Goal: Task Accomplishment & Management: Use online tool/utility

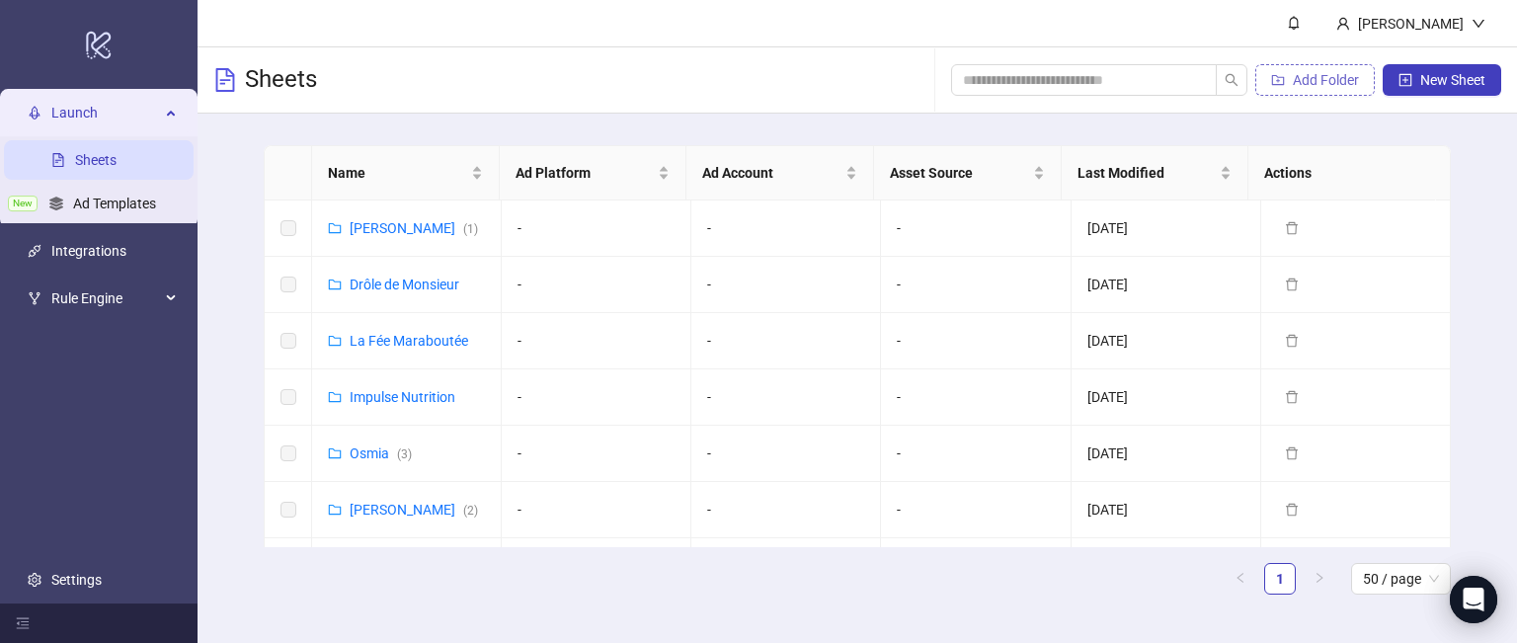
click at [1314, 84] on span "Add Folder" at bounding box center [1326, 80] width 66 height 16
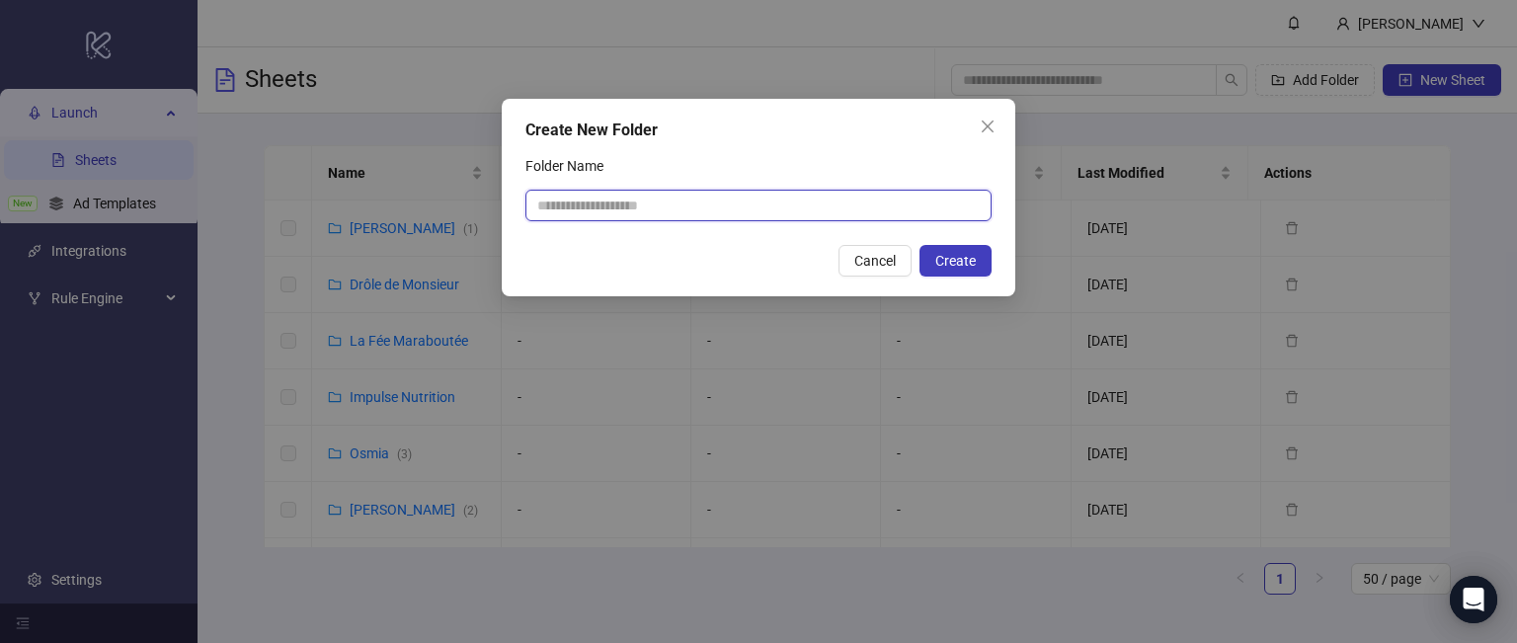
click at [728, 212] on input "Folder Name" at bounding box center [758, 206] width 466 height 32
click at [990, 128] on icon "close" at bounding box center [988, 127] width 12 height 12
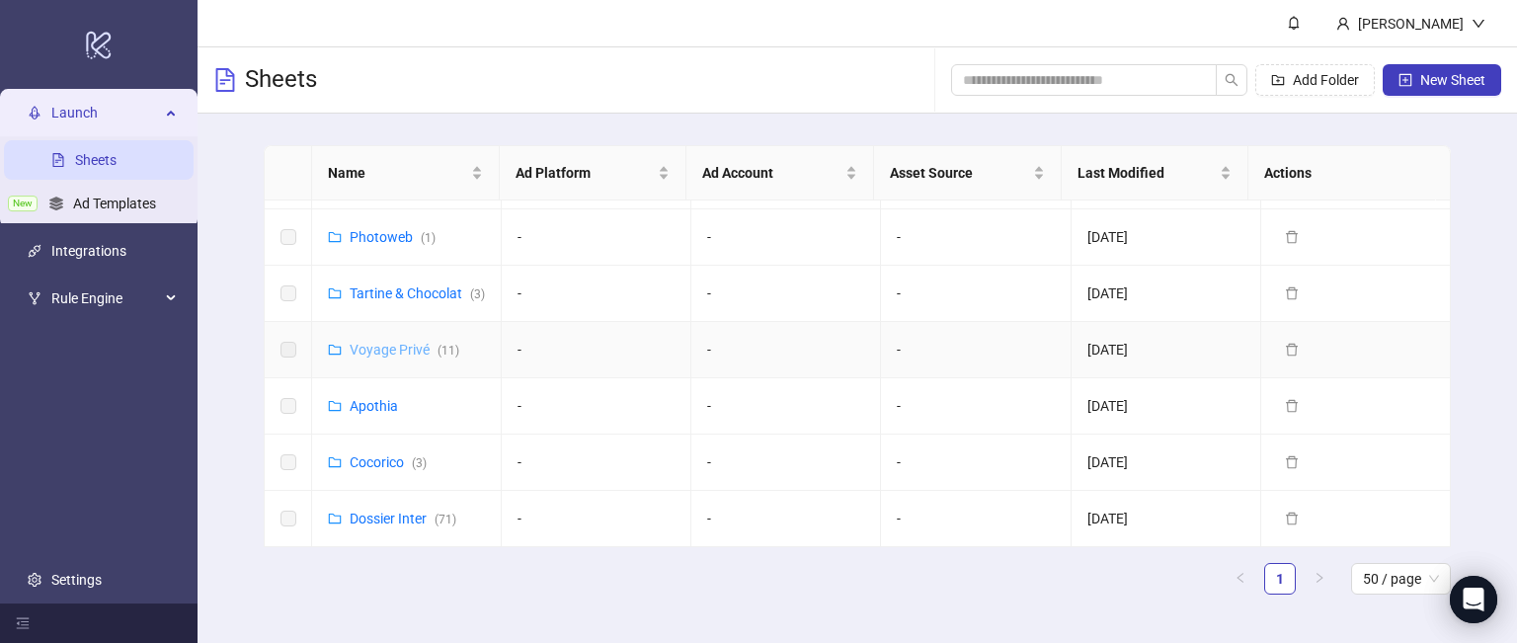
click at [410, 358] on link "Voyage Privé ( 11 )" at bounding box center [405, 350] width 110 height 16
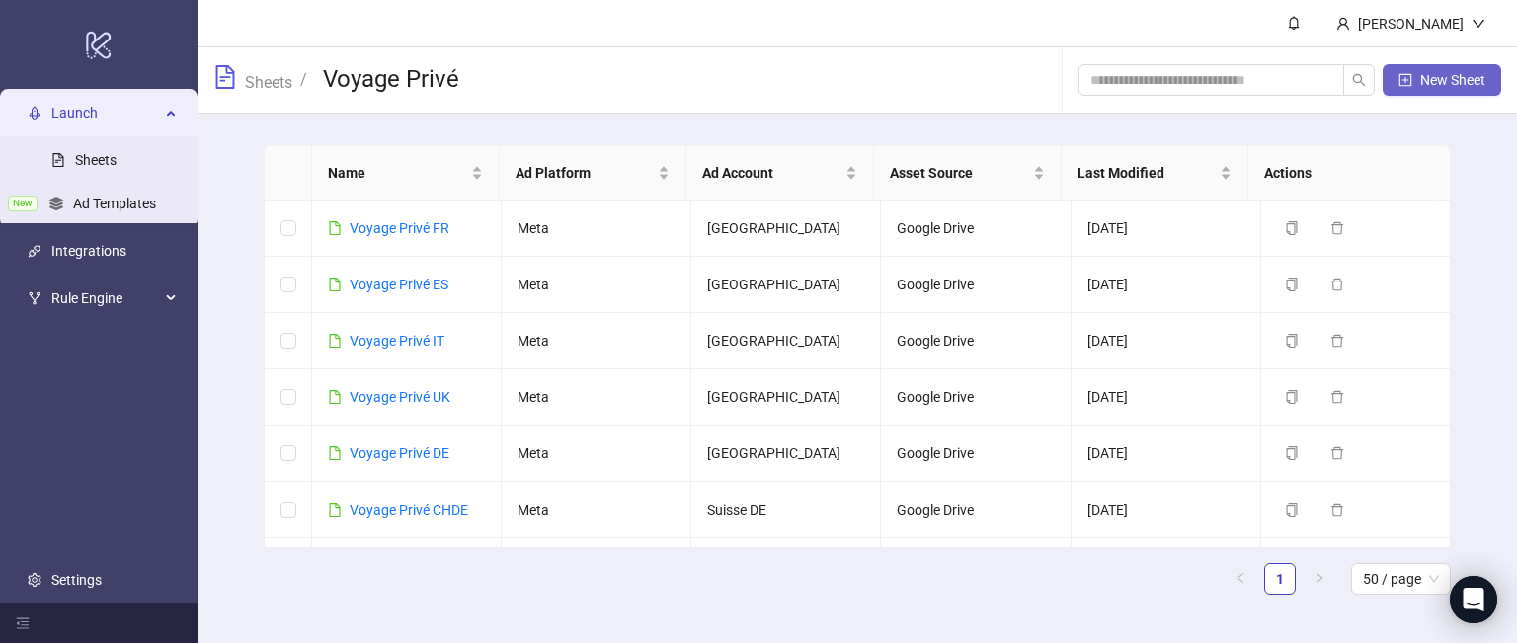
click at [1438, 74] on span "New Sheet" at bounding box center [1452, 80] width 65 height 16
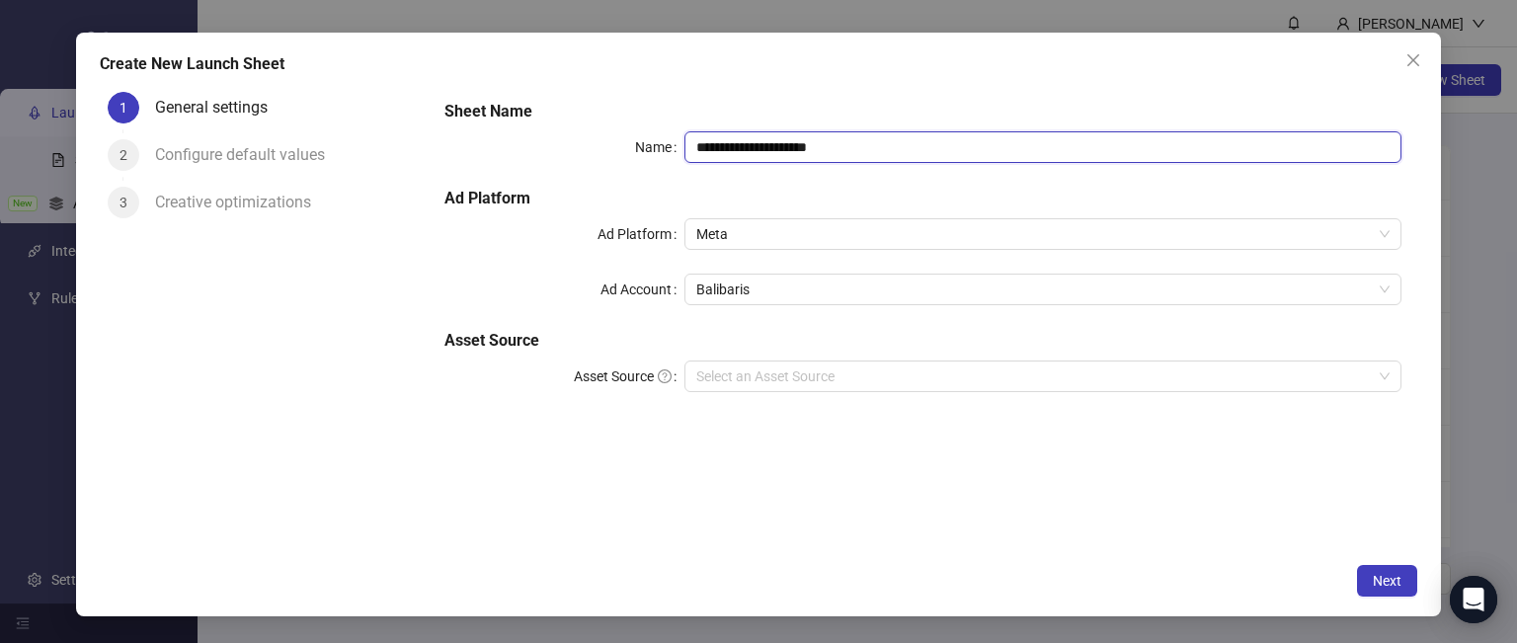
click at [755, 149] on input "**********" at bounding box center [1044, 147] width 718 height 32
click at [764, 232] on span "Meta" at bounding box center [1043, 234] width 694 height 30
type input "**********"
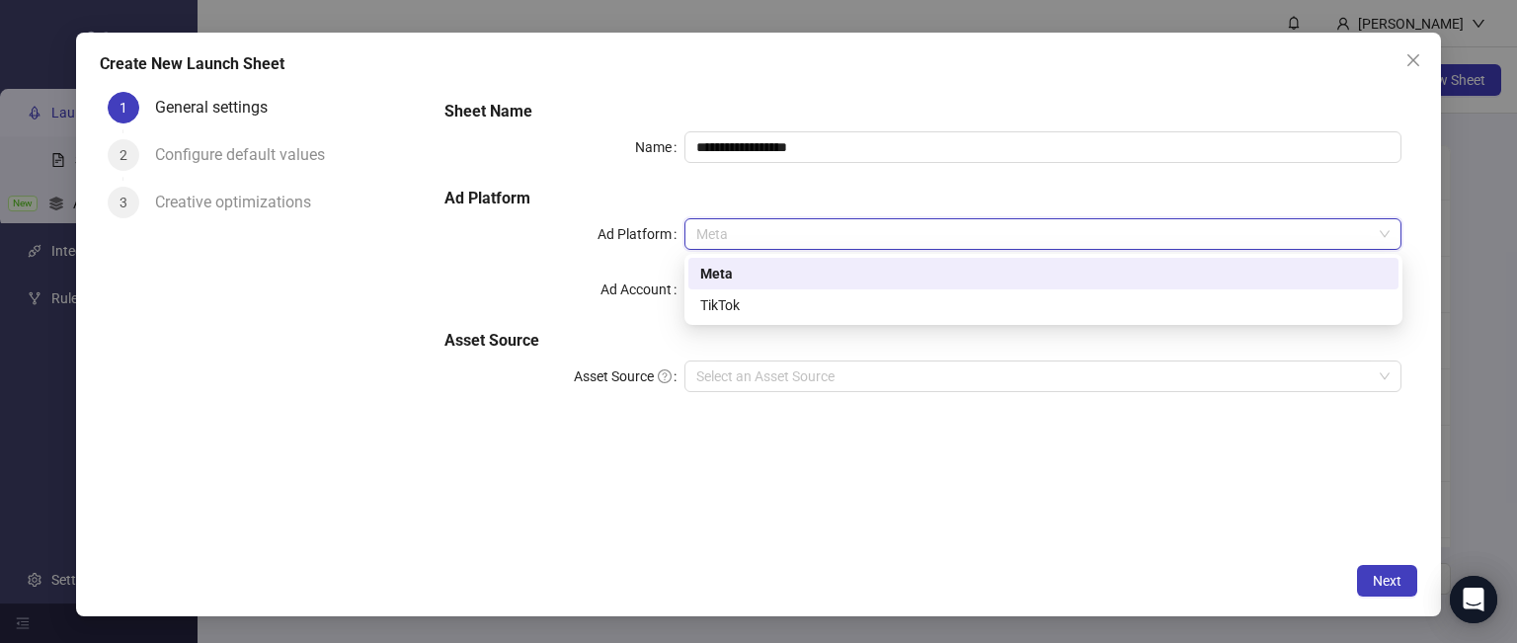
click at [806, 199] on h5 "Ad Platform" at bounding box center [923, 199] width 957 height 24
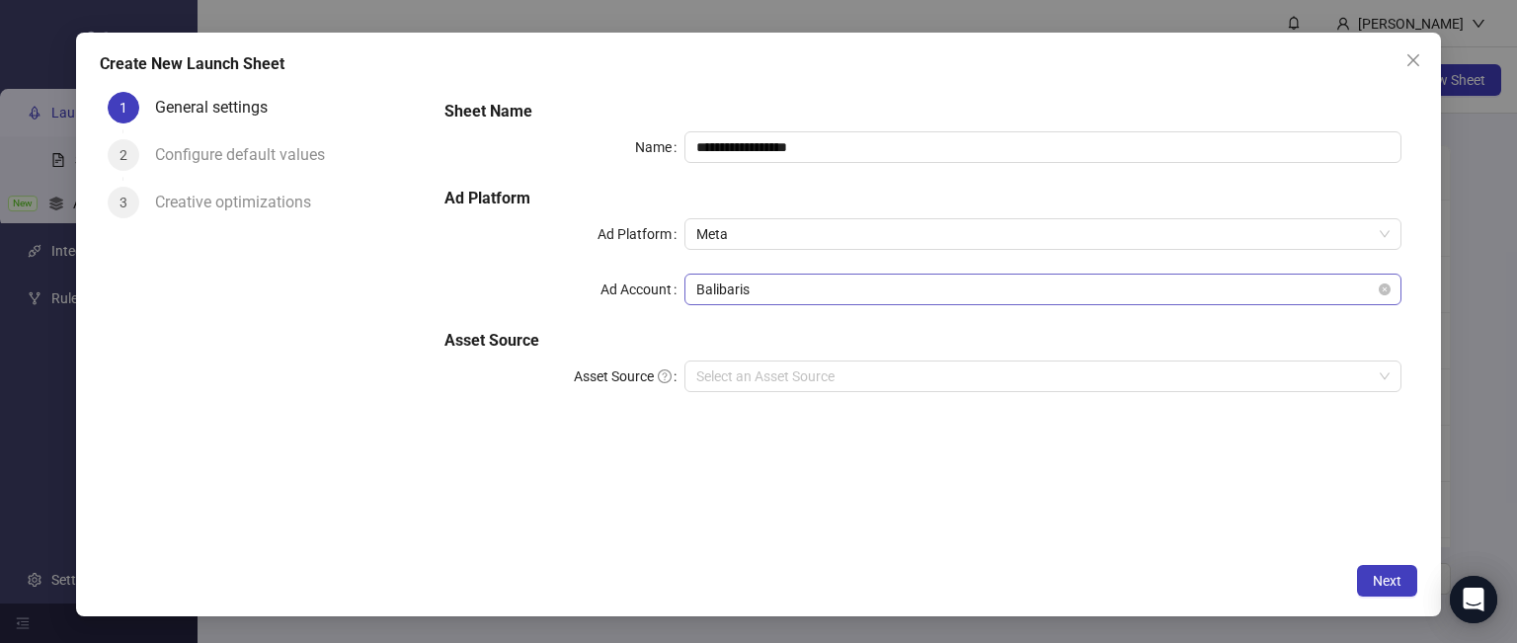
click at [759, 295] on span "Balibaris" at bounding box center [1043, 290] width 694 height 30
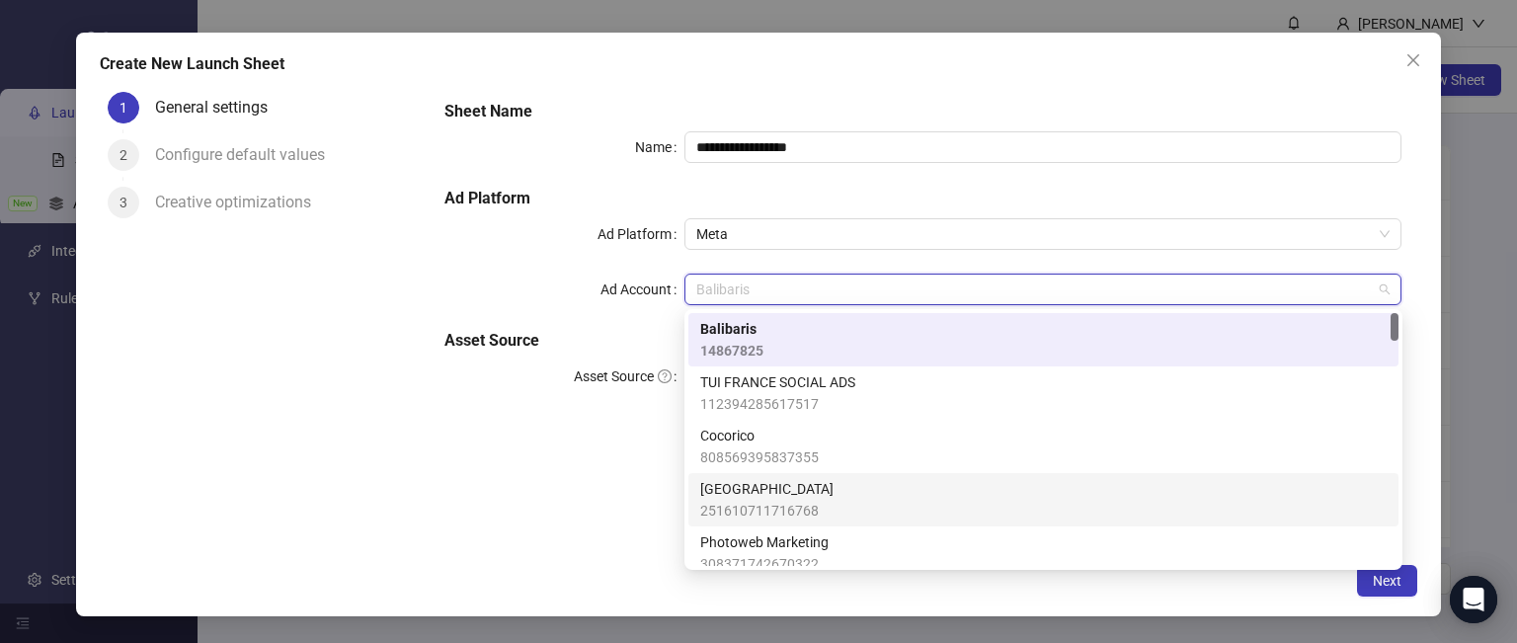
click at [778, 504] on span "251610711716768" at bounding box center [766, 511] width 133 height 22
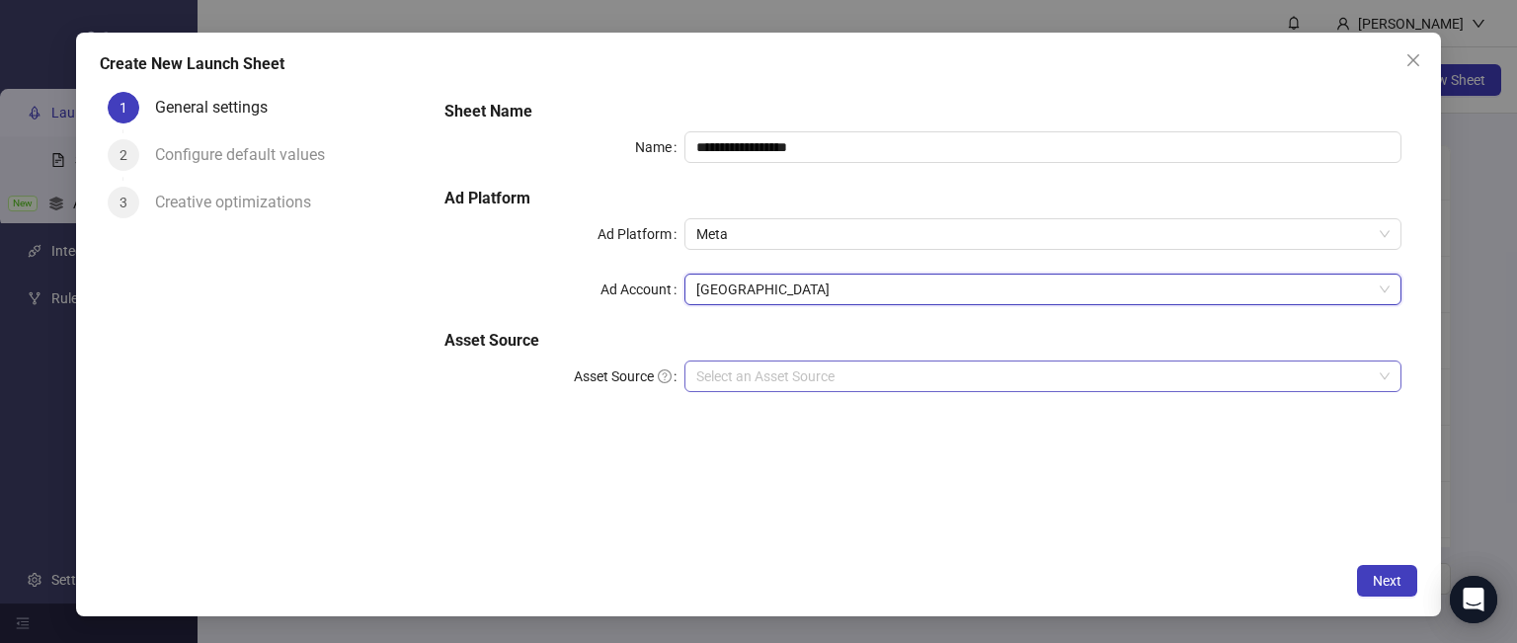
click at [780, 380] on input "Asset Source" at bounding box center [1034, 377] width 677 height 30
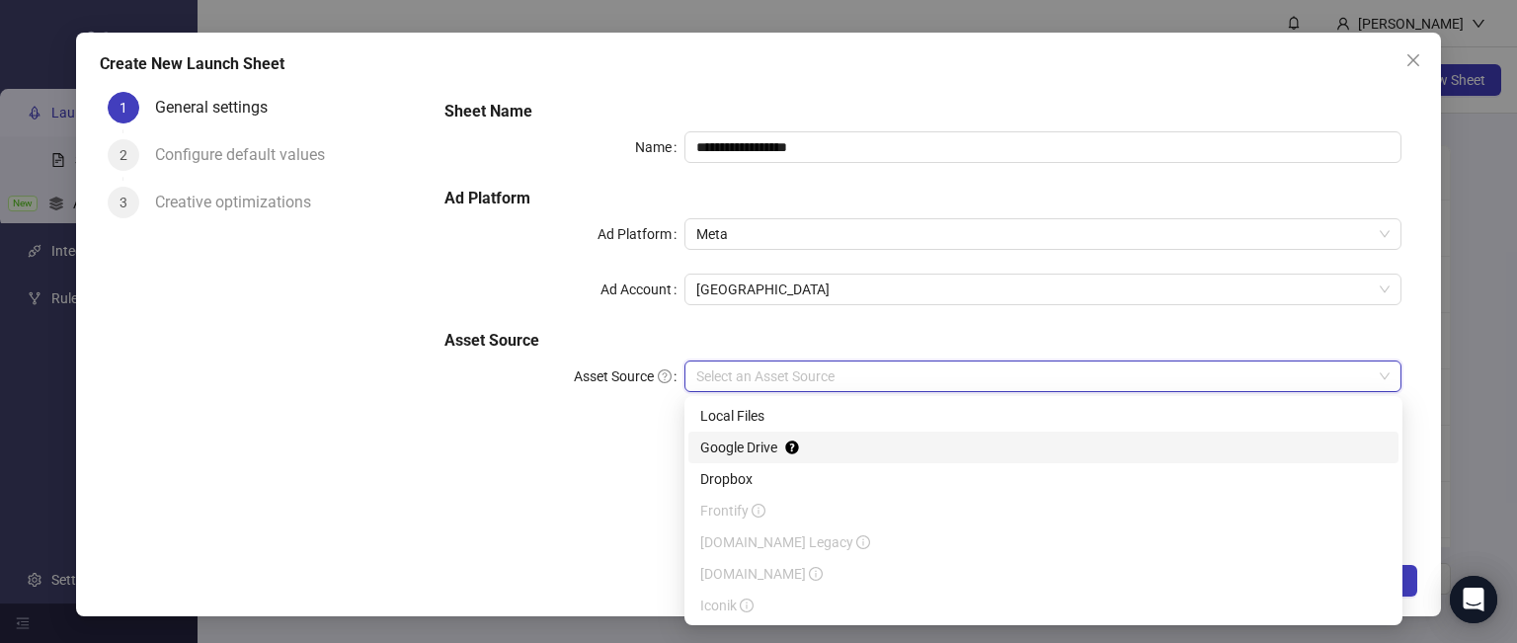
click at [729, 443] on div "Google Drive" at bounding box center [1043, 448] width 687 height 22
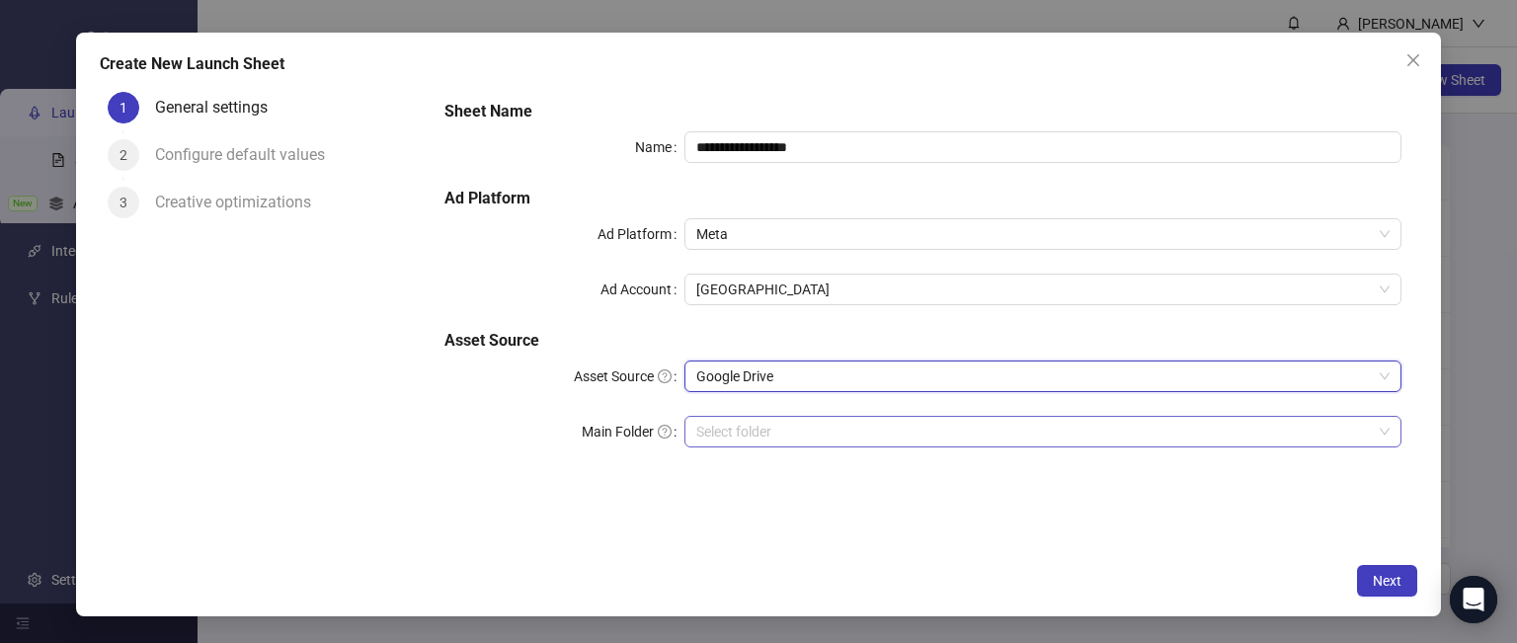
click at [768, 428] on input "Main Folder" at bounding box center [1034, 432] width 677 height 30
click at [1385, 580] on span "Next" at bounding box center [1387, 581] width 29 height 16
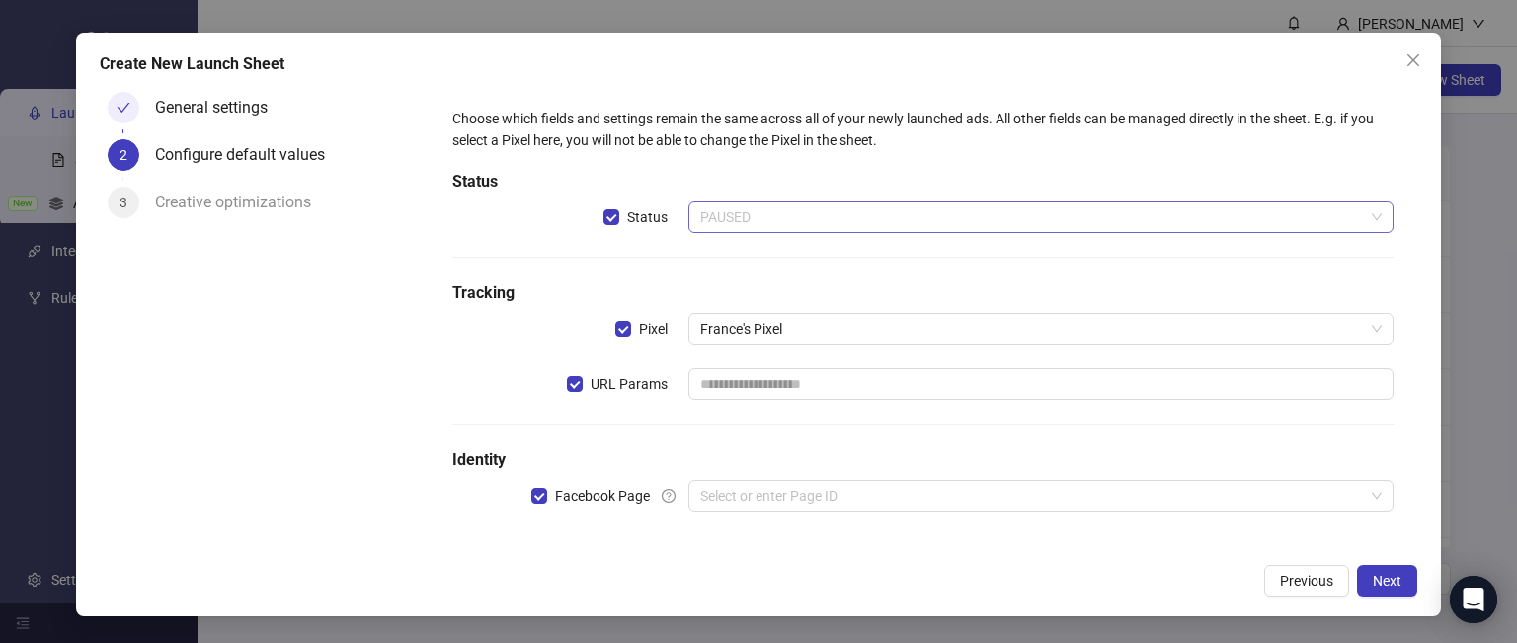
click at [763, 214] on span "PAUSED" at bounding box center [1041, 217] width 683 height 30
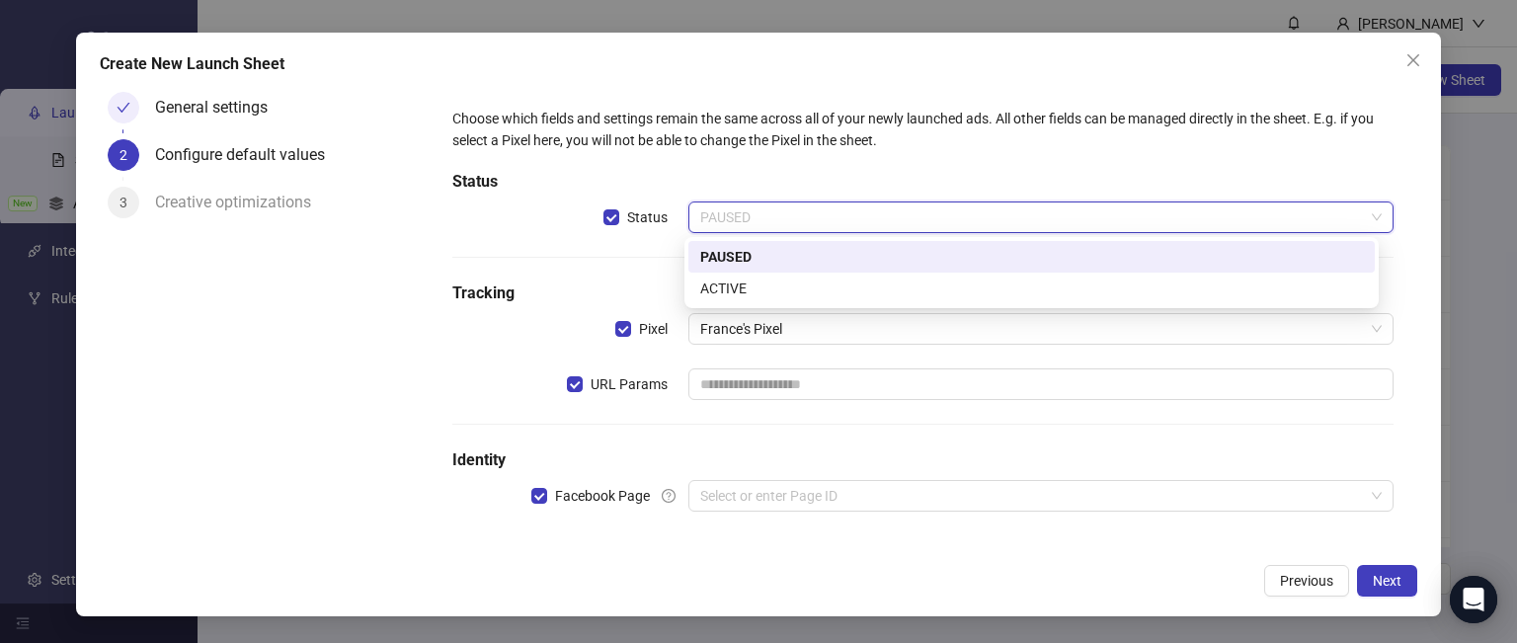
click at [634, 246] on div "Choose which fields and settings remain the same across all of your newly launc…" at bounding box center [923, 322] width 957 height 444
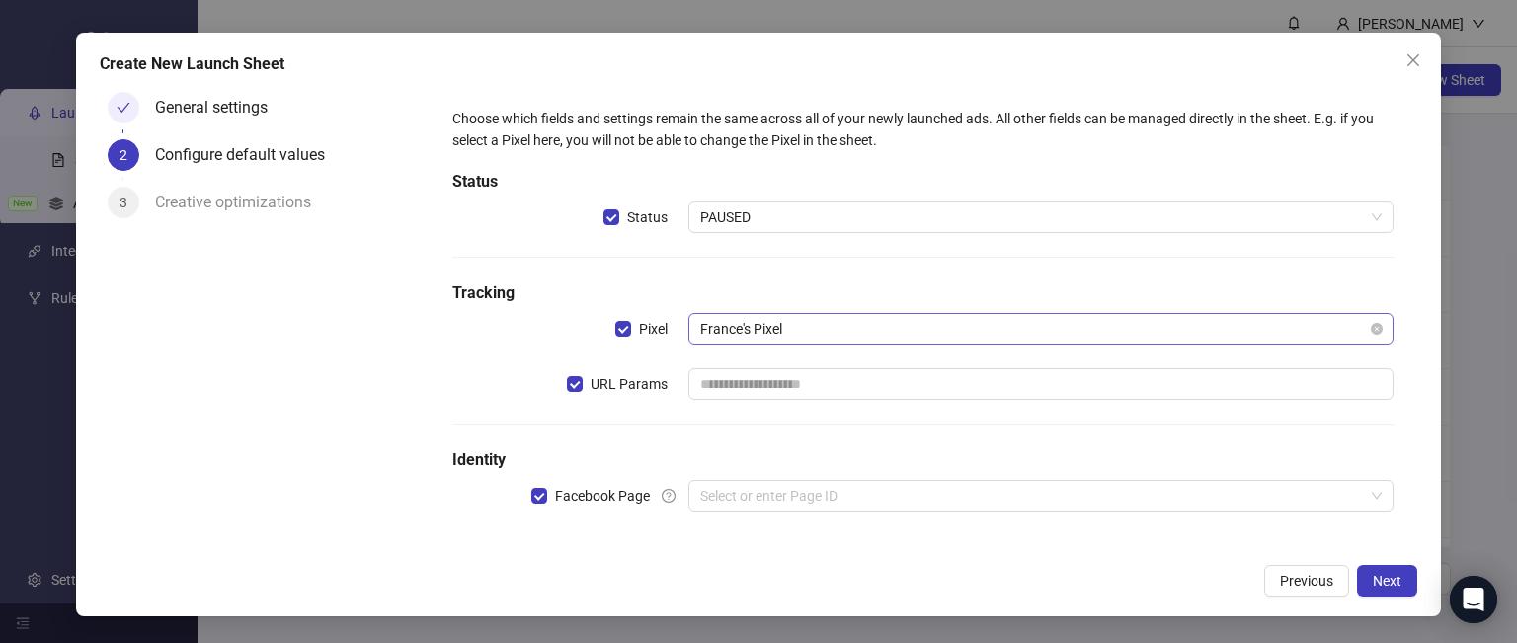
click at [822, 326] on span "France's Pixel" at bounding box center [1041, 329] width 683 height 30
click at [450, 394] on div "Choose which fields and settings remain the same across all of your newly launc…" at bounding box center [923, 322] width 957 height 444
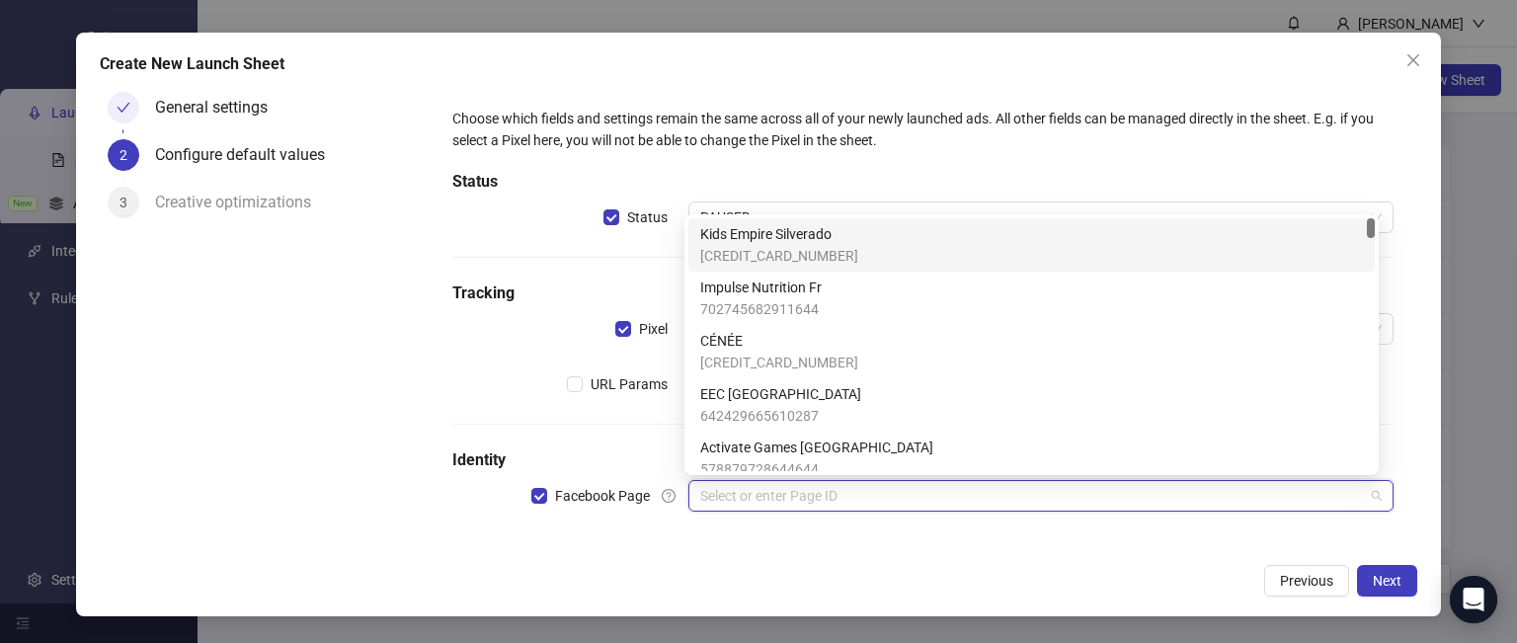
click at [739, 498] on input "search" at bounding box center [1032, 496] width 665 height 30
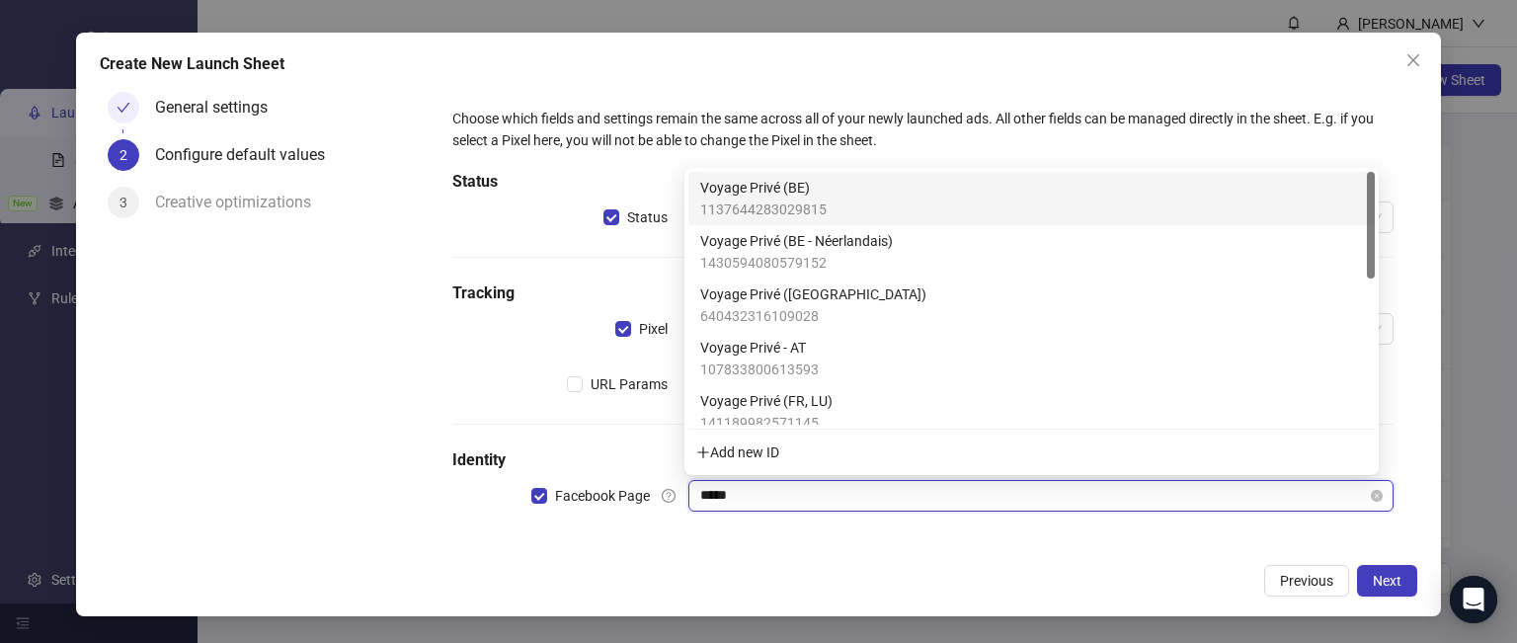
type input "******"
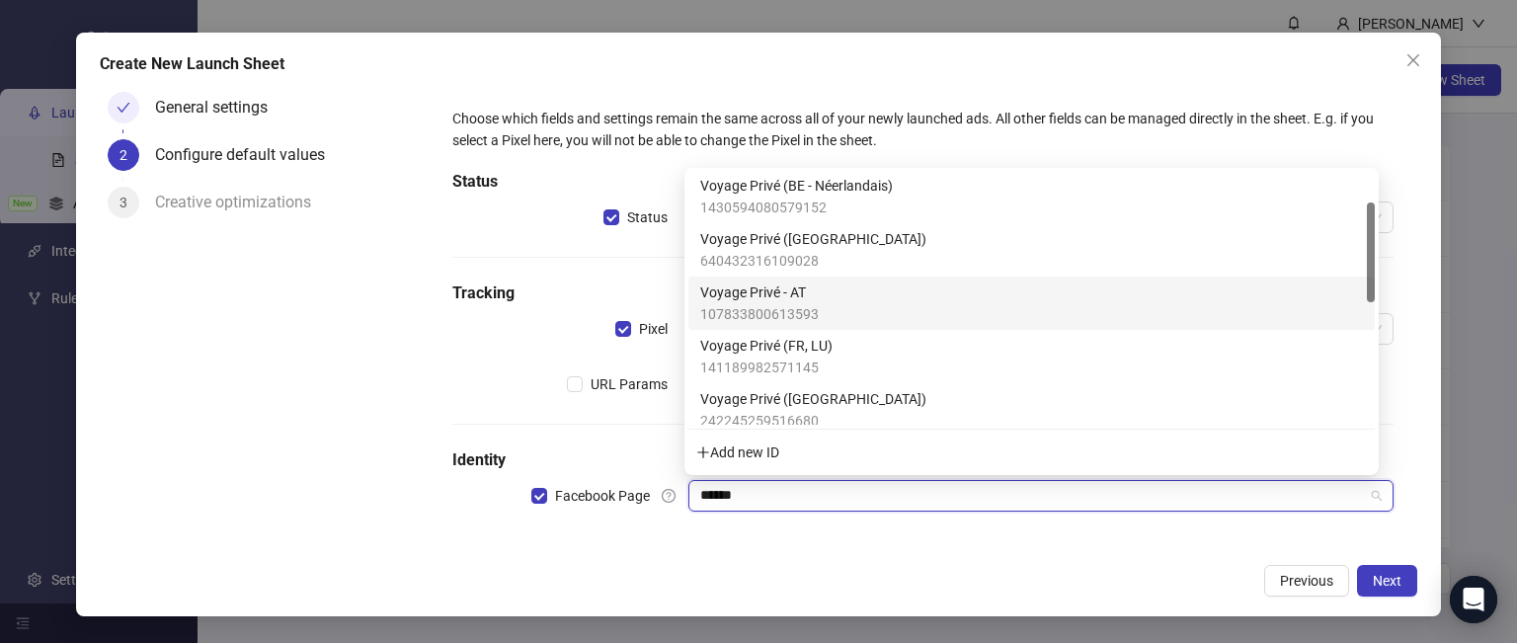
scroll to position [55, 0]
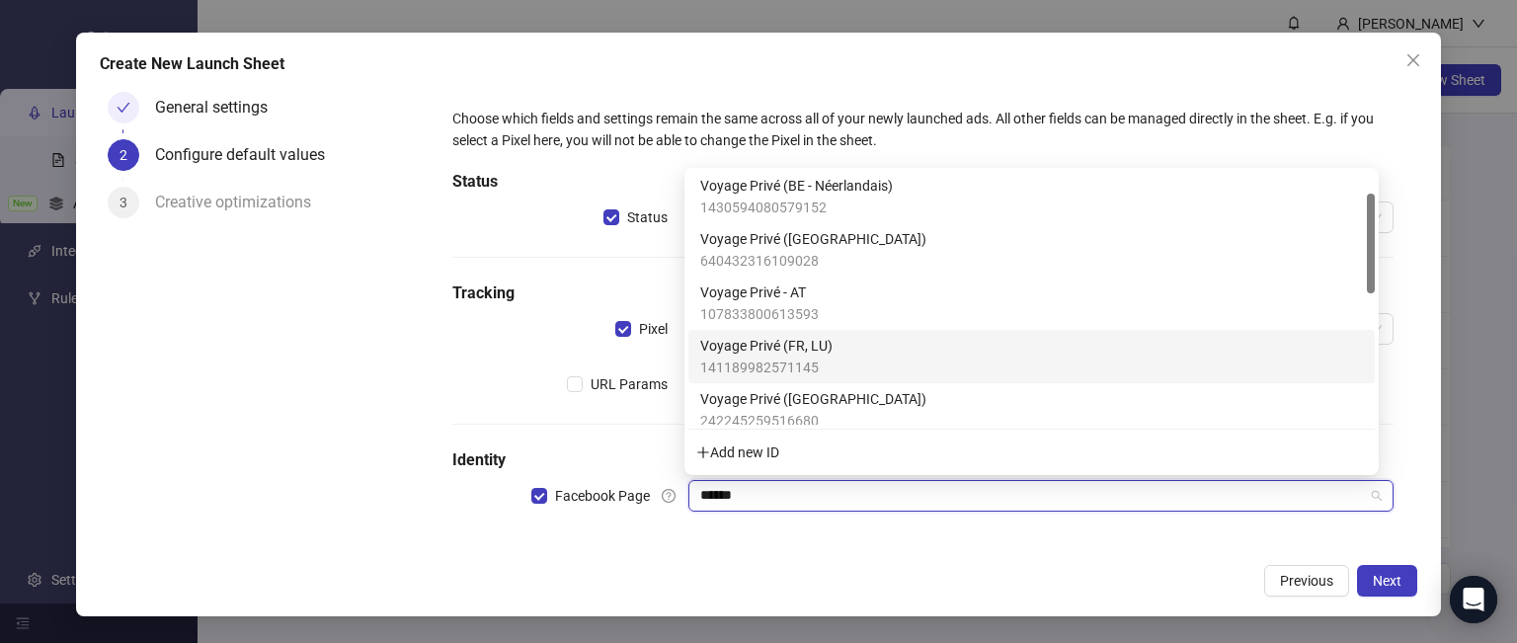
click at [800, 351] on span "Voyage Privé (FR, LU)" at bounding box center [766, 346] width 132 height 22
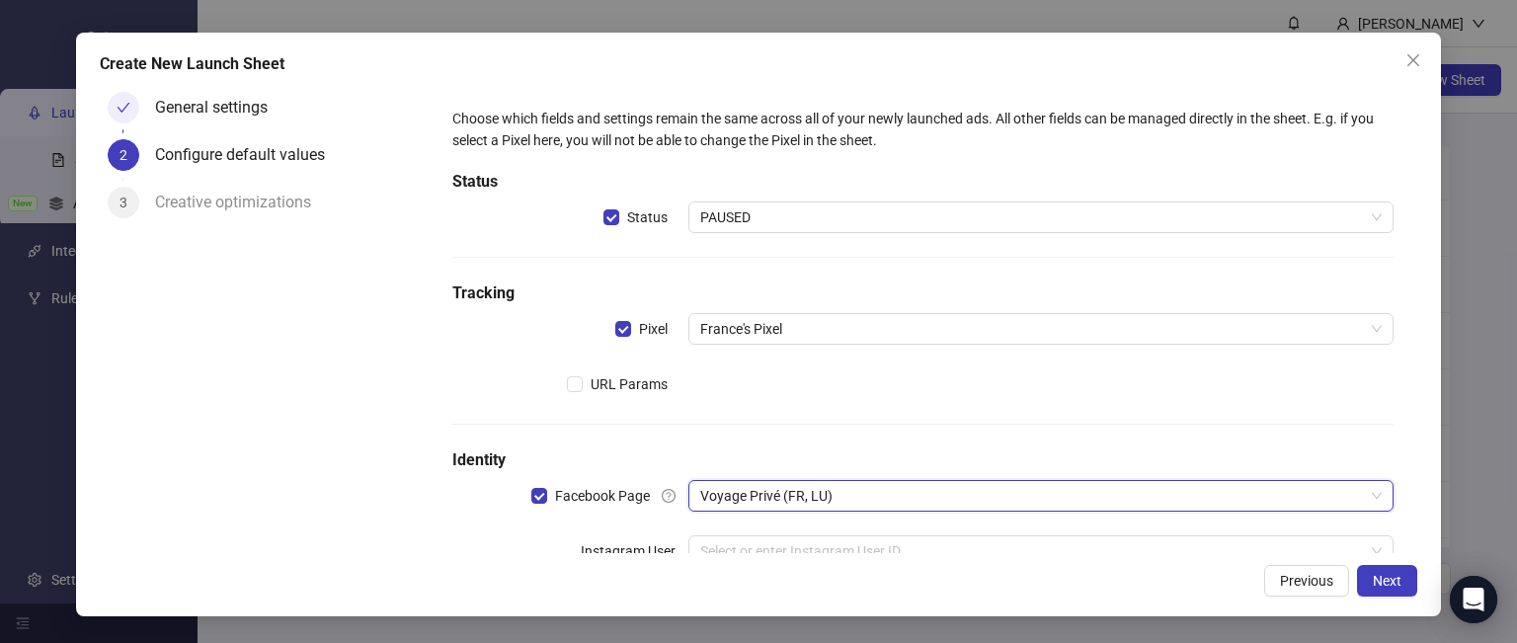
scroll to position [59, 0]
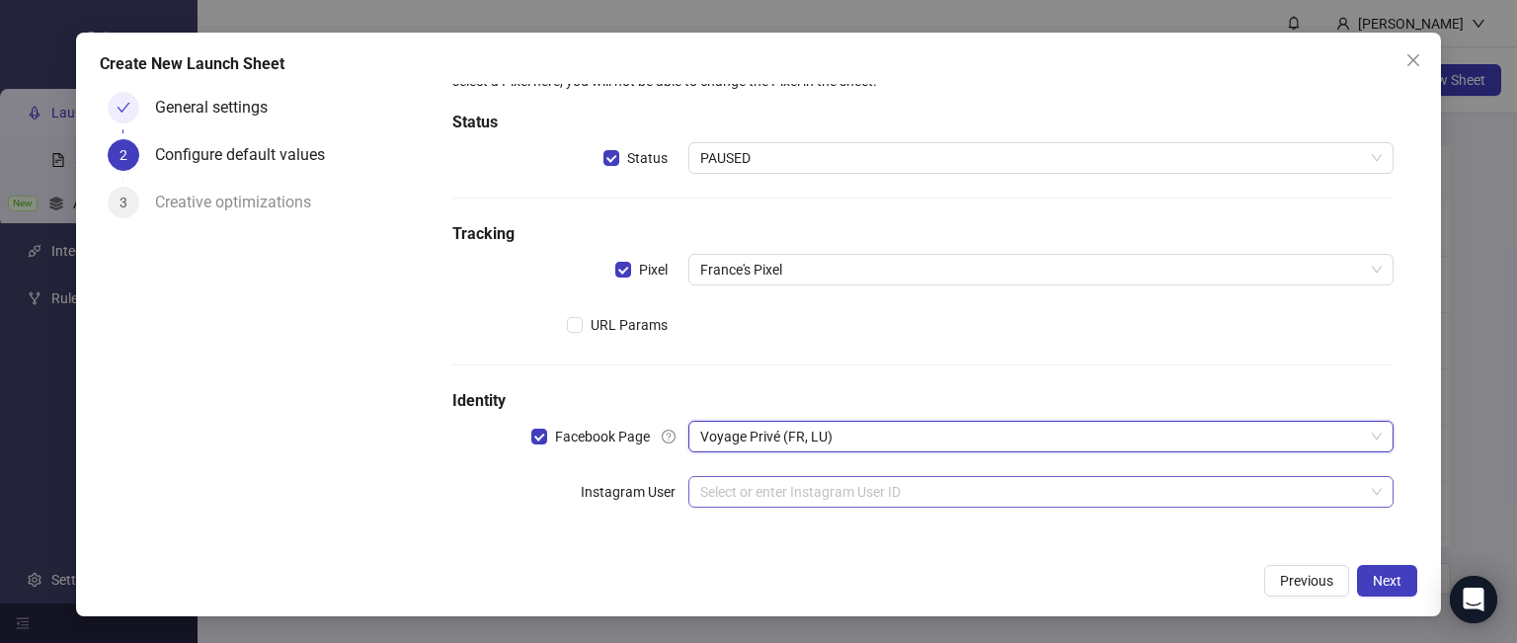
click at [727, 492] on input "search" at bounding box center [1032, 492] width 665 height 30
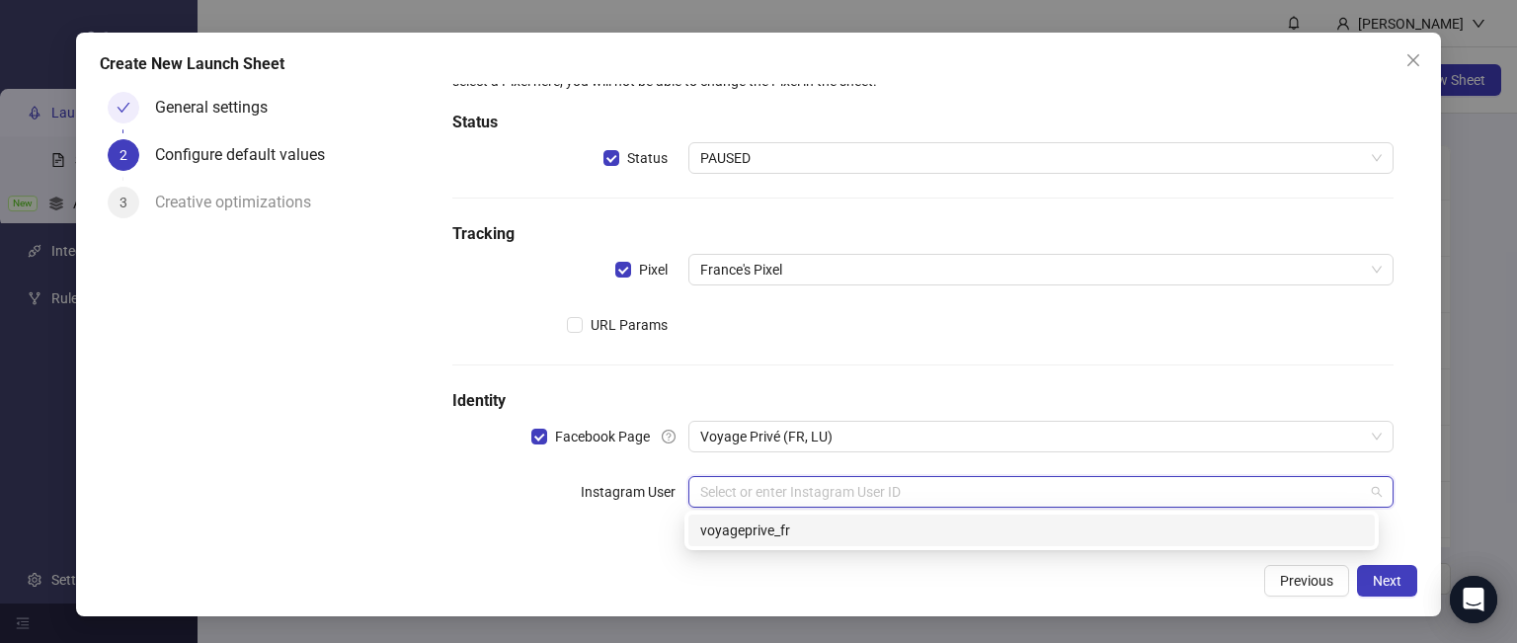
click at [751, 538] on div "voyageprive_fr" at bounding box center [1031, 531] width 663 height 22
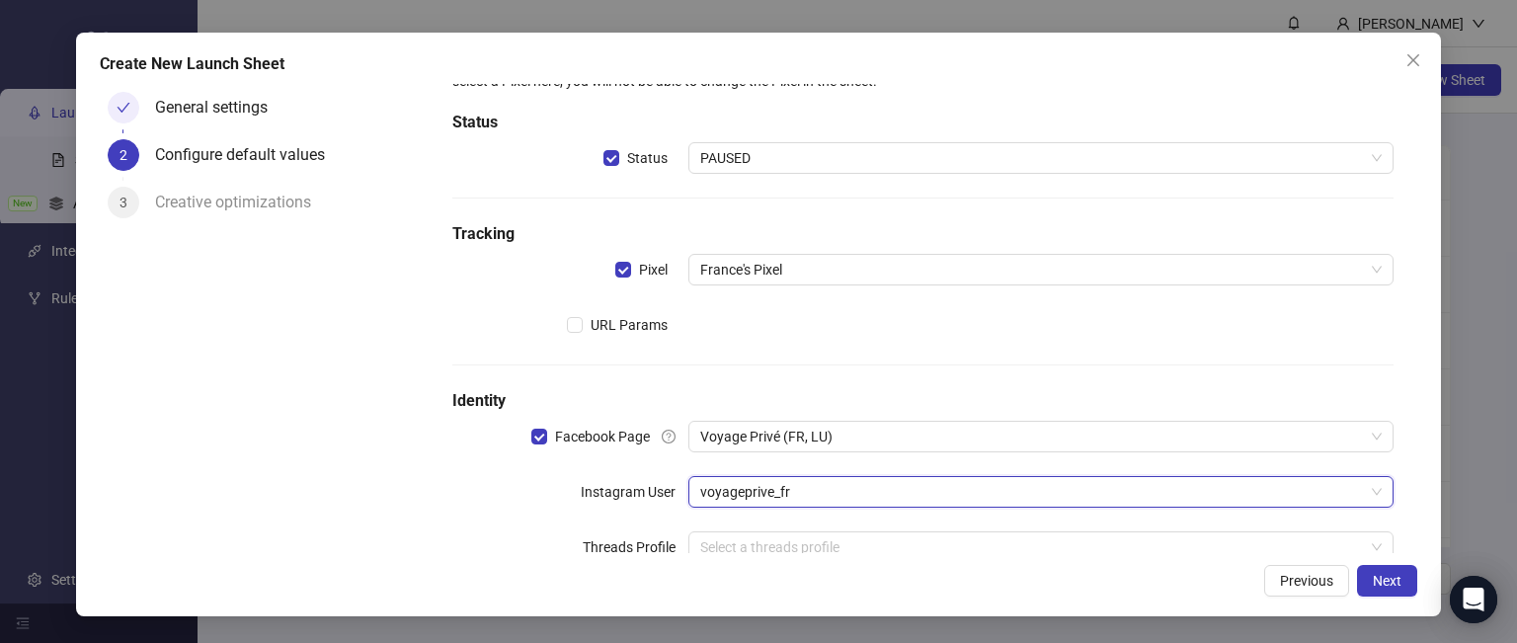
scroll to position [115, 0]
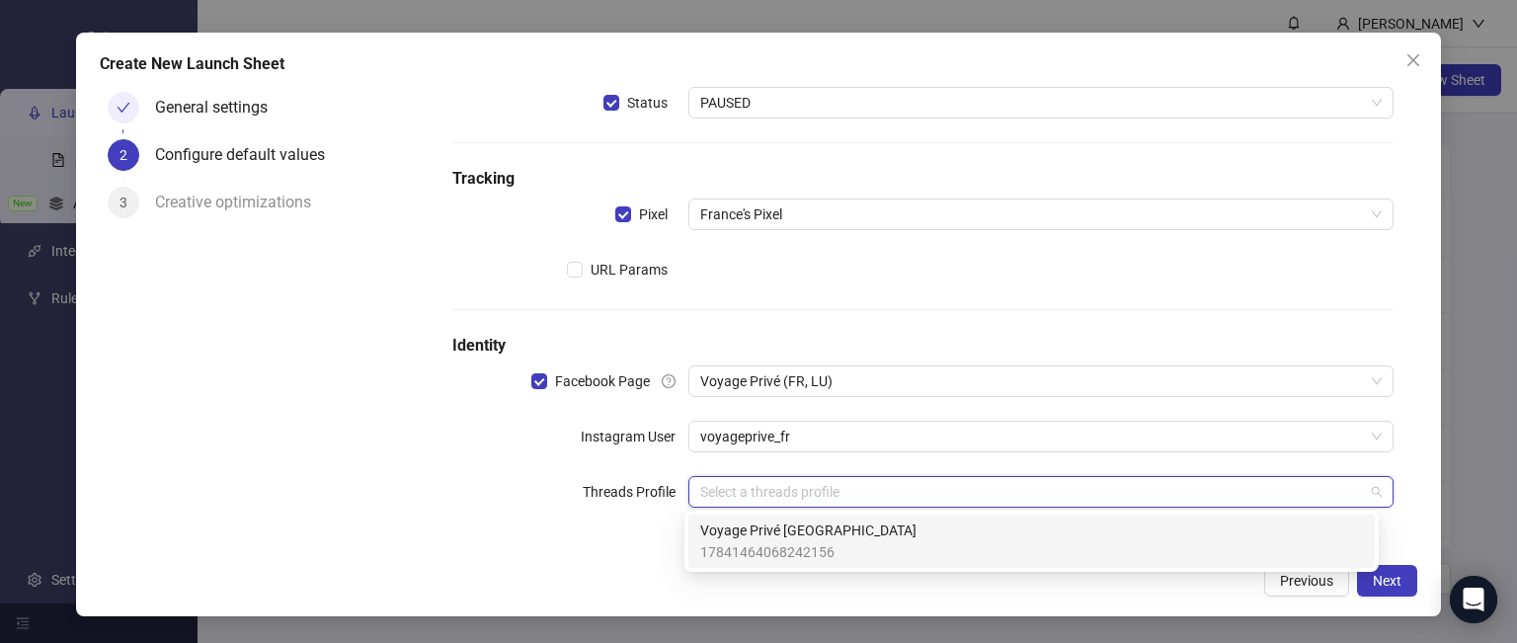
click at [763, 496] on input "search" at bounding box center [1032, 492] width 665 height 30
click at [754, 541] on span "17841464068242156" at bounding box center [808, 552] width 216 height 22
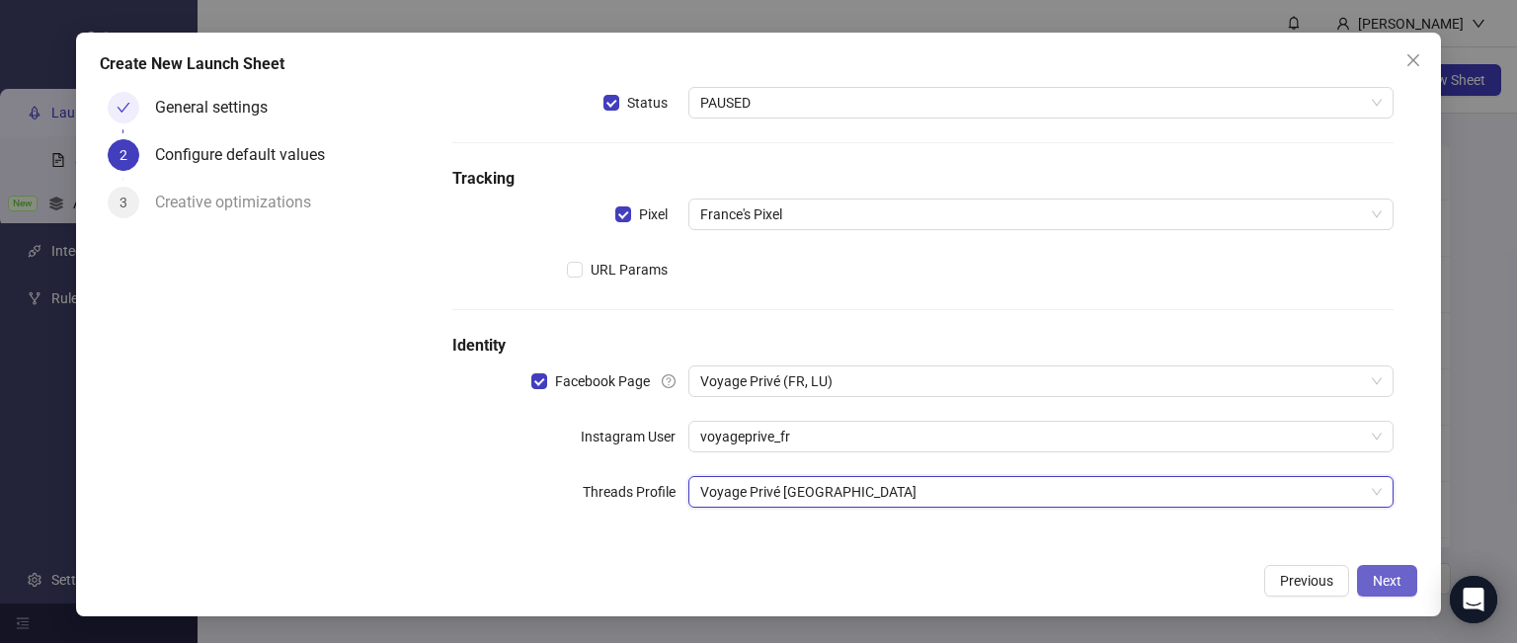
click at [1395, 591] on button "Next" at bounding box center [1387, 581] width 60 height 32
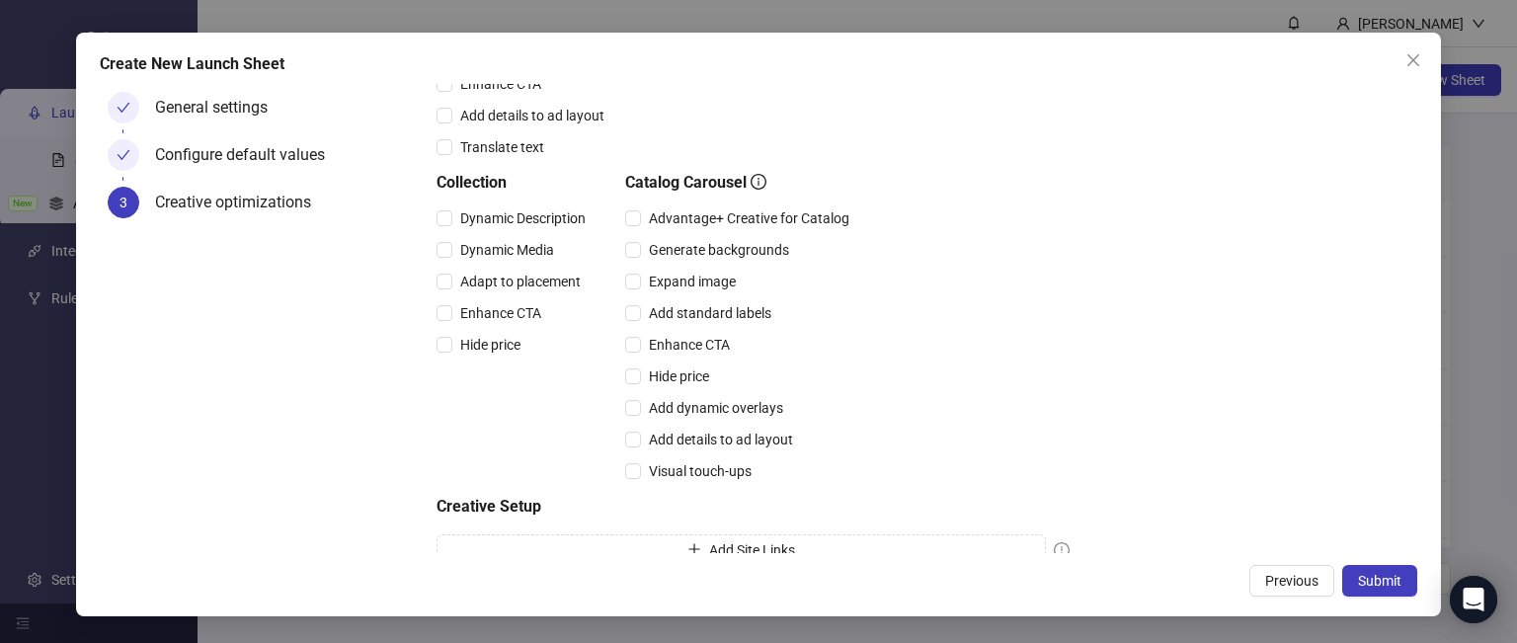
scroll to position [537, 0]
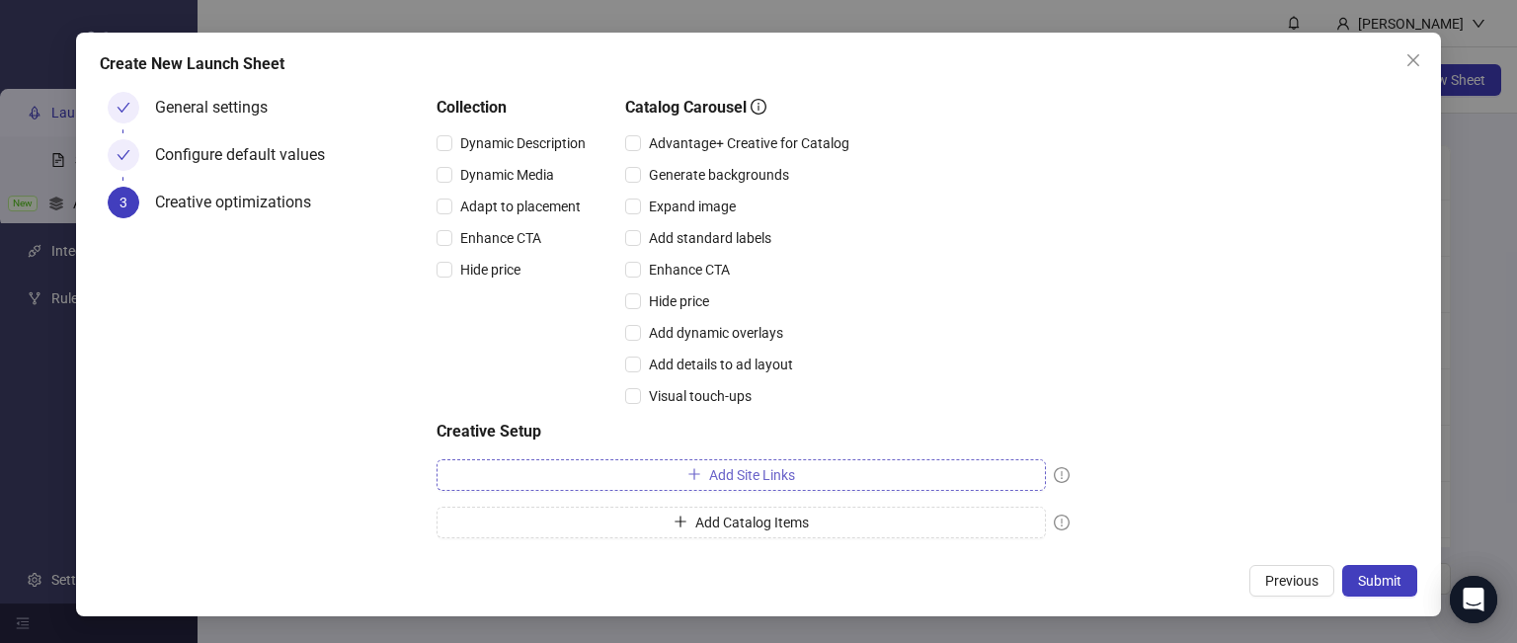
click at [811, 469] on button "Add Site Links" at bounding box center [741, 475] width 609 height 32
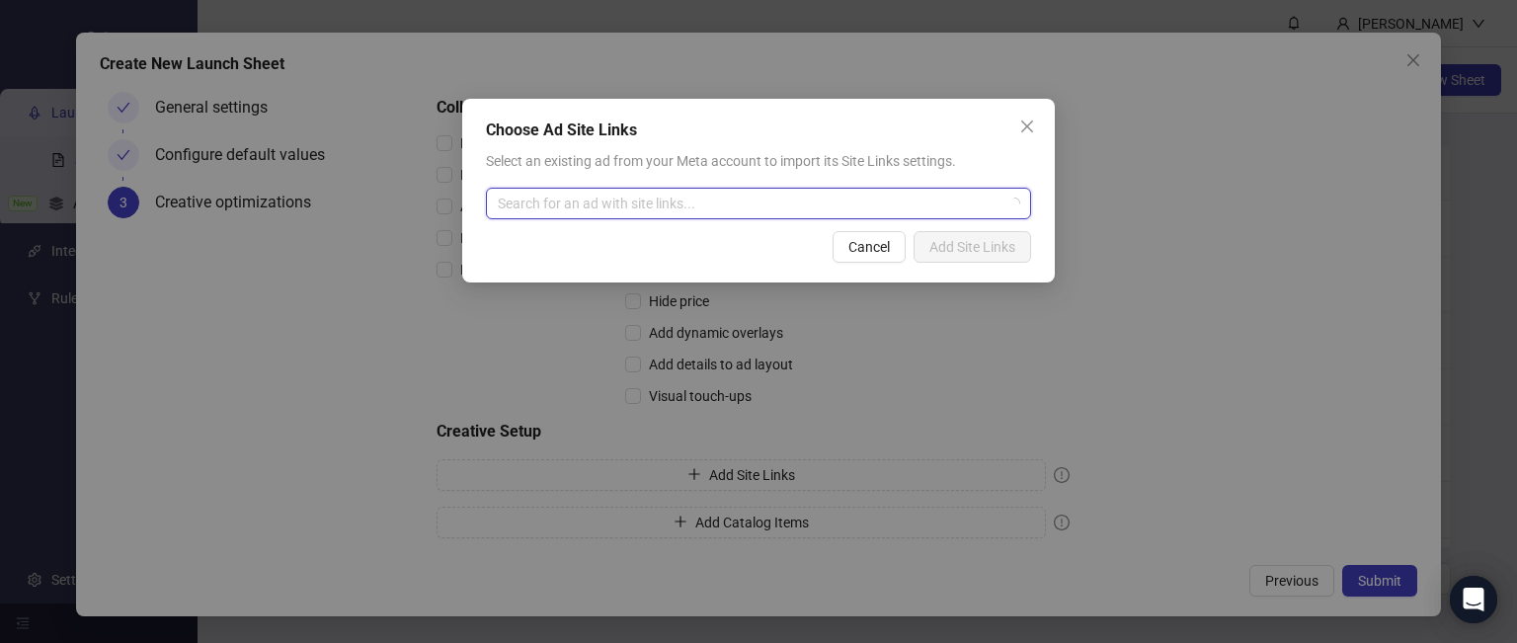
click at [637, 203] on input "search" at bounding box center [750, 204] width 504 height 30
click at [379, 336] on div "Choose Ad Site Links Select an existing ad from your Meta account to import its…" at bounding box center [758, 321] width 1517 height 643
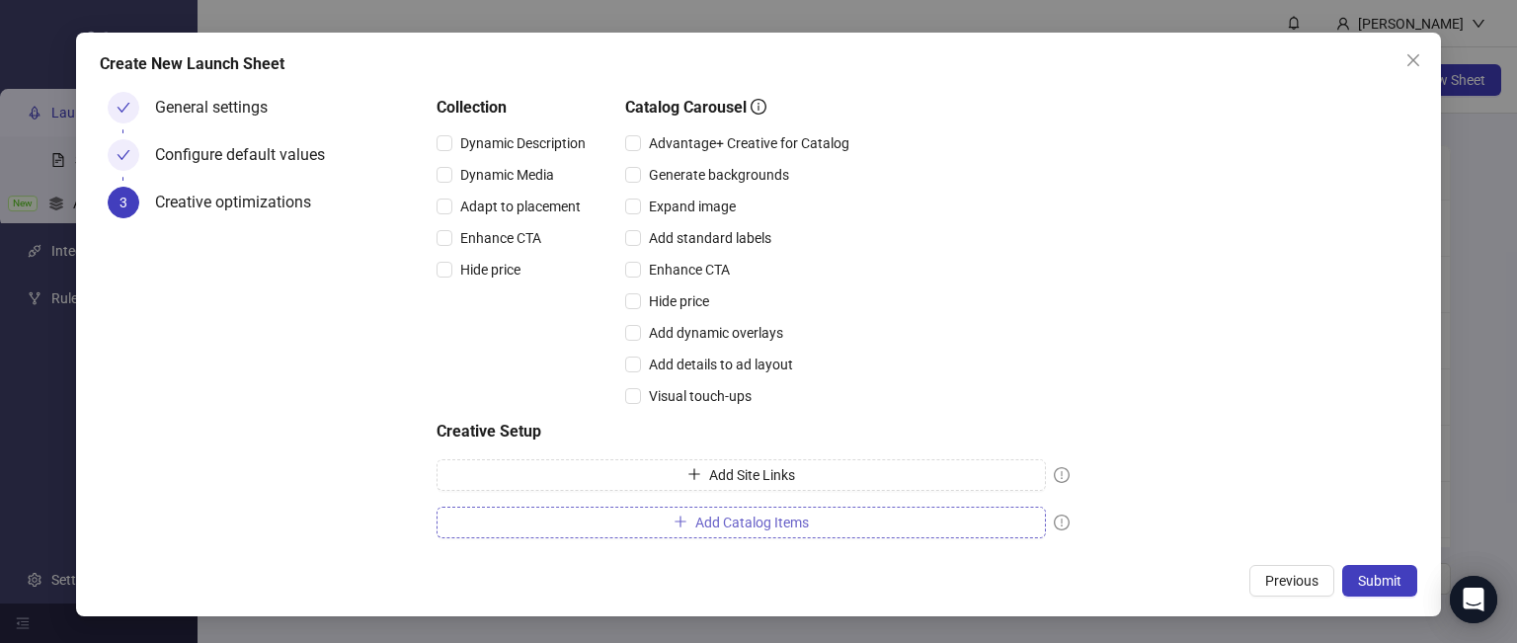
click at [759, 519] on span "Add Catalog Items" at bounding box center [752, 523] width 114 height 16
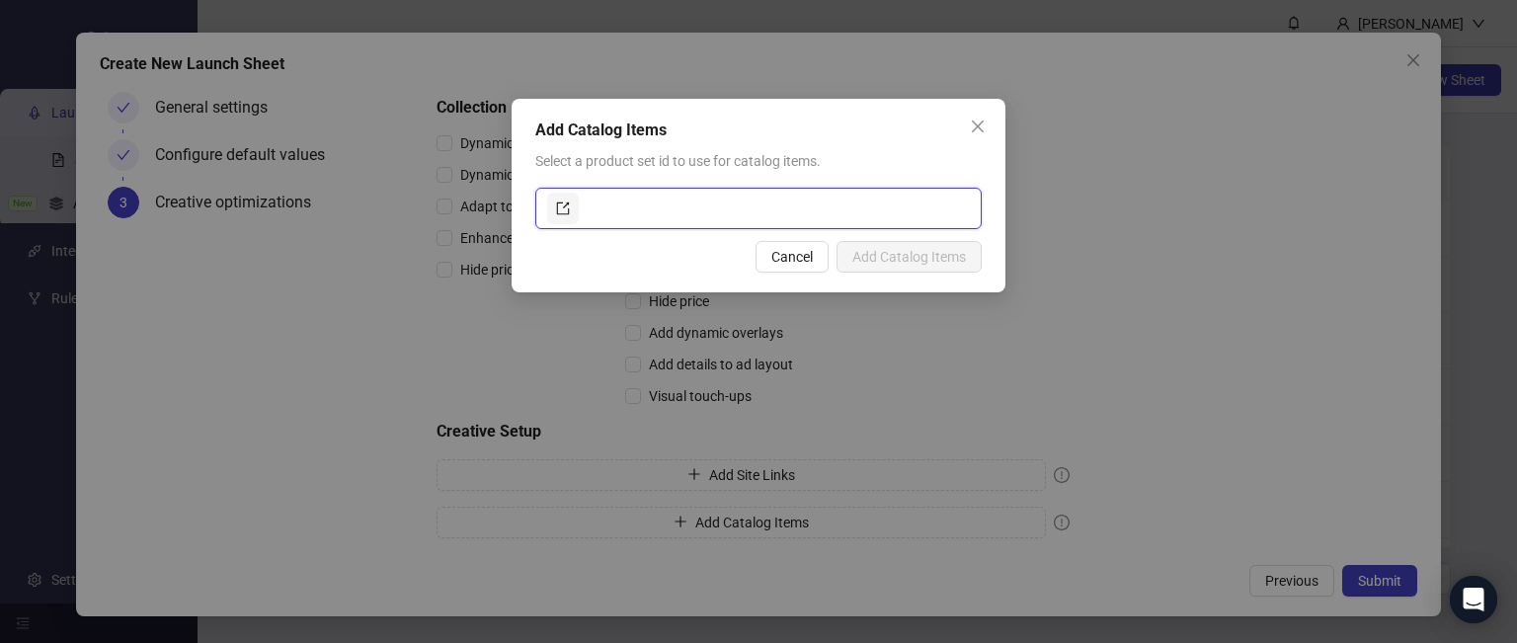
click at [609, 213] on input "text" at bounding box center [776, 209] width 387 height 32
click at [787, 268] on button "Cancel" at bounding box center [792, 257] width 73 height 32
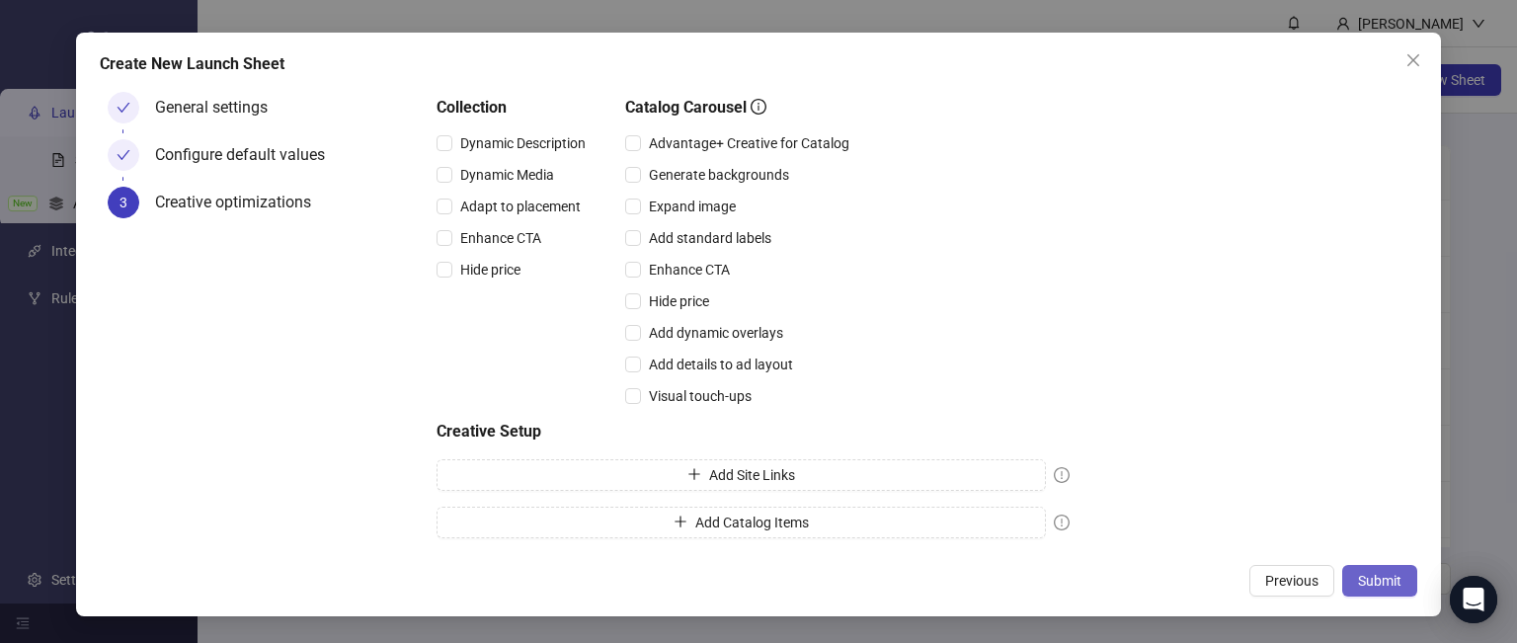
click at [1393, 574] on span "Submit" at bounding box center [1379, 581] width 43 height 16
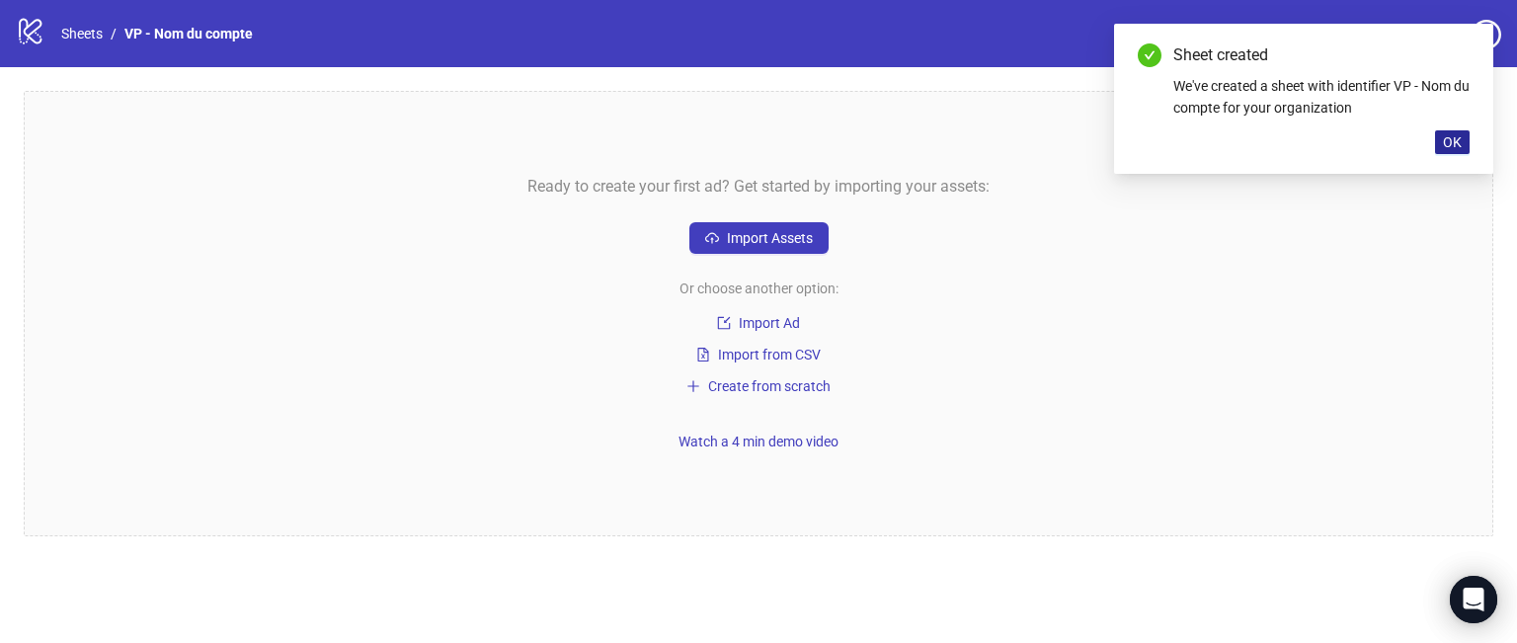
click at [1458, 145] on span "OK" at bounding box center [1452, 142] width 19 height 16
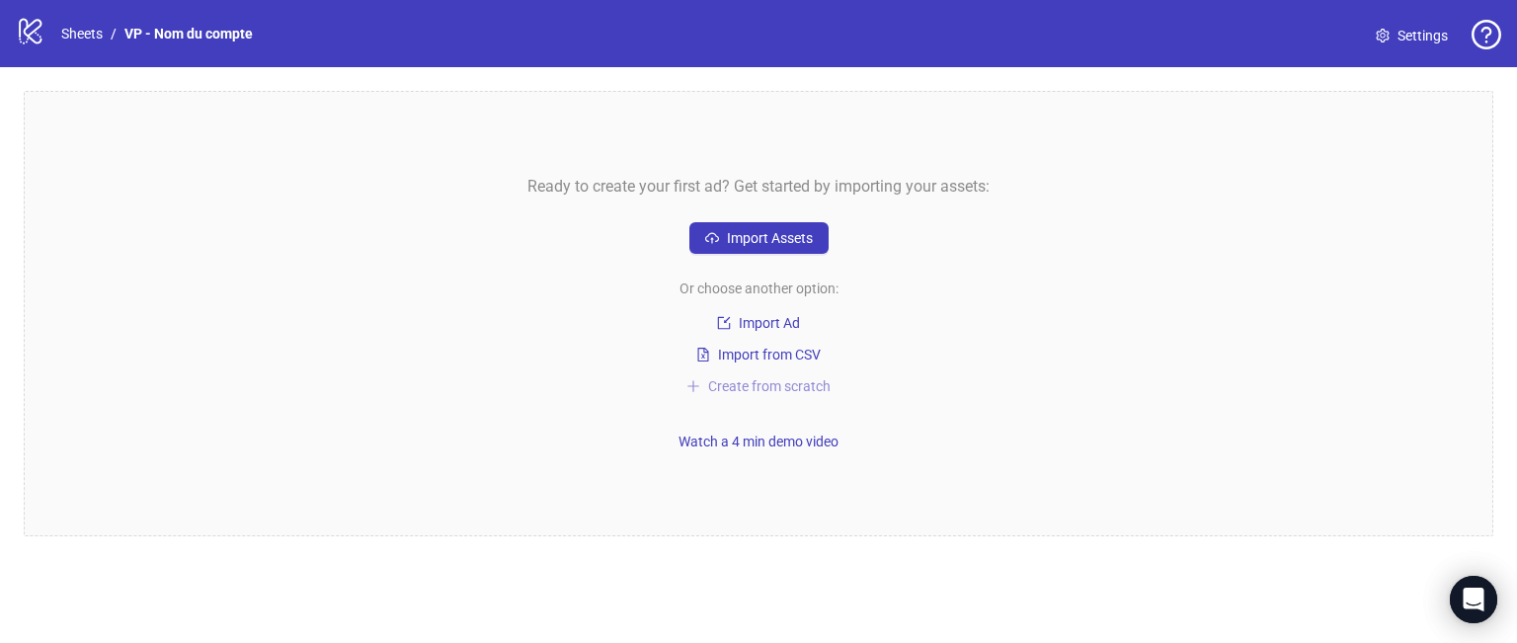
click at [784, 393] on span "Create from scratch" at bounding box center [769, 386] width 122 height 16
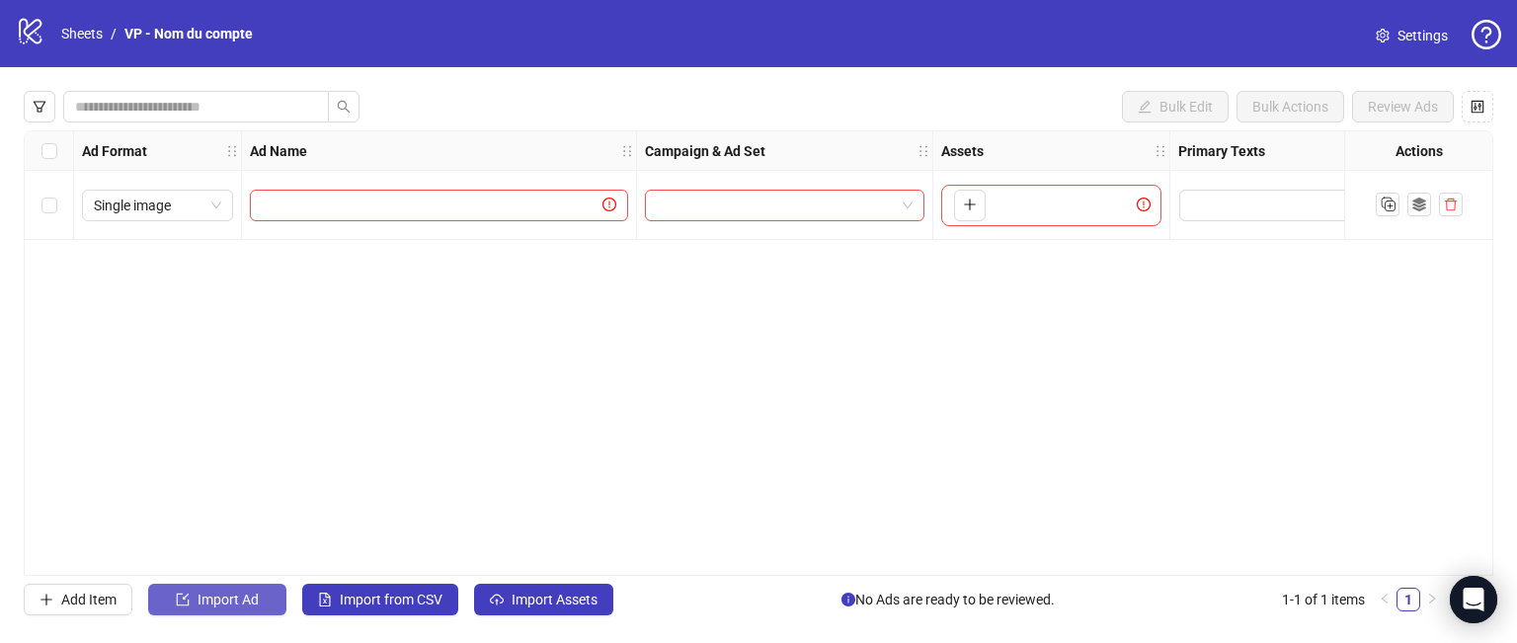
click at [239, 603] on span "Import Ad" at bounding box center [228, 600] width 61 height 16
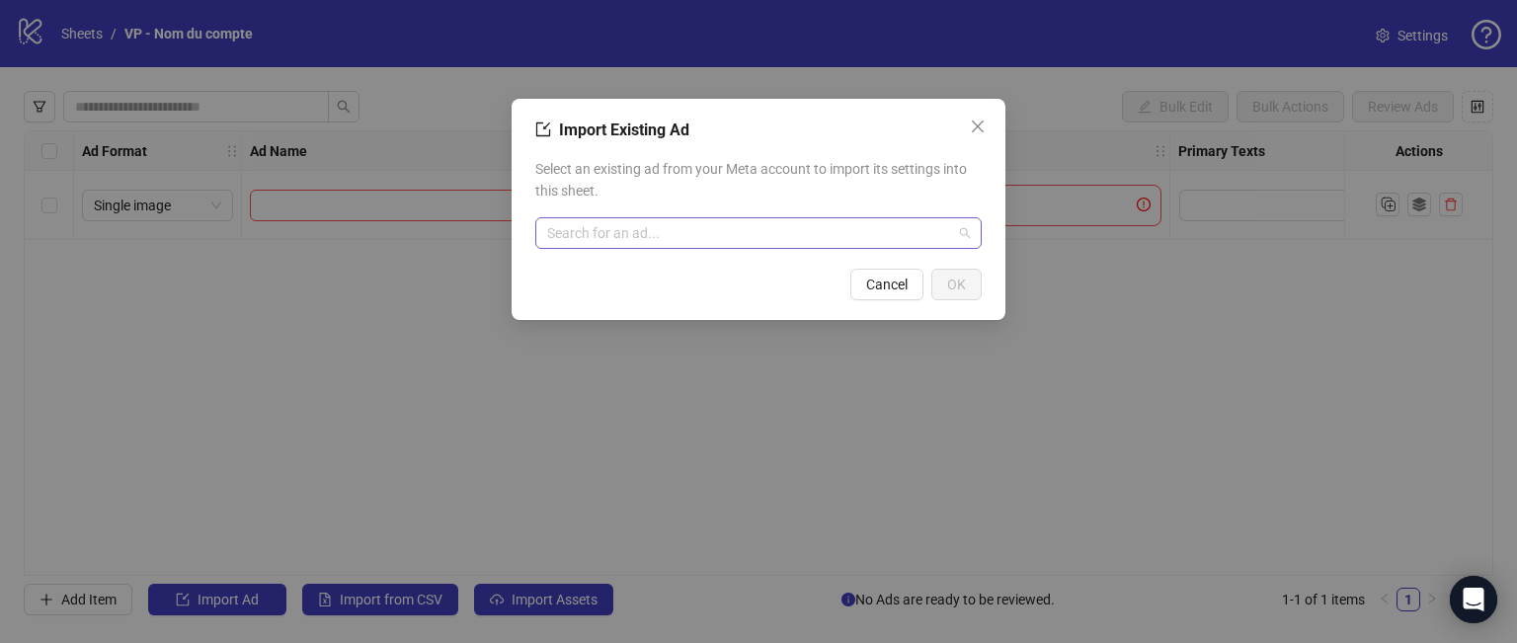
click at [664, 235] on input "search" at bounding box center [749, 233] width 405 height 30
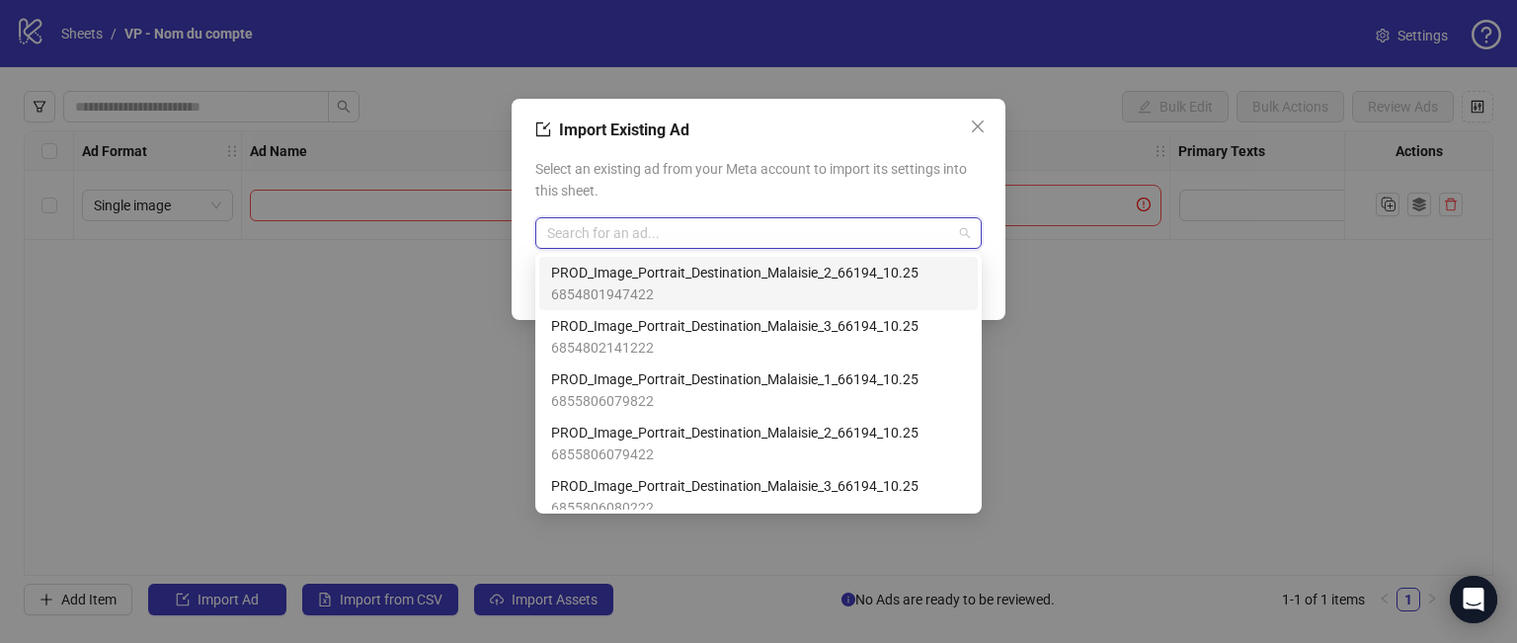
click at [686, 281] on span "PROD_Image_Portrait_Destination_Malaisie_2_66194_10.25" at bounding box center [734, 273] width 367 height 22
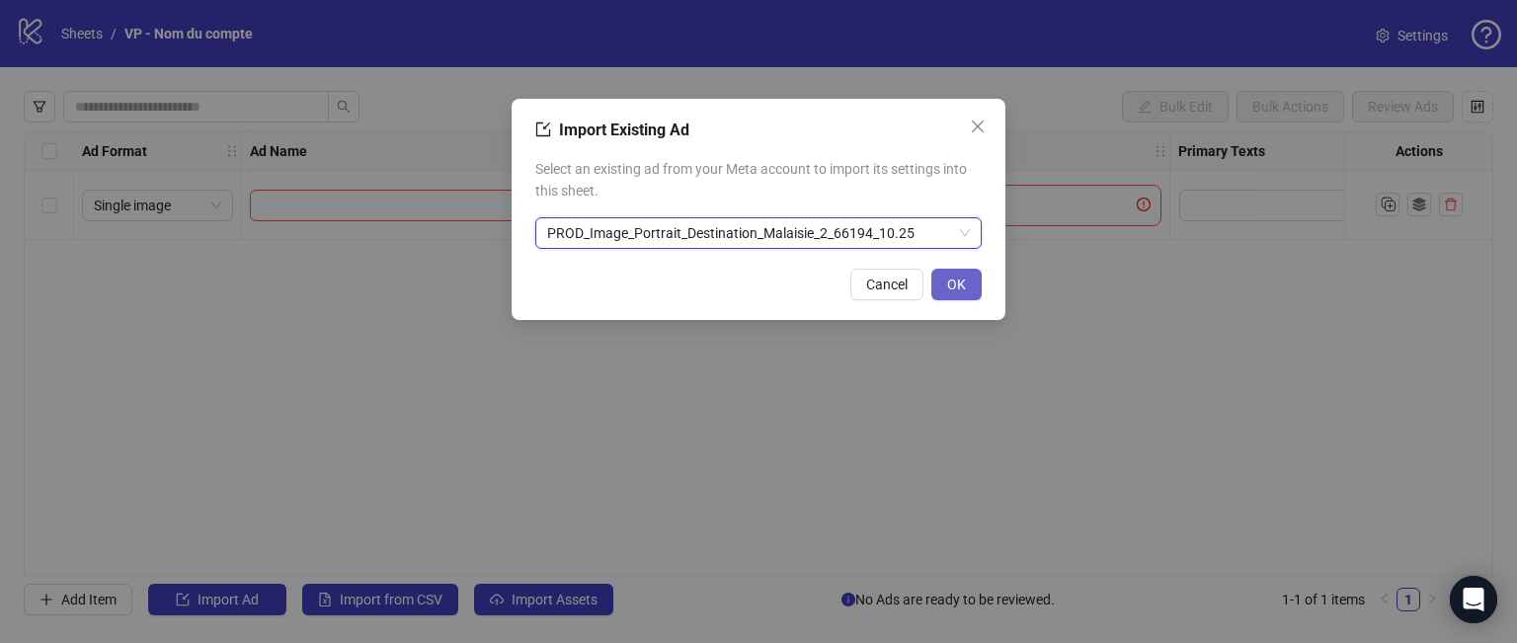
click at [966, 283] on button "OK" at bounding box center [956, 285] width 50 height 32
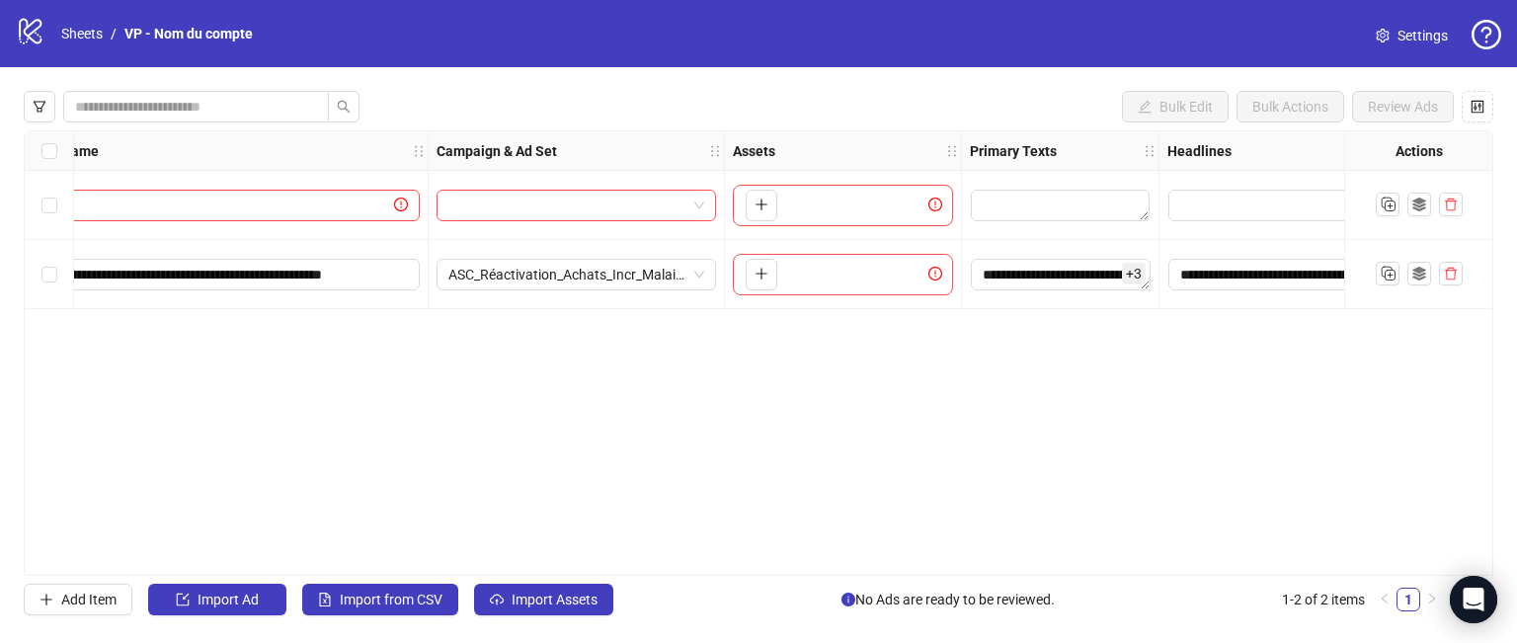
scroll to position [0, 190]
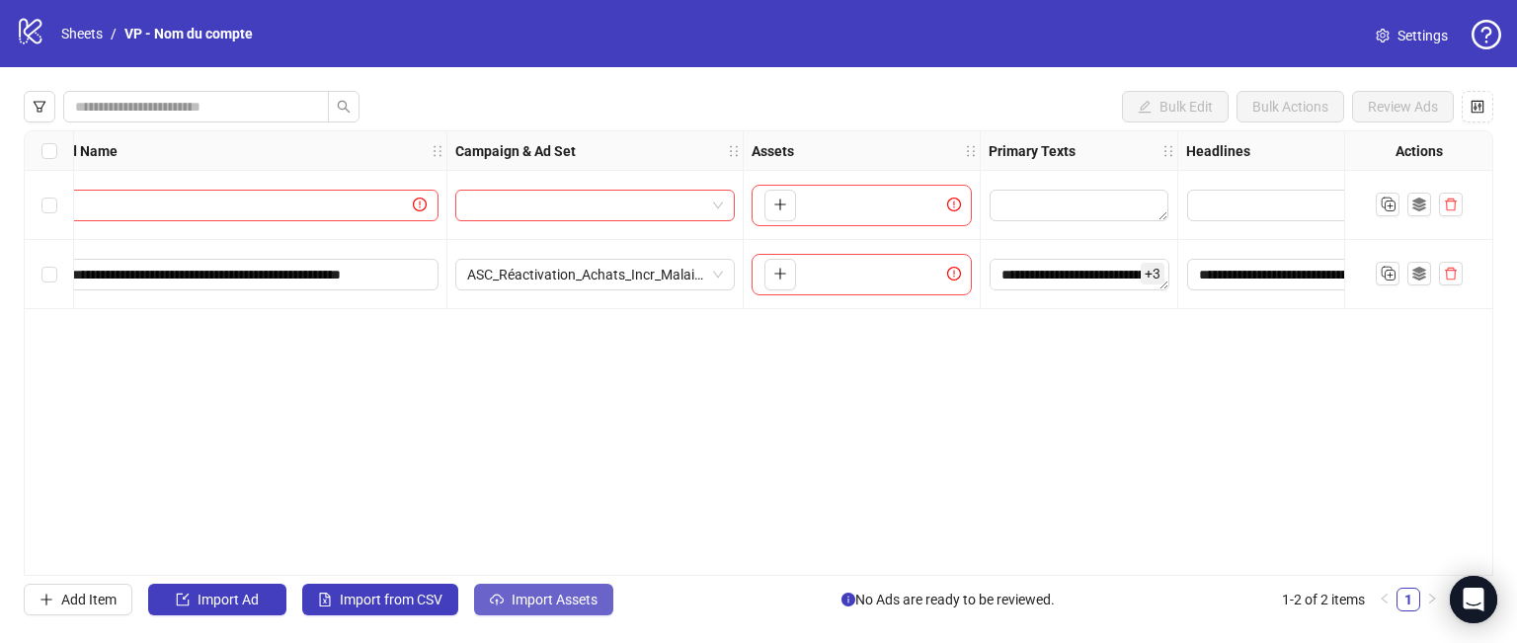
click at [536, 602] on span "Import Assets" at bounding box center [555, 600] width 86 height 16
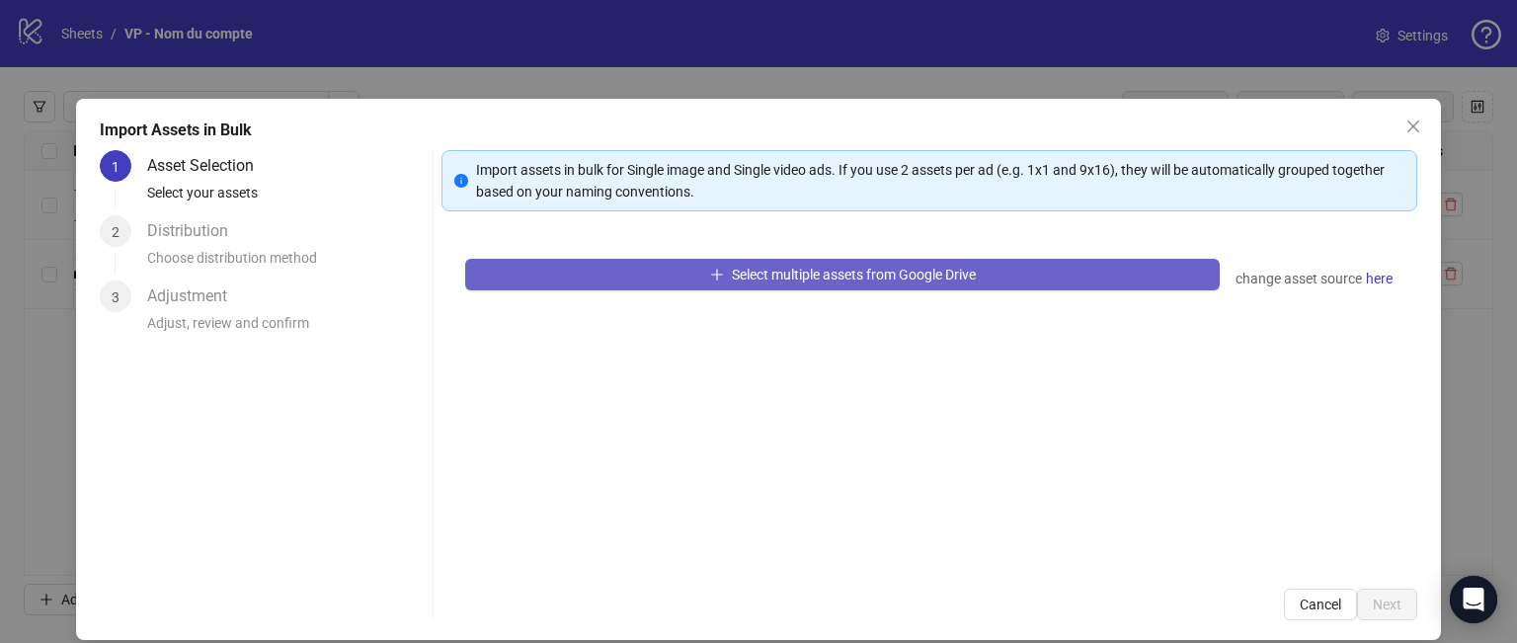
click at [913, 283] on button "Select multiple assets from Google Drive" at bounding box center [842, 275] width 755 height 32
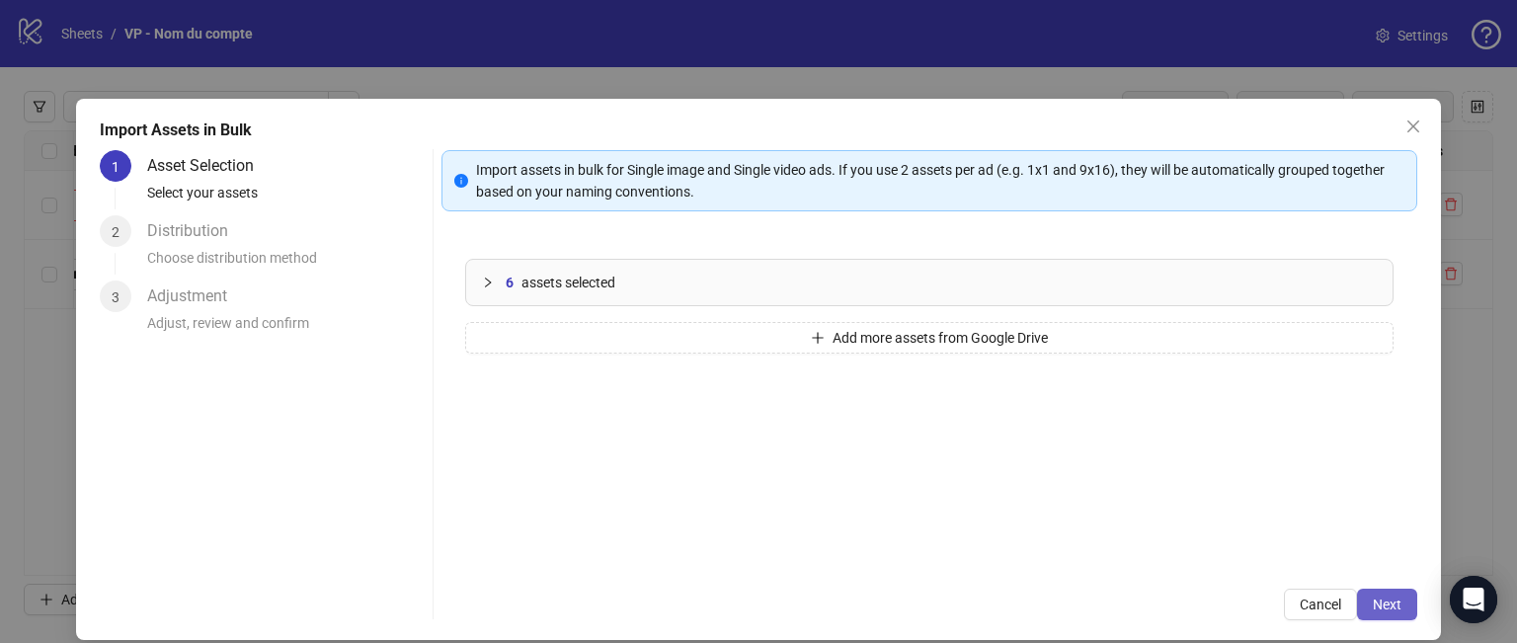
click at [1373, 605] on span "Next" at bounding box center [1387, 605] width 29 height 16
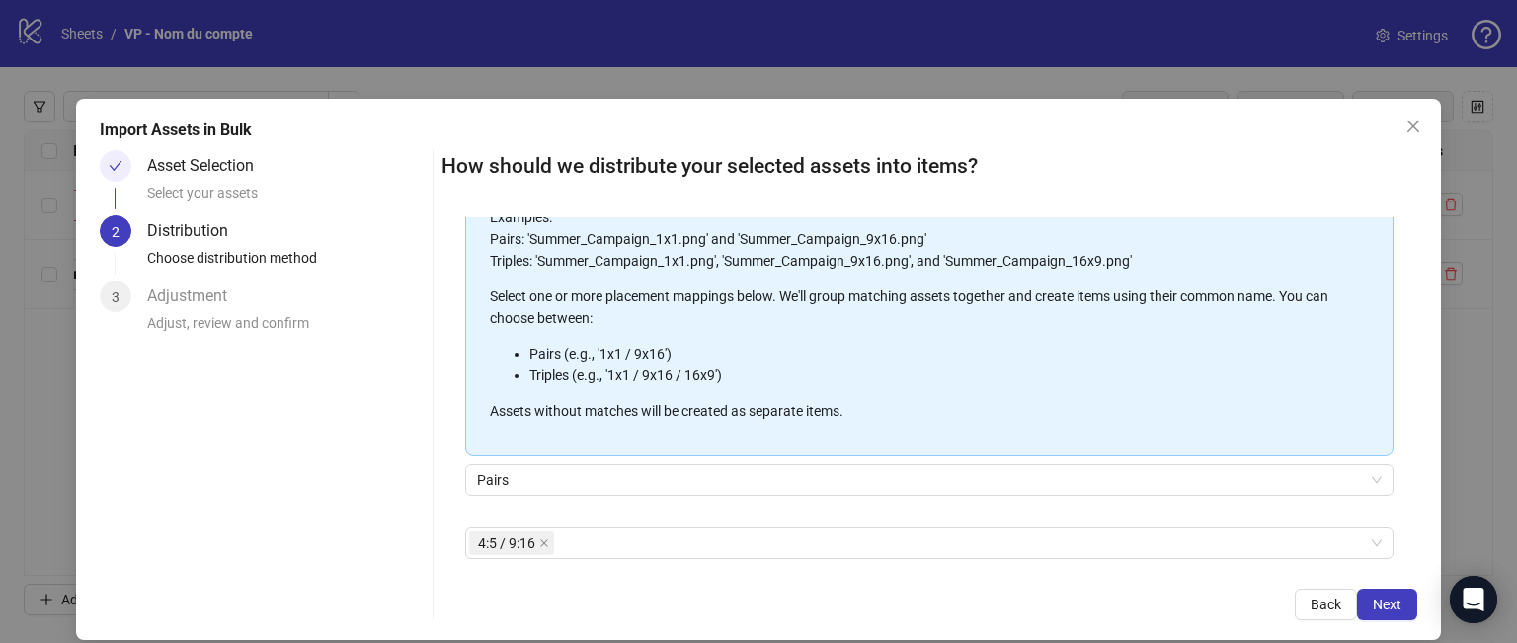
scroll to position [253, 0]
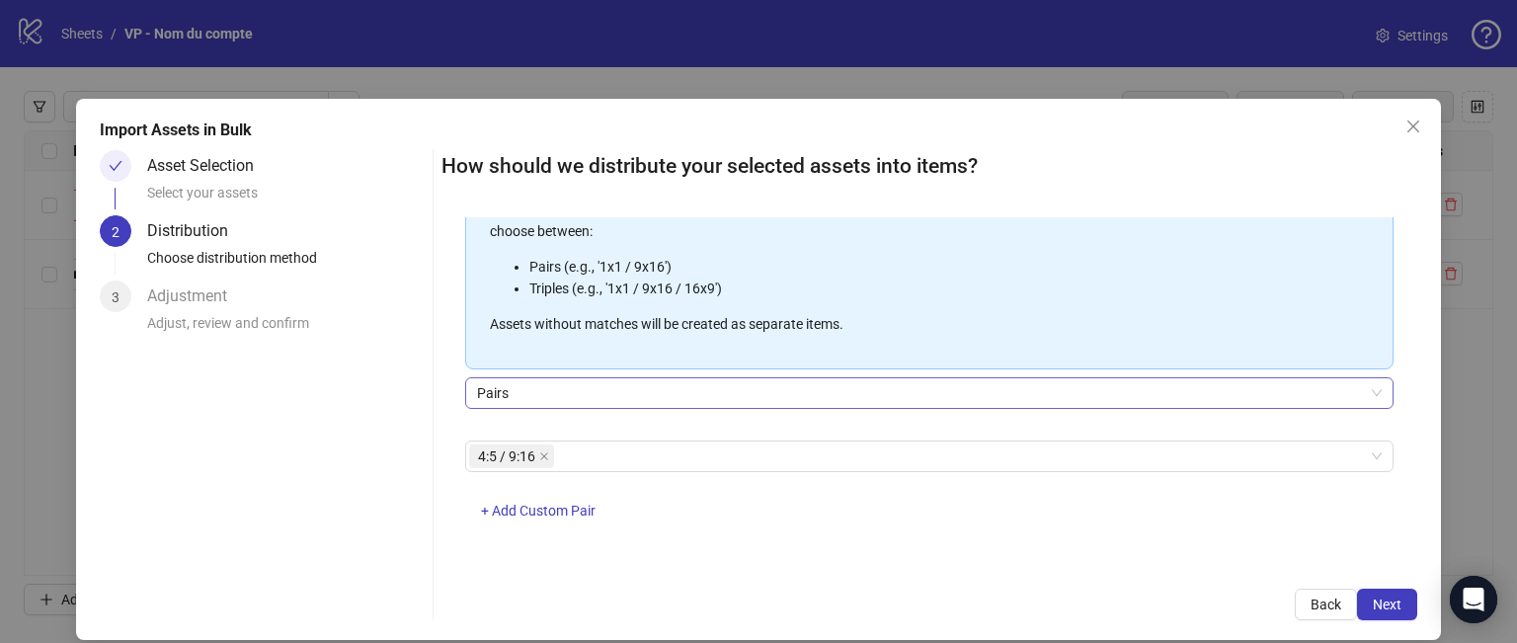
click at [558, 390] on span "Pairs" at bounding box center [929, 393] width 905 height 30
click at [442, 426] on div "One asset per item Group assets by name Assets must follow a consistent naming …" at bounding box center [930, 391] width 976 height 348
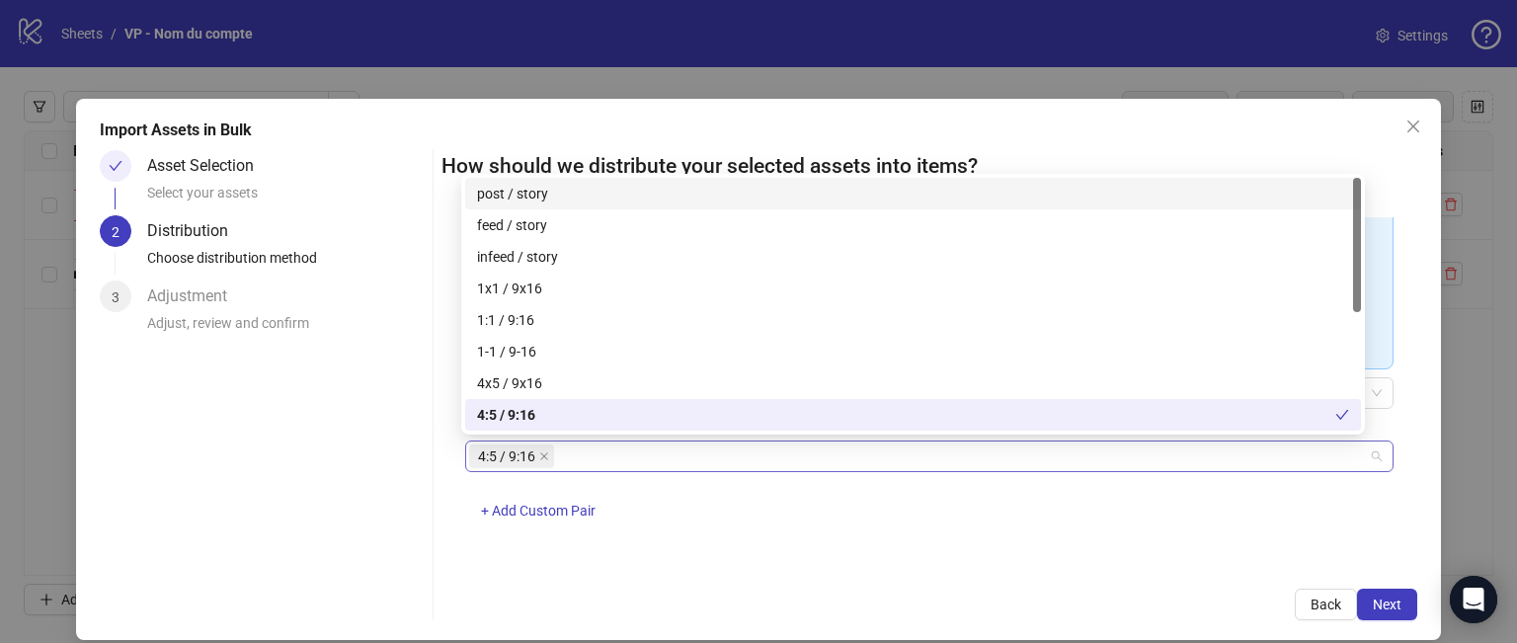
click at [573, 453] on div "4:5 / 9:16" at bounding box center [919, 457] width 900 height 28
click at [526, 418] on div "4:5 / 9:16" at bounding box center [906, 415] width 858 height 22
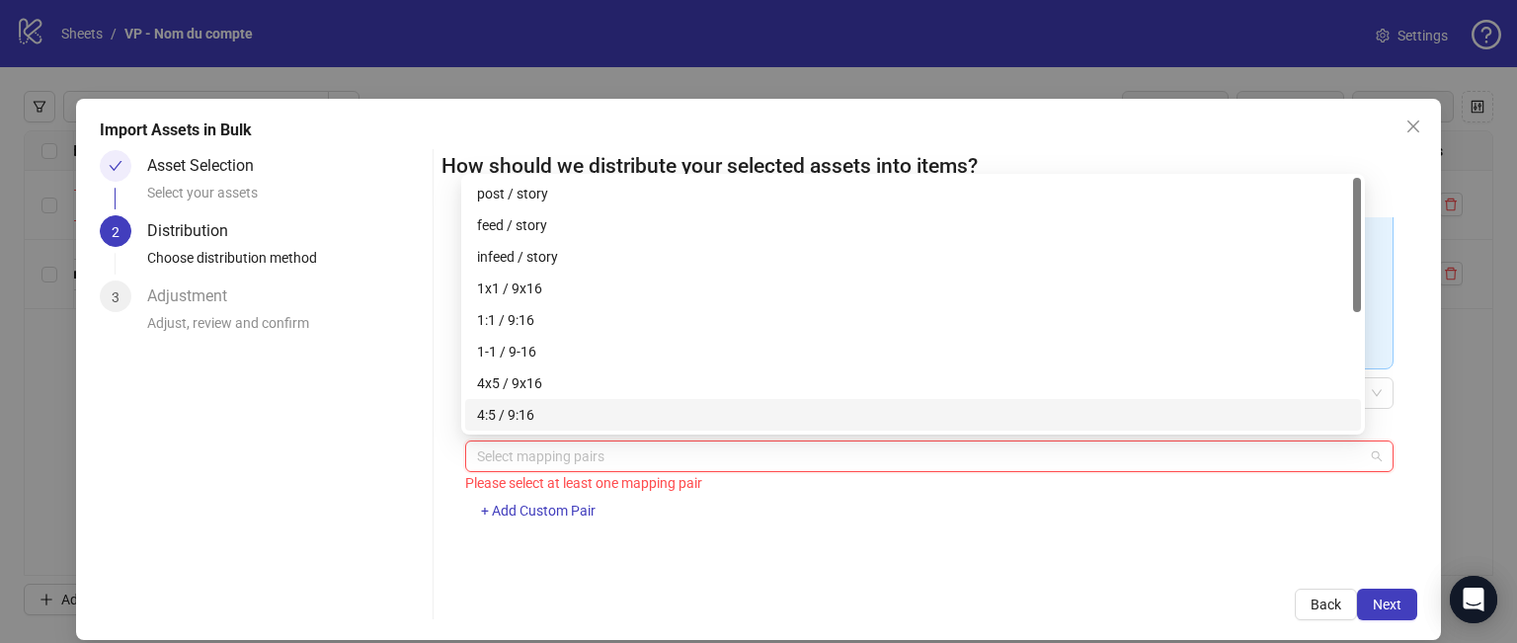
click at [606, 406] on div "4:5 / 9:16" at bounding box center [913, 415] width 872 height 22
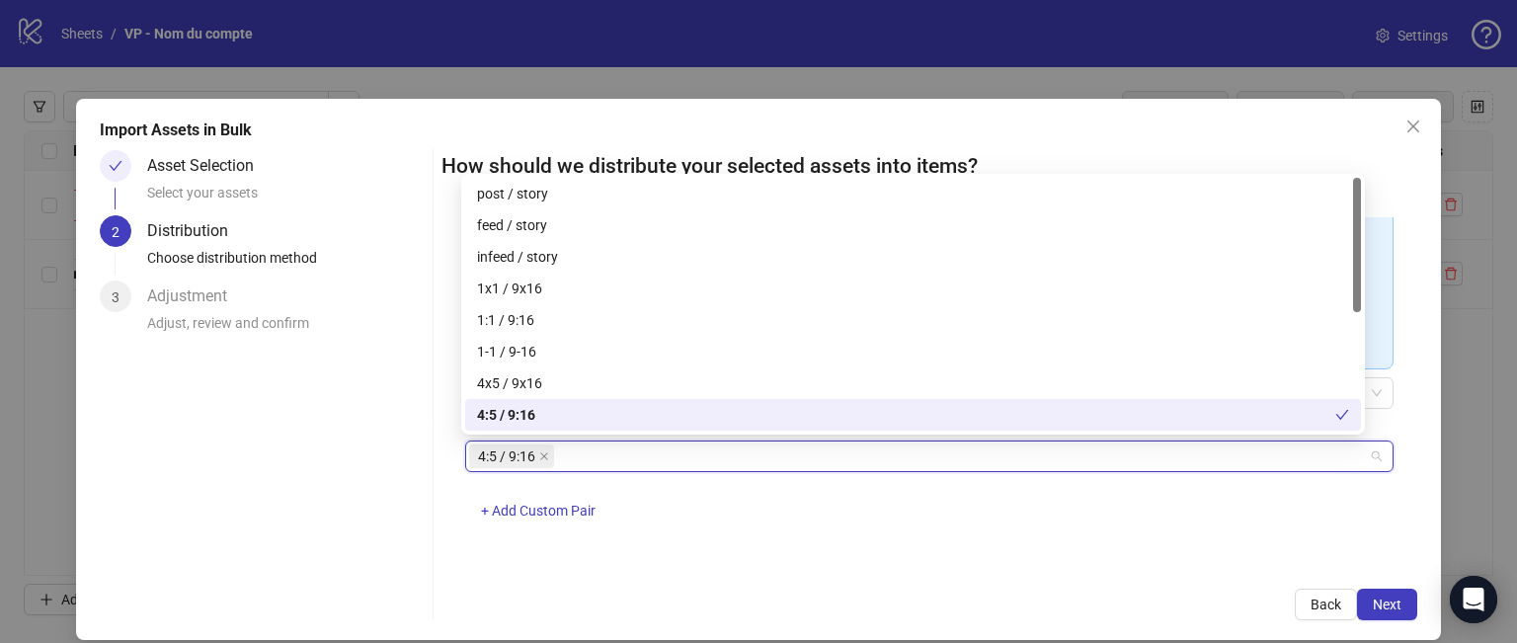
click at [1063, 531] on div "4:5 / 9:16 + Add Custom Pair" at bounding box center [929, 492] width 929 height 103
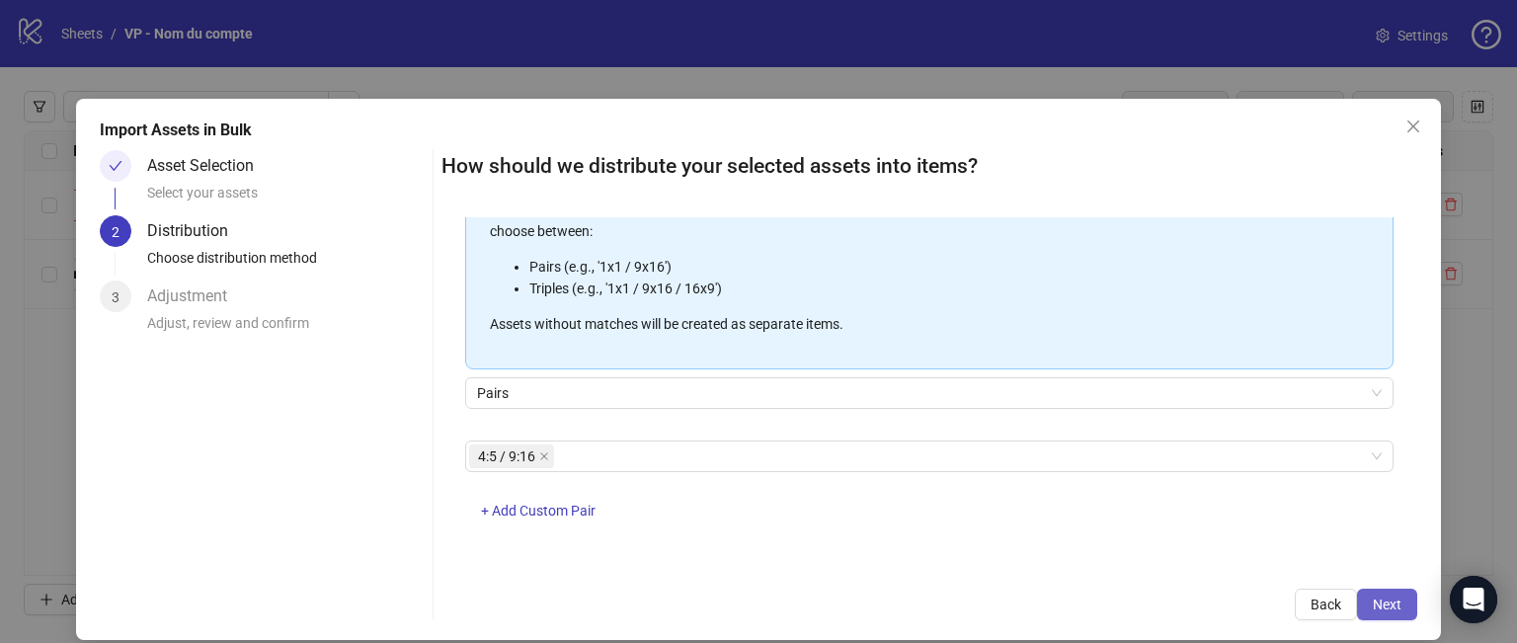
click at [1373, 608] on span "Next" at bounding box center [1387, 605] width 29 height 16
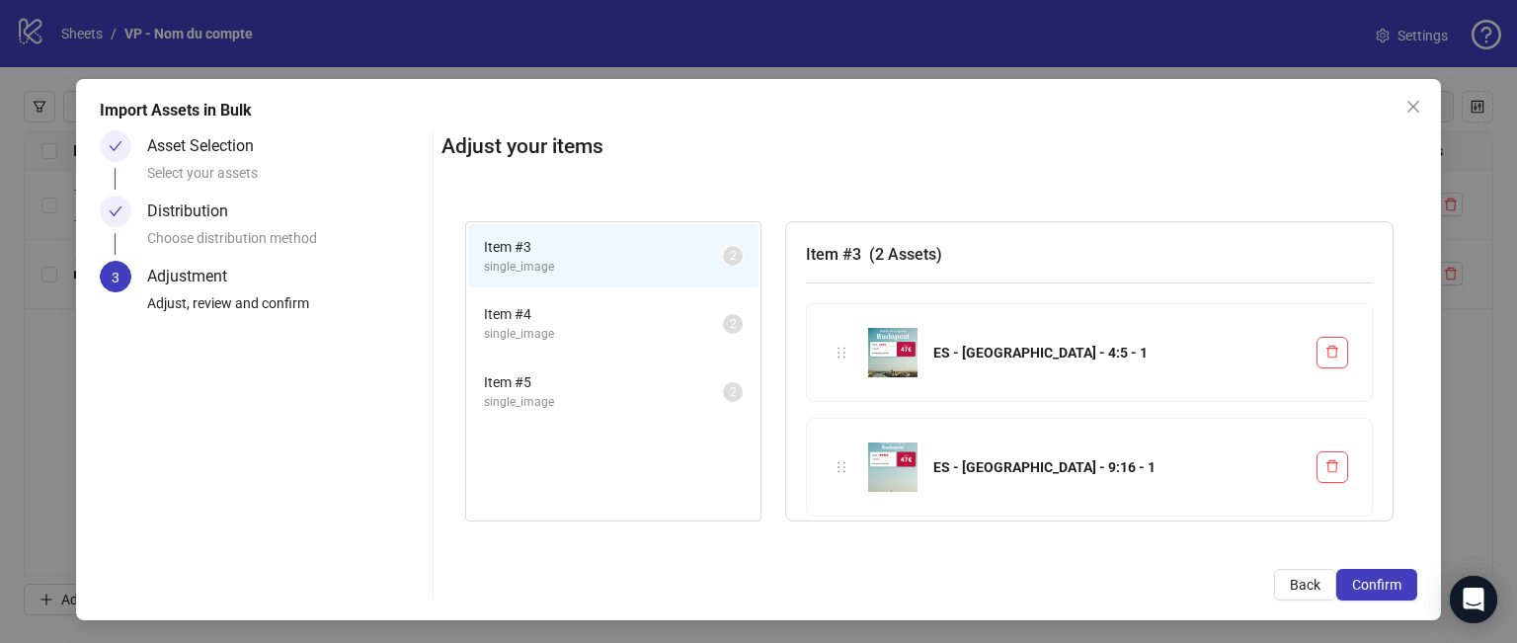
scroll to position [20, 0]
click at [549, 331] on span "single_image" at bounding box center [603, 334] width 239 height 19
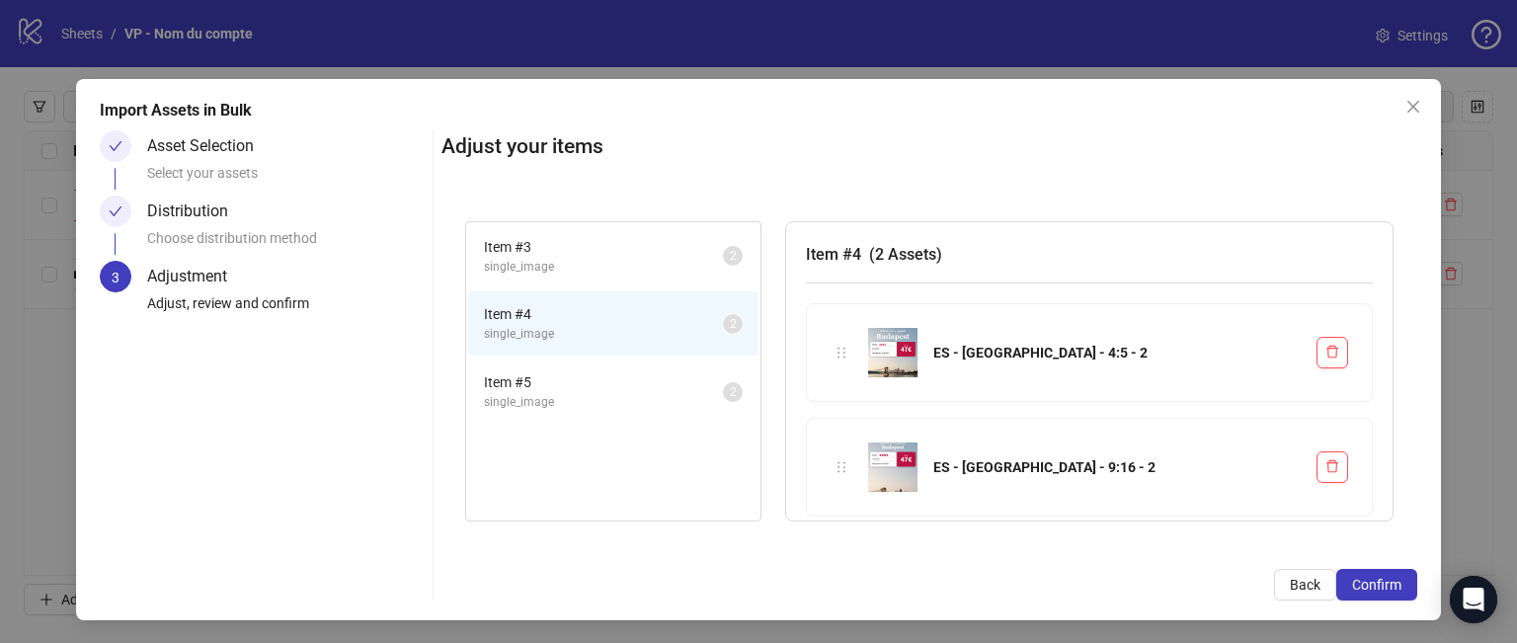
click at [547, 394] on span "single_image" at bounding box center [603, 402] width 239 height 19
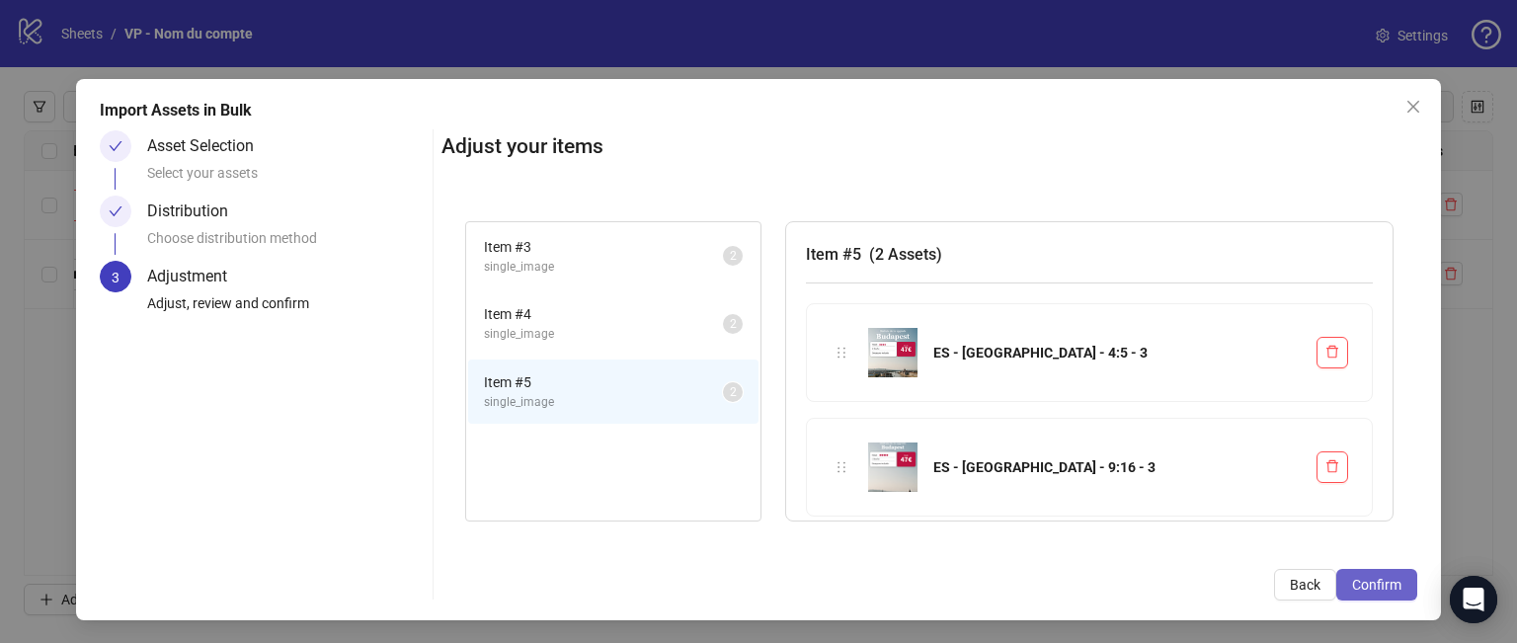
click at [1366, 592] on span "Confirm" at bounding box center [1376, 585] width 49 height 16
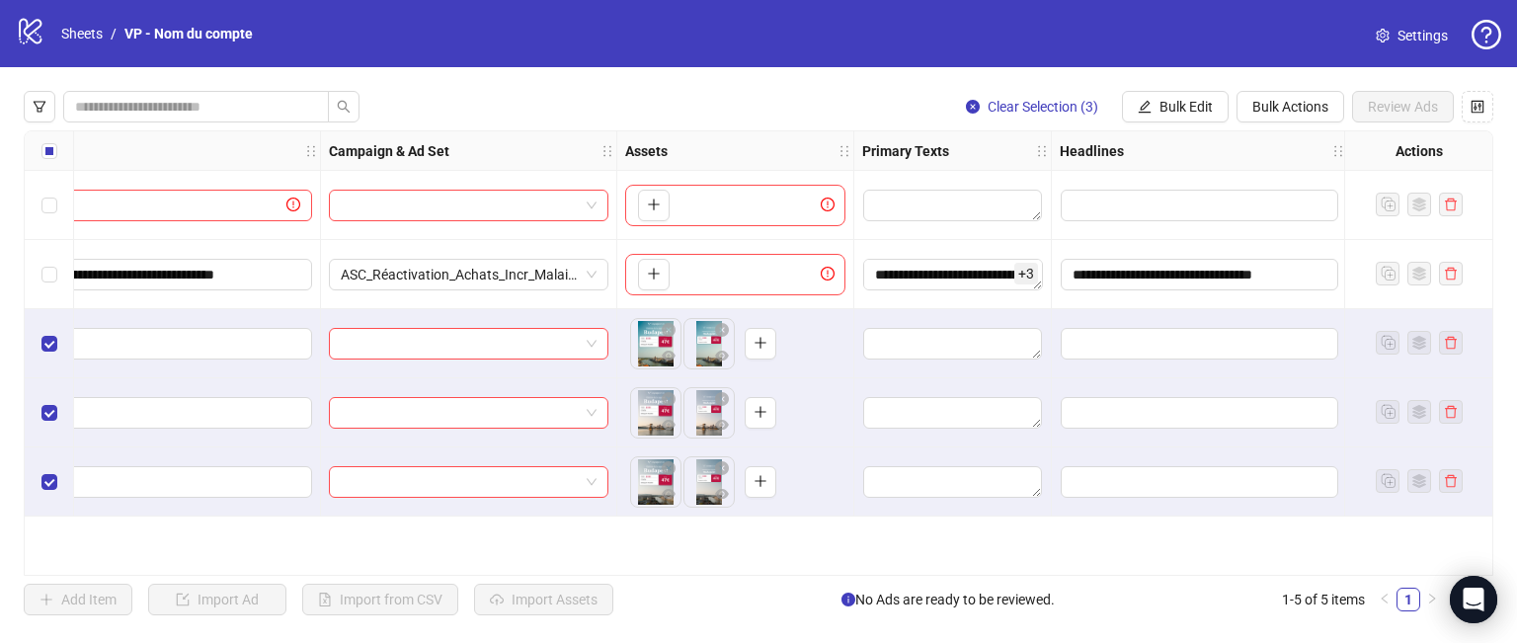
scroll to position [0, 0]
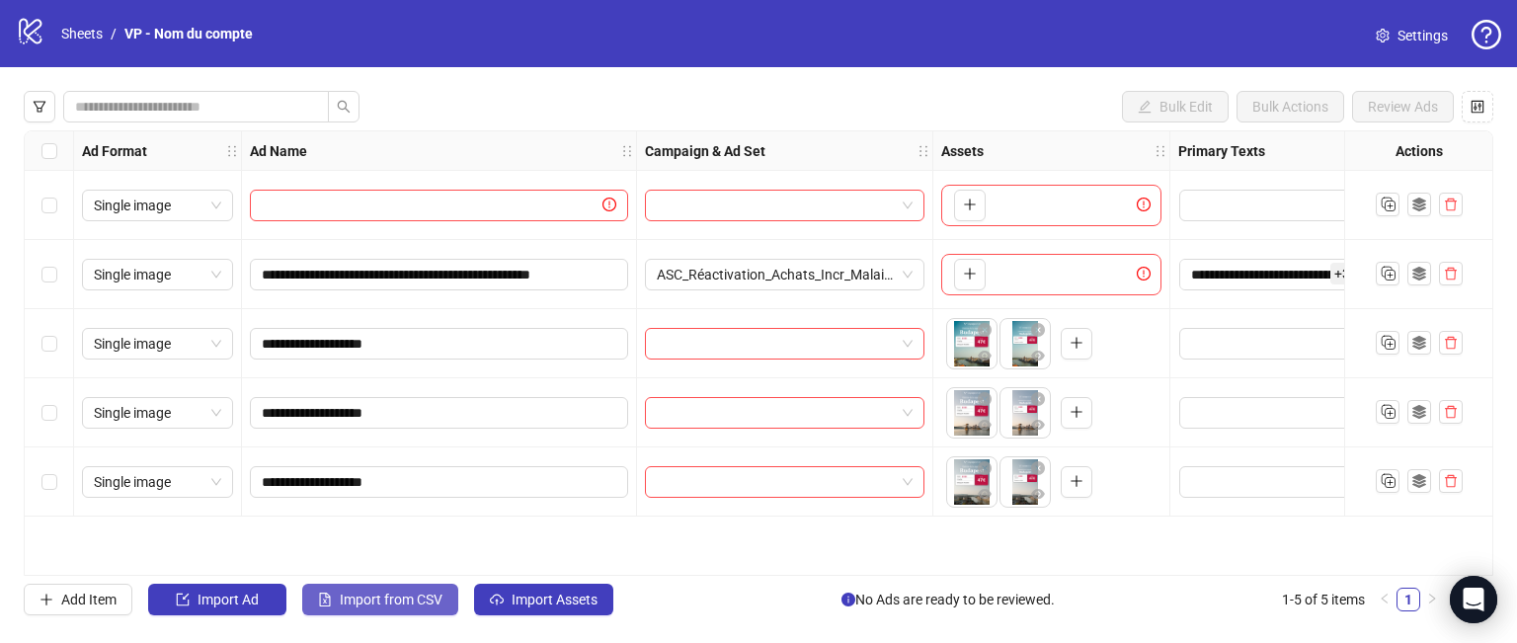
click at [386, 606] on span "Import from CSV" at bounding box center [391, 600] width 103 height 16
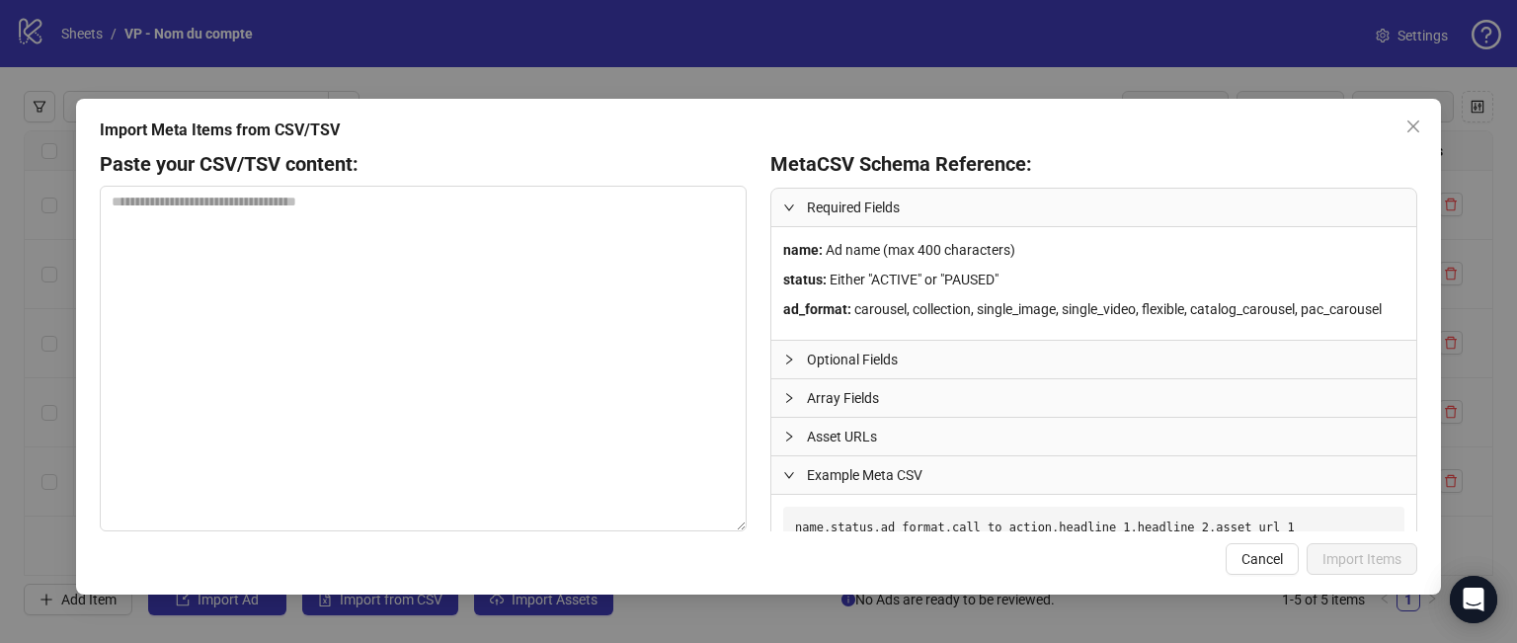
scroll to position [102, 0]
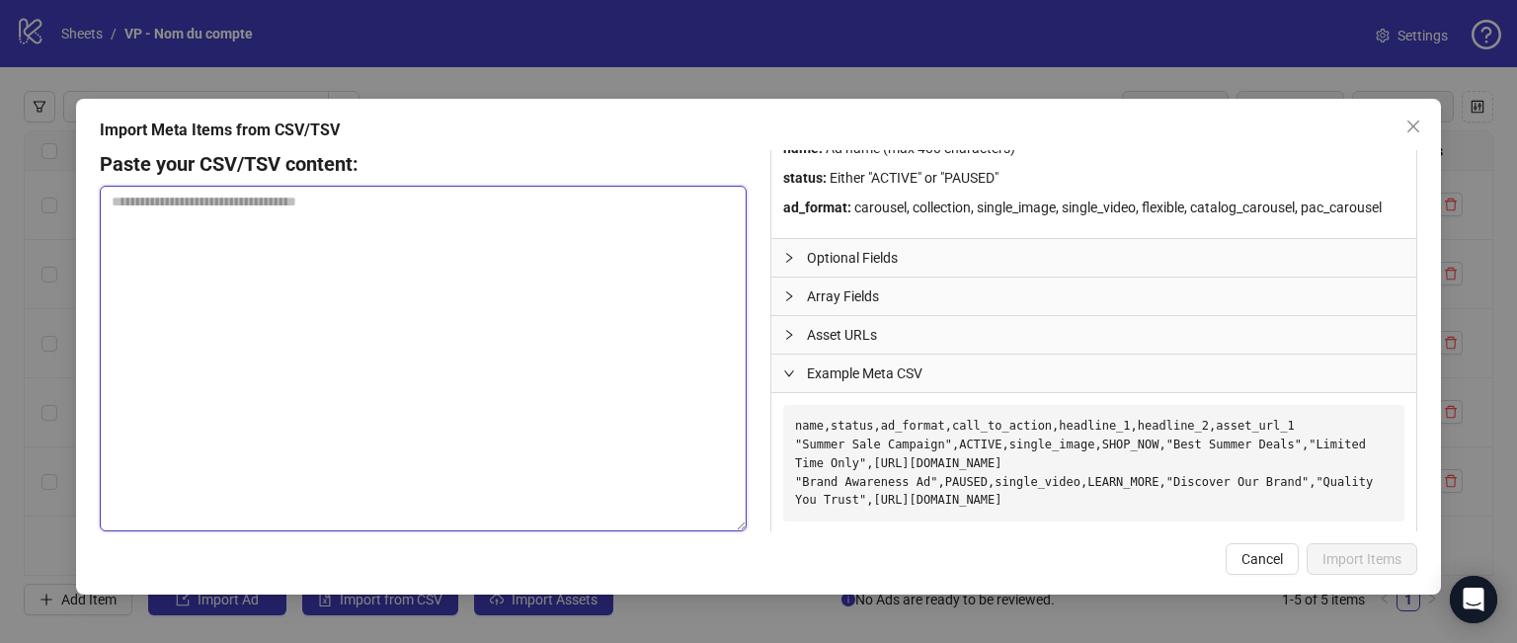
click at [308, 233] on textarea at bounding box center [423, 359] width 647 height 346
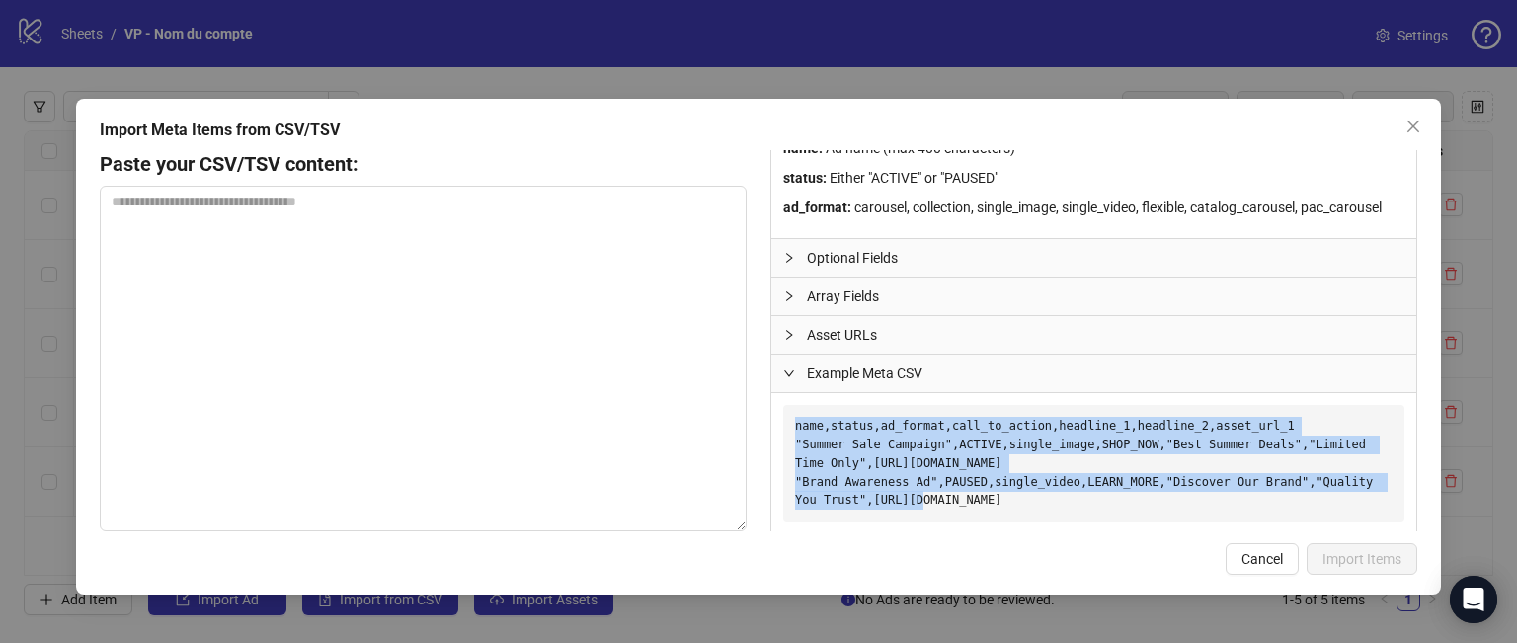
drag, startPoint x: 796, startPoint y: 428, endPoint x: 1235, endPoint y: 489, distance: 442.8
click at [1235, 489] on pre "name,status,ad_format,call_to_action,headline_1,headline_2,asset_url_1 "Summer …" at bounding box center [1093, 463] width 621 height 117
click at [794, 445] on pre "name,status,ad_format,call_to_action,headline_1,headline_2,asset_url_1 "Summer …" at bounding box center [1093, 463] width 621 height 117
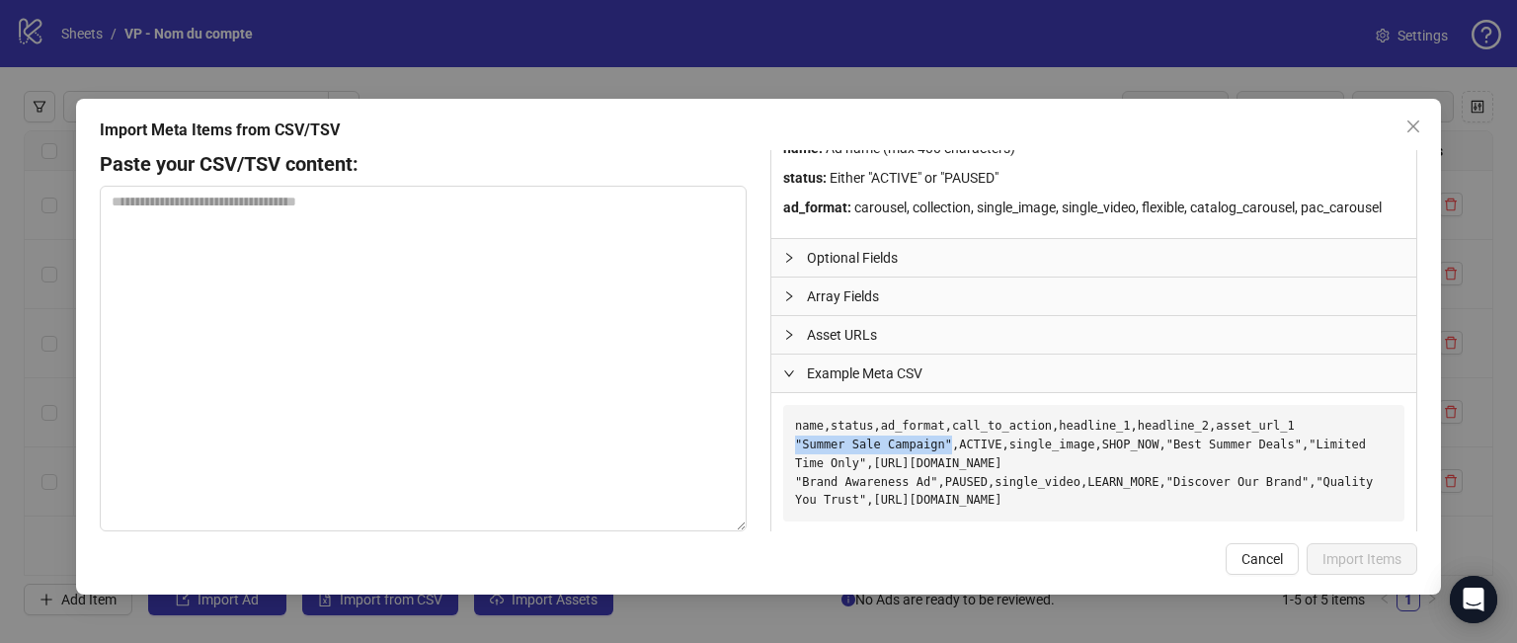
drag, startPoint x: 796, startPoint y: 443, endPoint x: 936, endPoint y: 445, distance: 140.3
click at [936, 445] on pre "name,status,ad_format,call_to_action,headline_1,headline_2,asset_url_1 "Summer …" at bounding box center [1093, 463] width 621 height 117
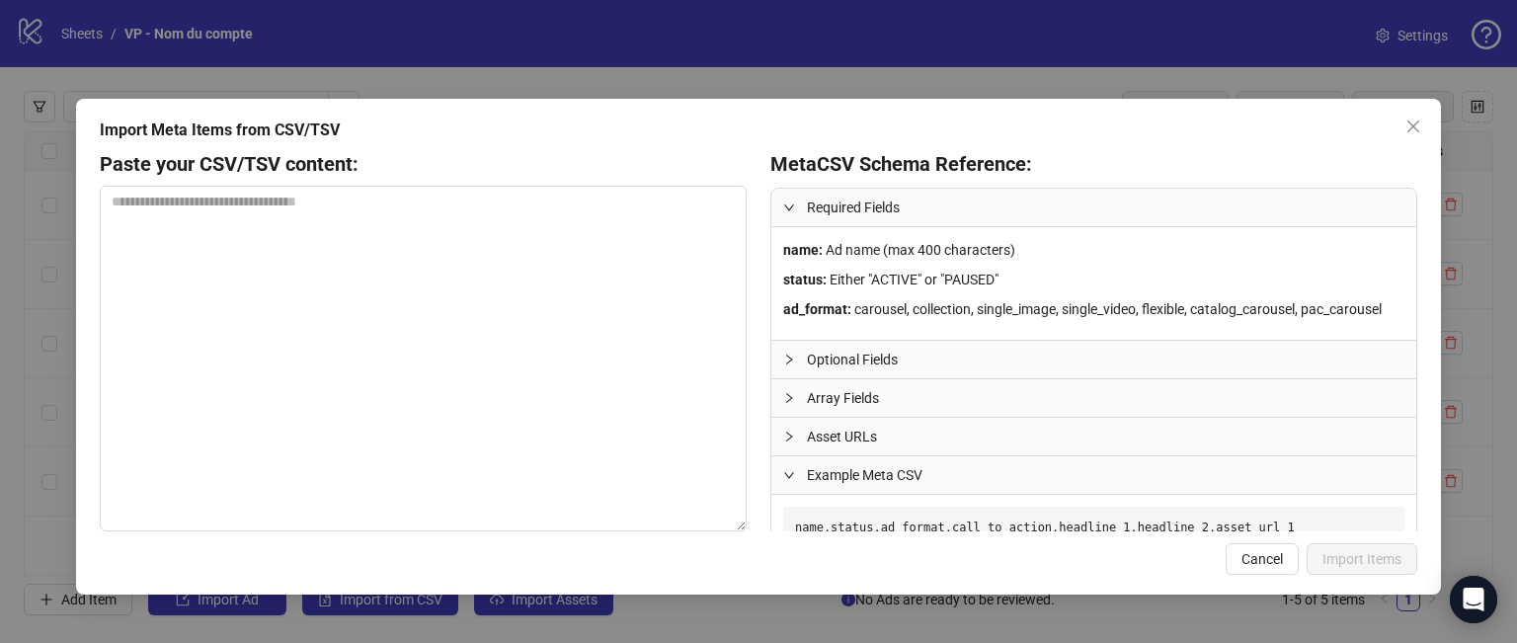
click at [790, 361] on icon "collapsed" at bounding box center [789, 360] width 12 height 12
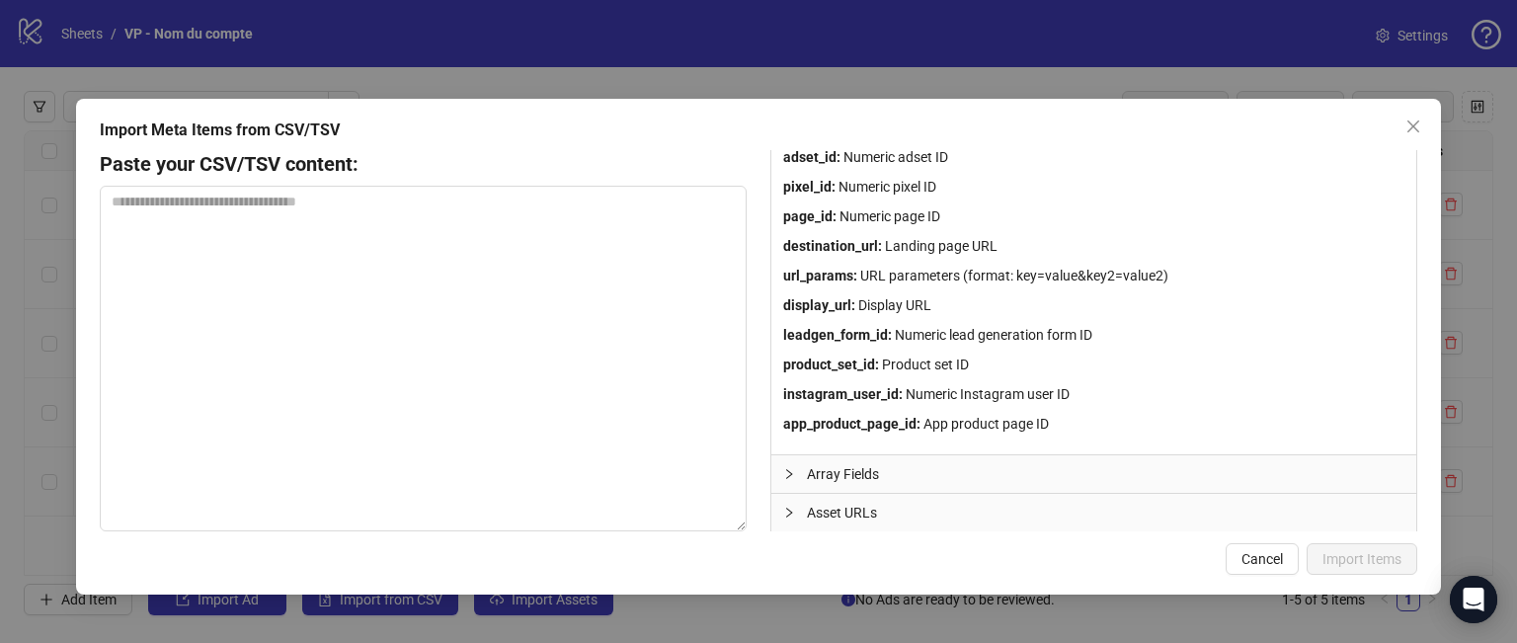
scroll to position [281, 0]
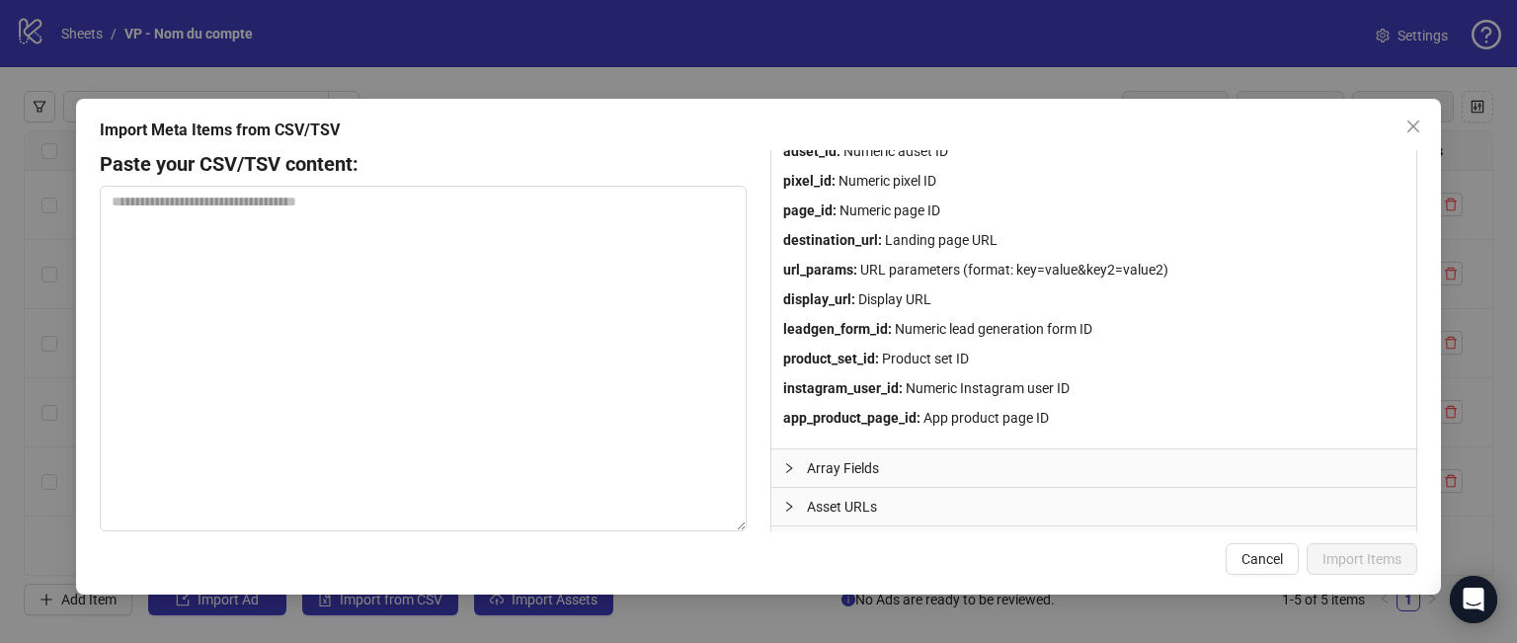
click at [788, 473] on div at bounding box center [795, 468] width 24 height 22
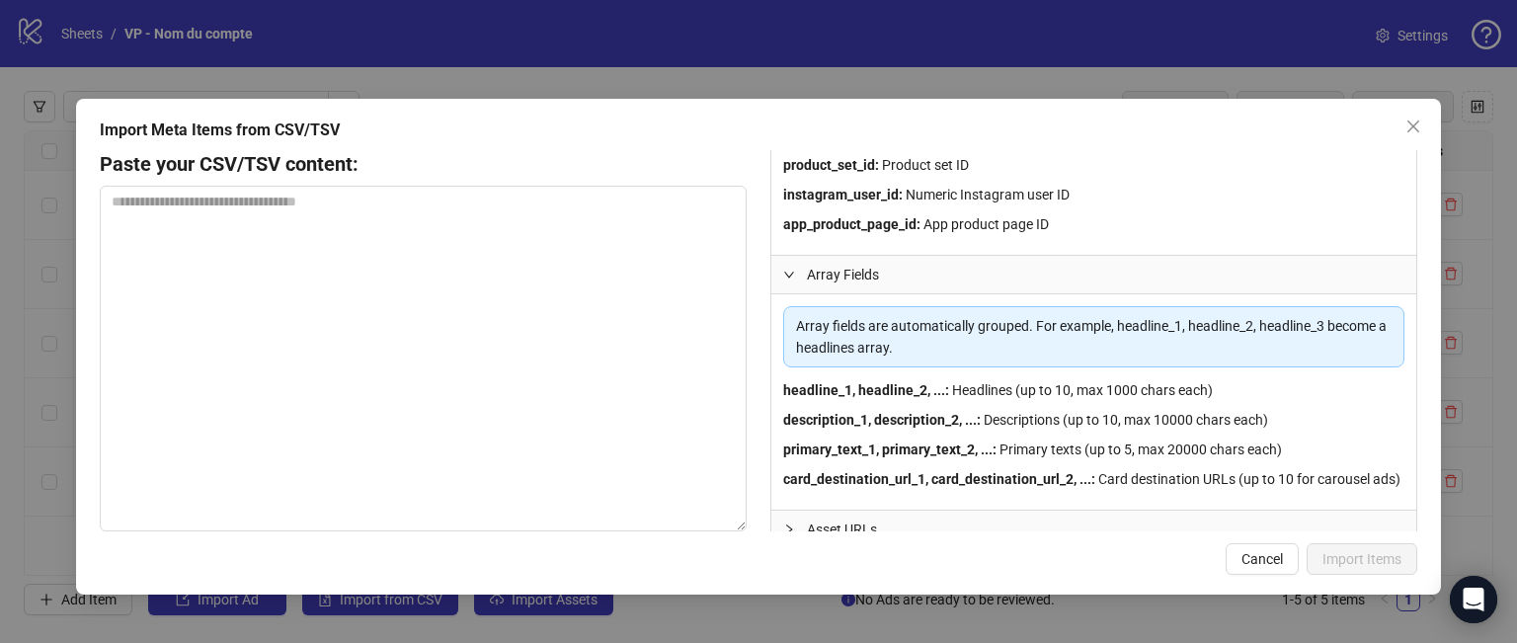
scroll to position [639, 0]
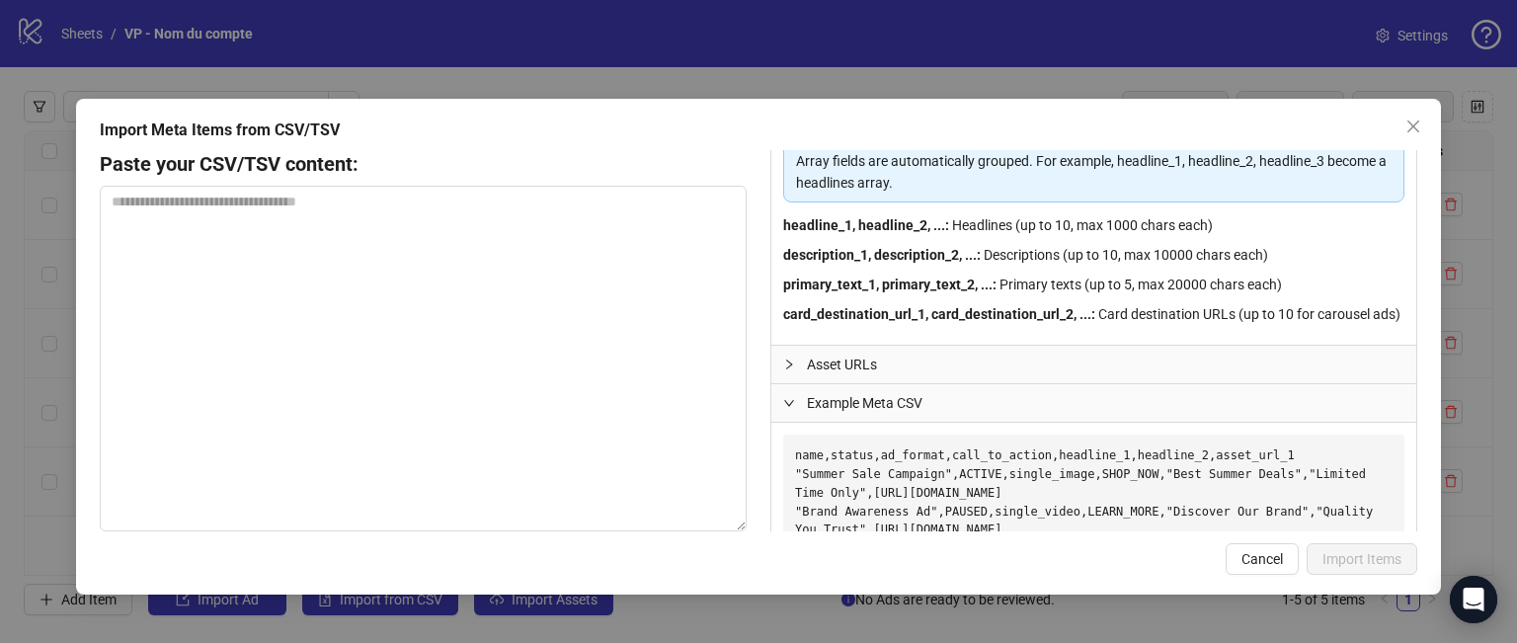
click at [786, 370] on icon "collapsed" at bounding box center [789, 365] width 12 height 12
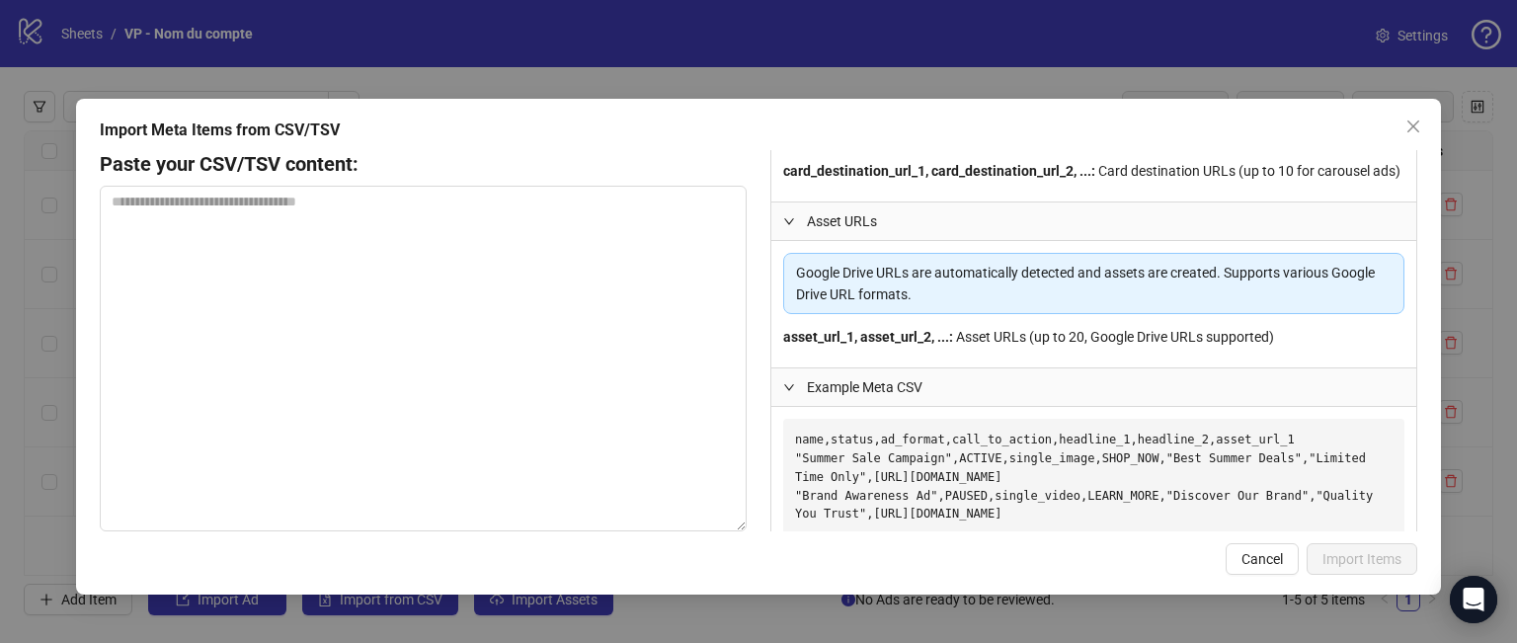
scroll to position [830, 0]
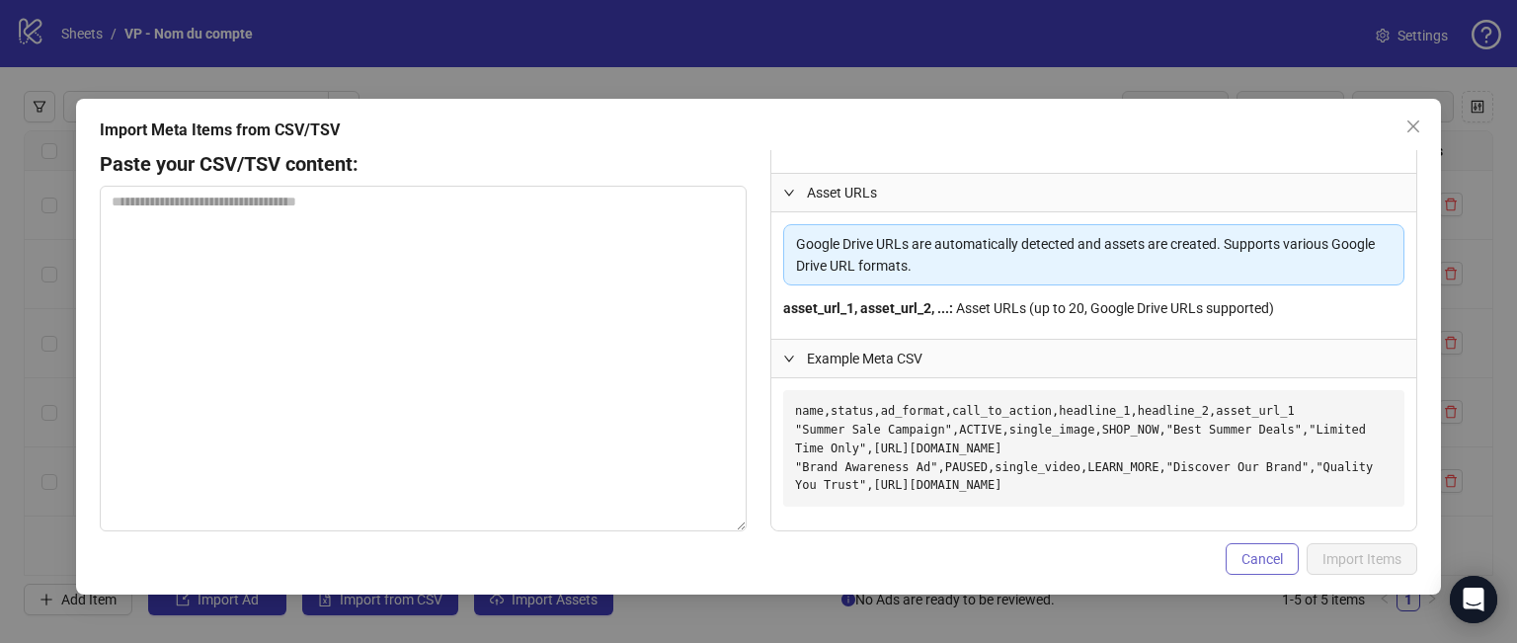
click at [1246, 561] on span "Cancel" at bounding box center [1262, 559] width 41 height 16
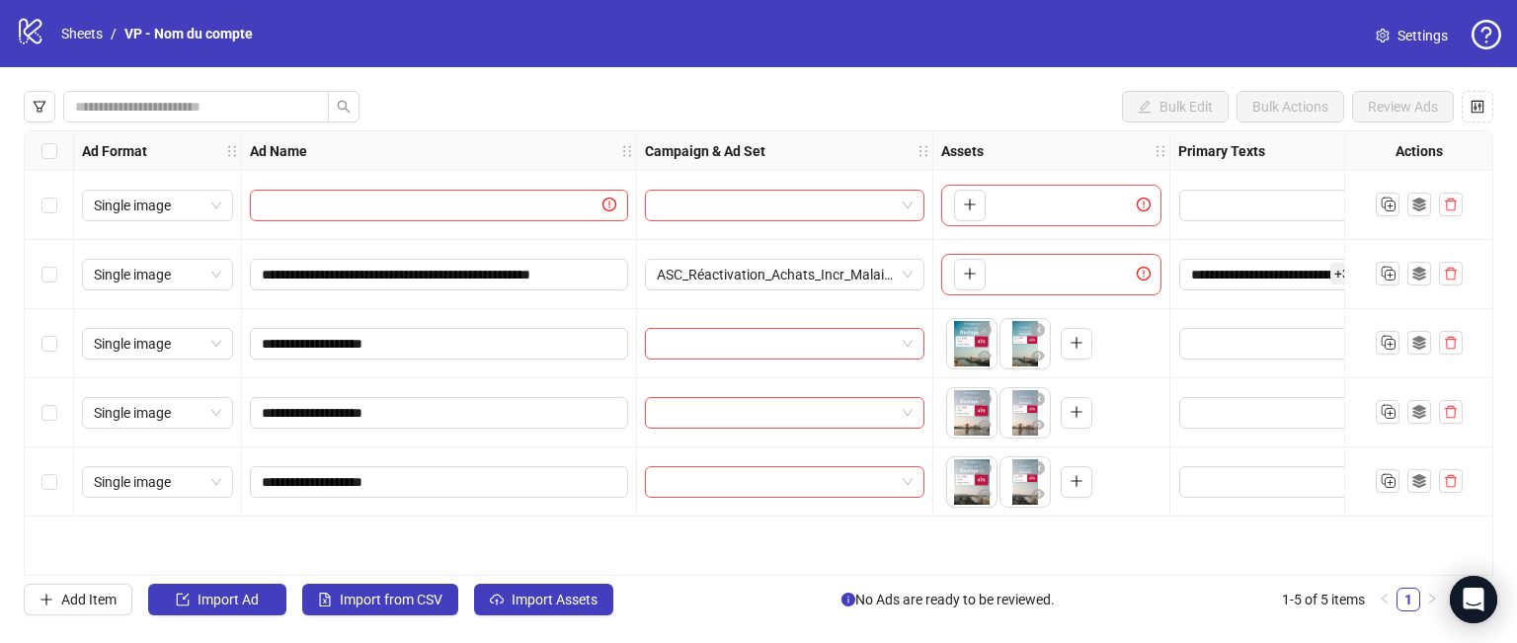
click at [1018, 352] on div at bounding box center [1025, 343] width 51 height 51
click at [1016, 344] on body "**********" at bounding box center [758, 321] width 1517 height 643
click at [83, 605] on span "Add Item" at bounding box center [88, 600] width 55 height 16
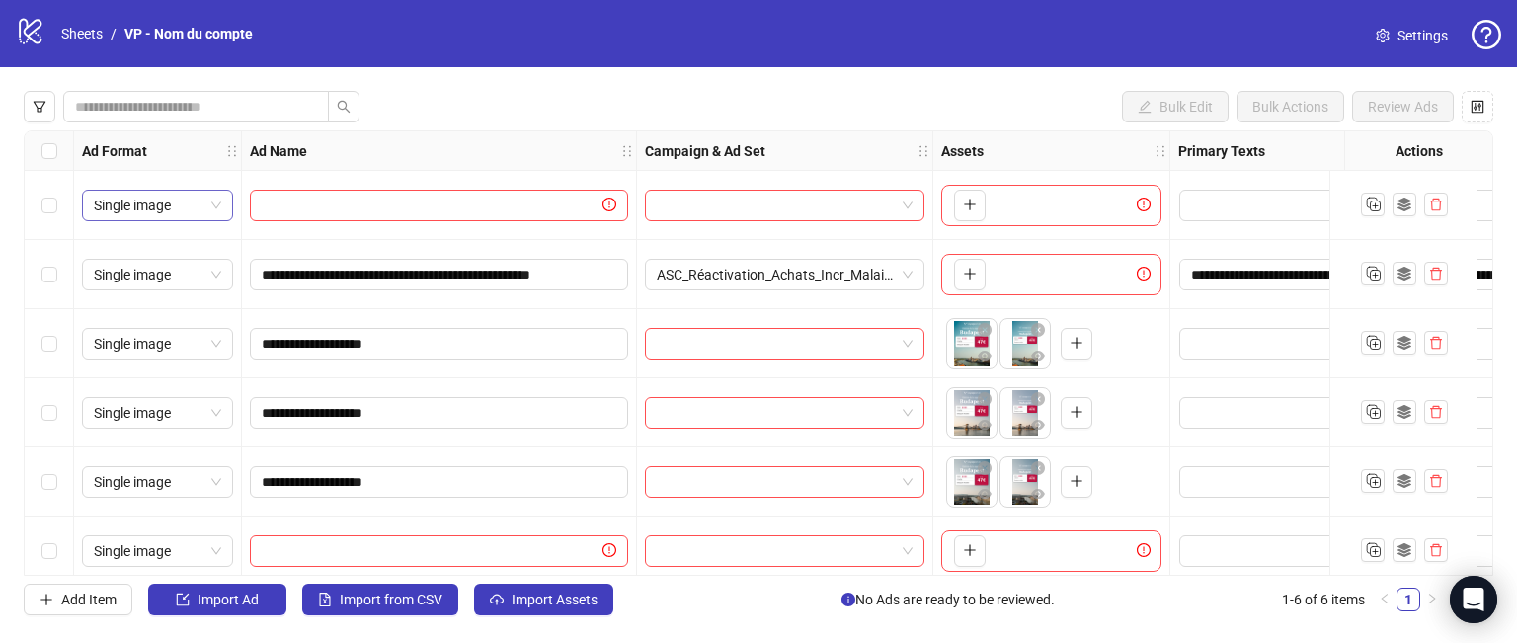
click at [221, 204] on div "Single image" at bounding box center [157, 206] width 151 height 32
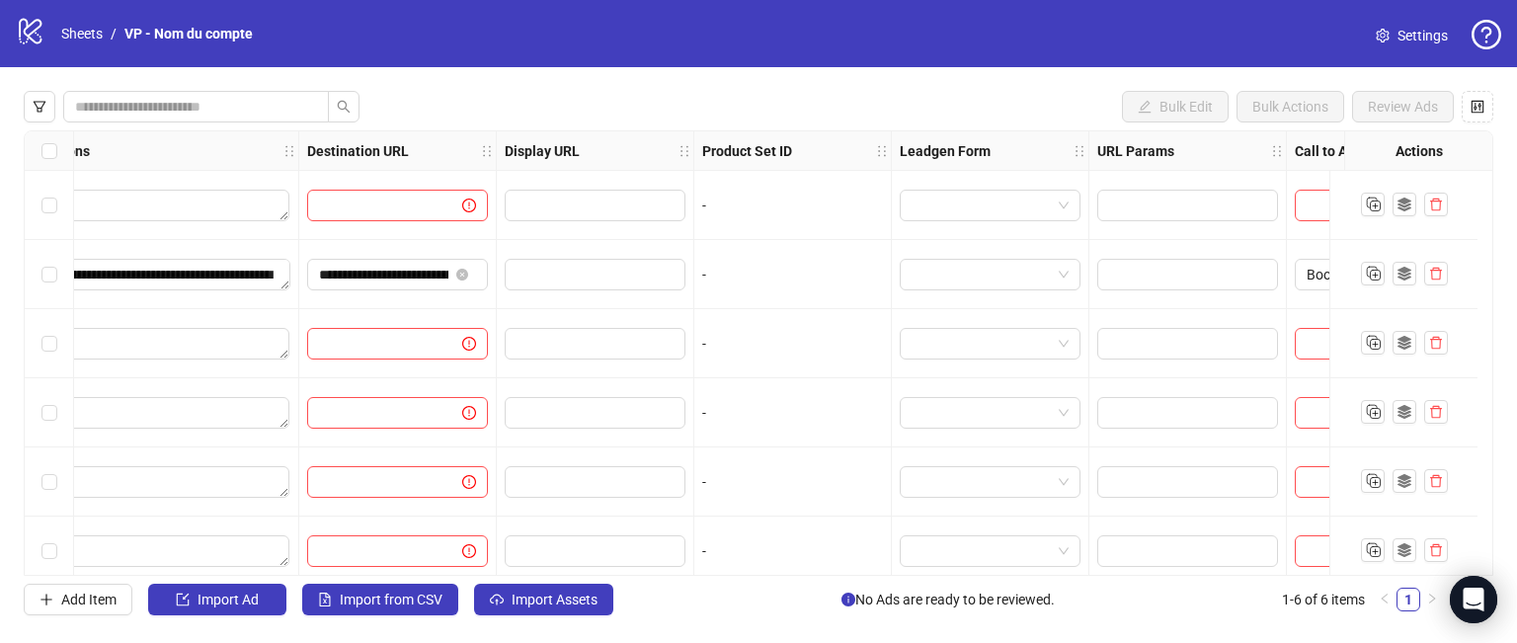
scroll to position [0, 1777]
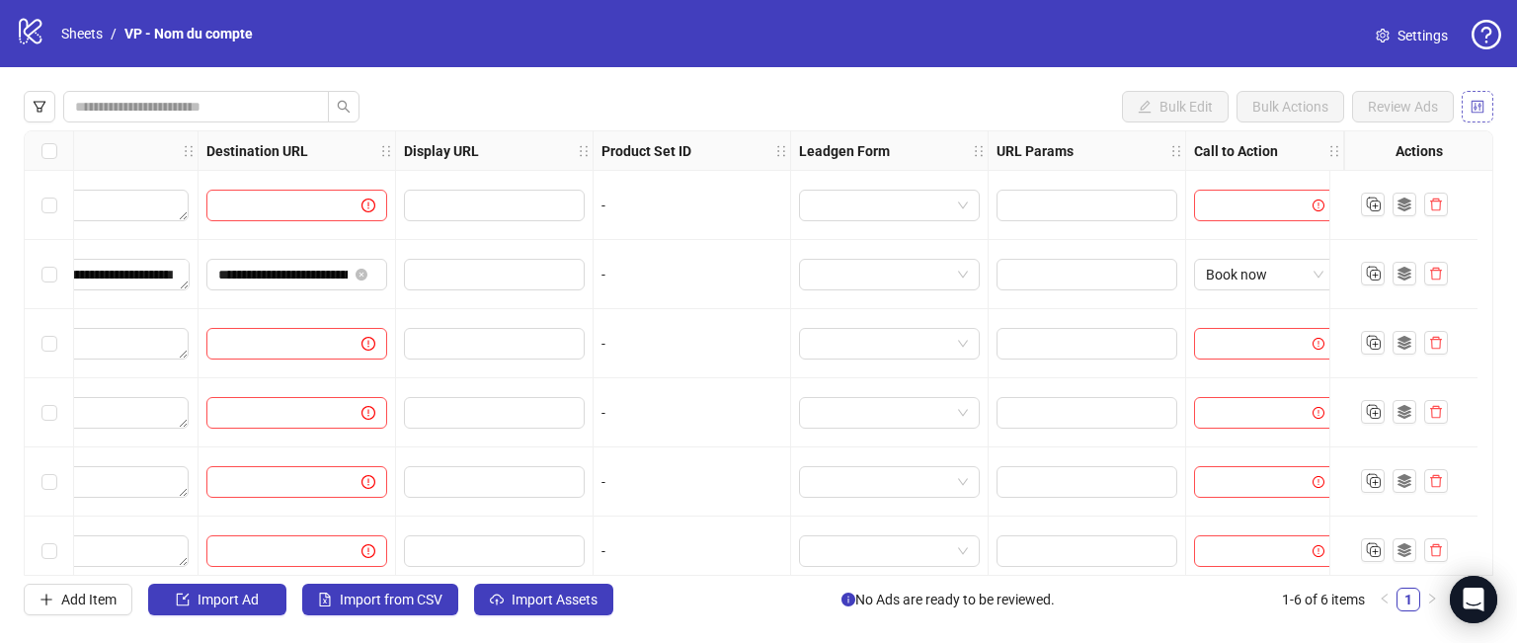
click at [1477, 108] on icon "control" at bounding box center [1478, 106] width 13 height 13
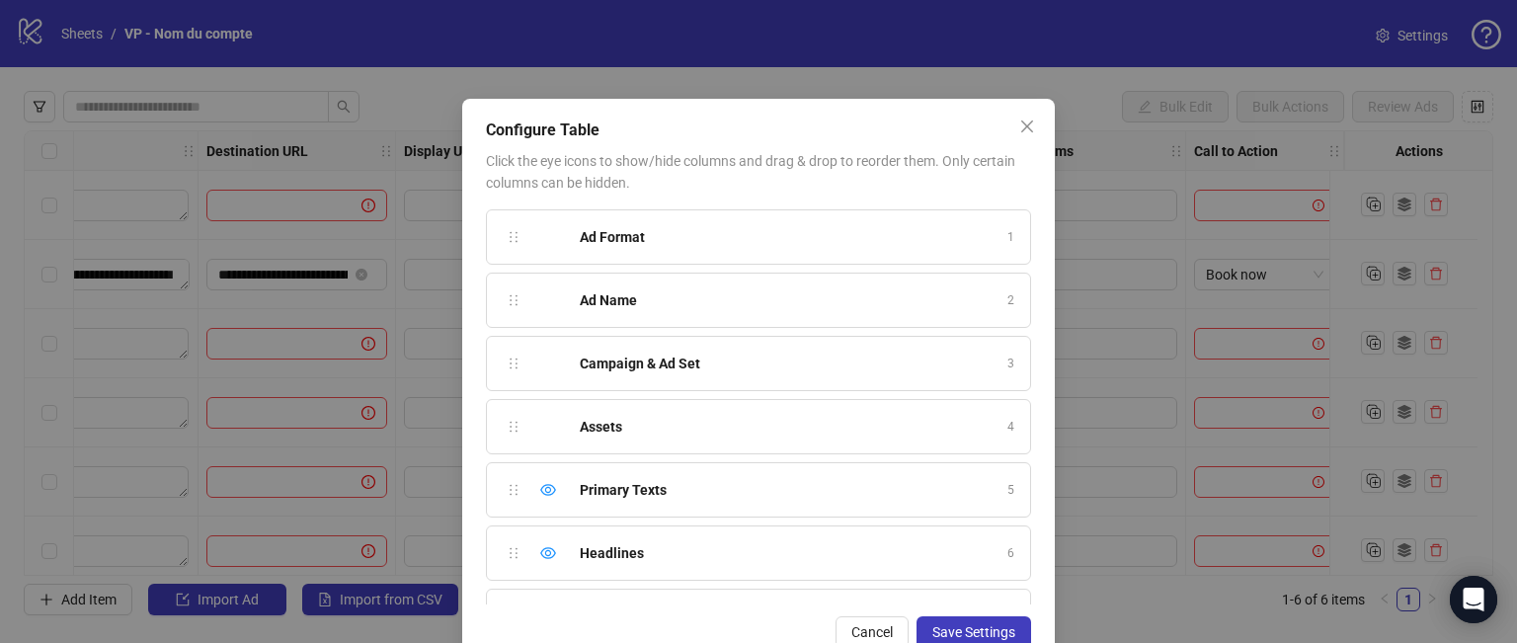
click at [1088, 90] on div "Configure Table Click the eye icons to show/hide columns and drag & drop to reo…" at bounding box center [758, 321] width 1517 height 643
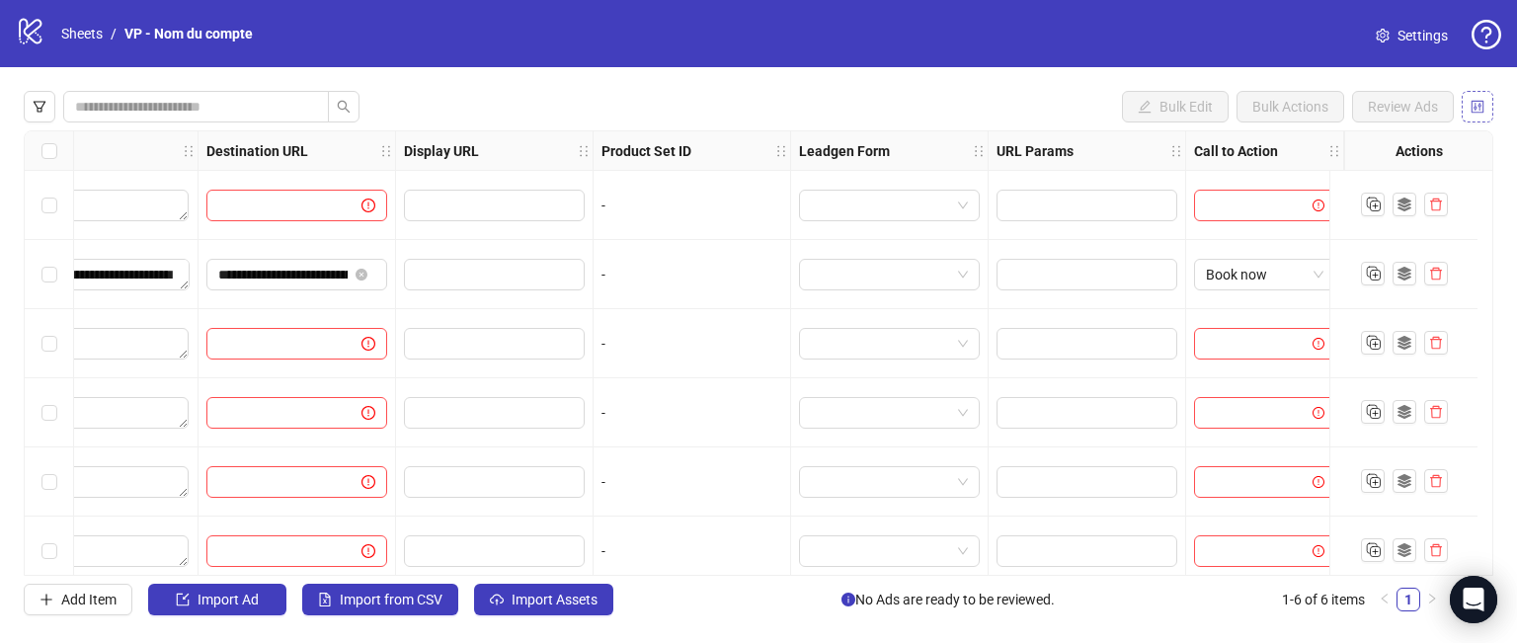
click at [1481, 103] on icon "control" at bounding box center [1478, 107] width 14 height 14
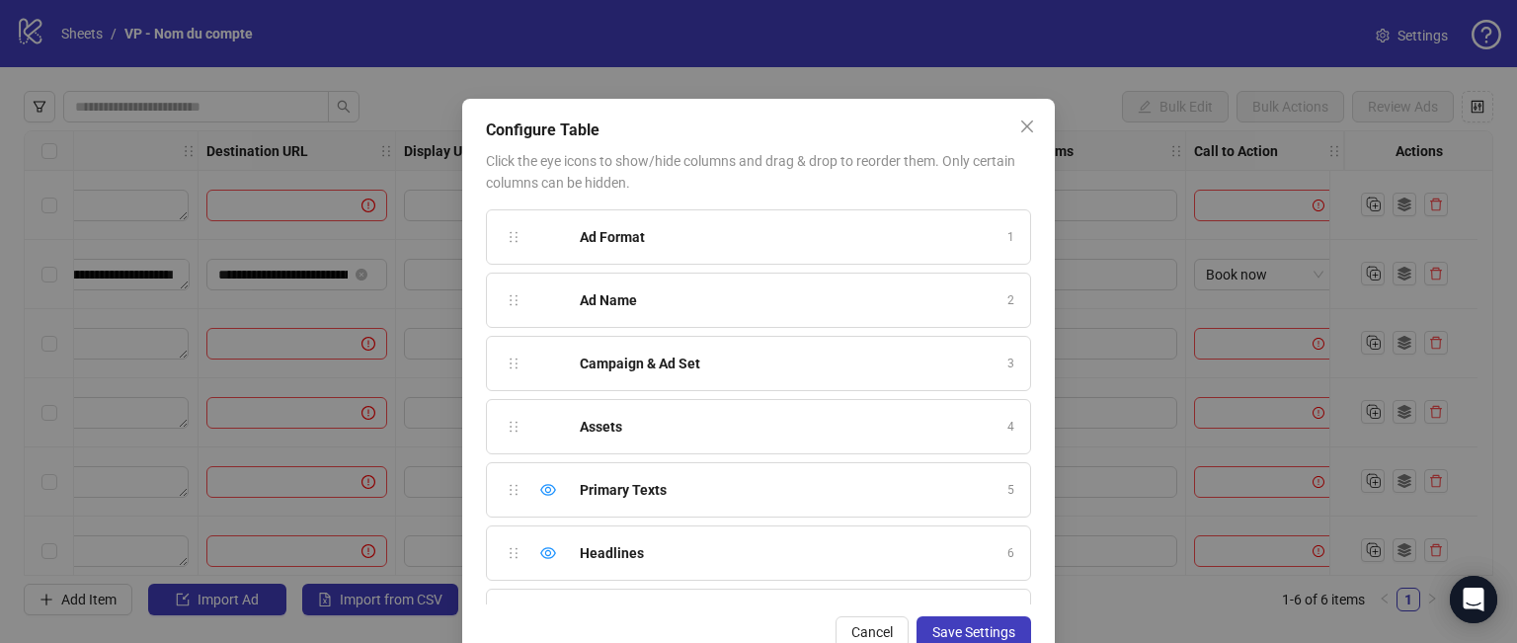
scroll to position [673, 0]
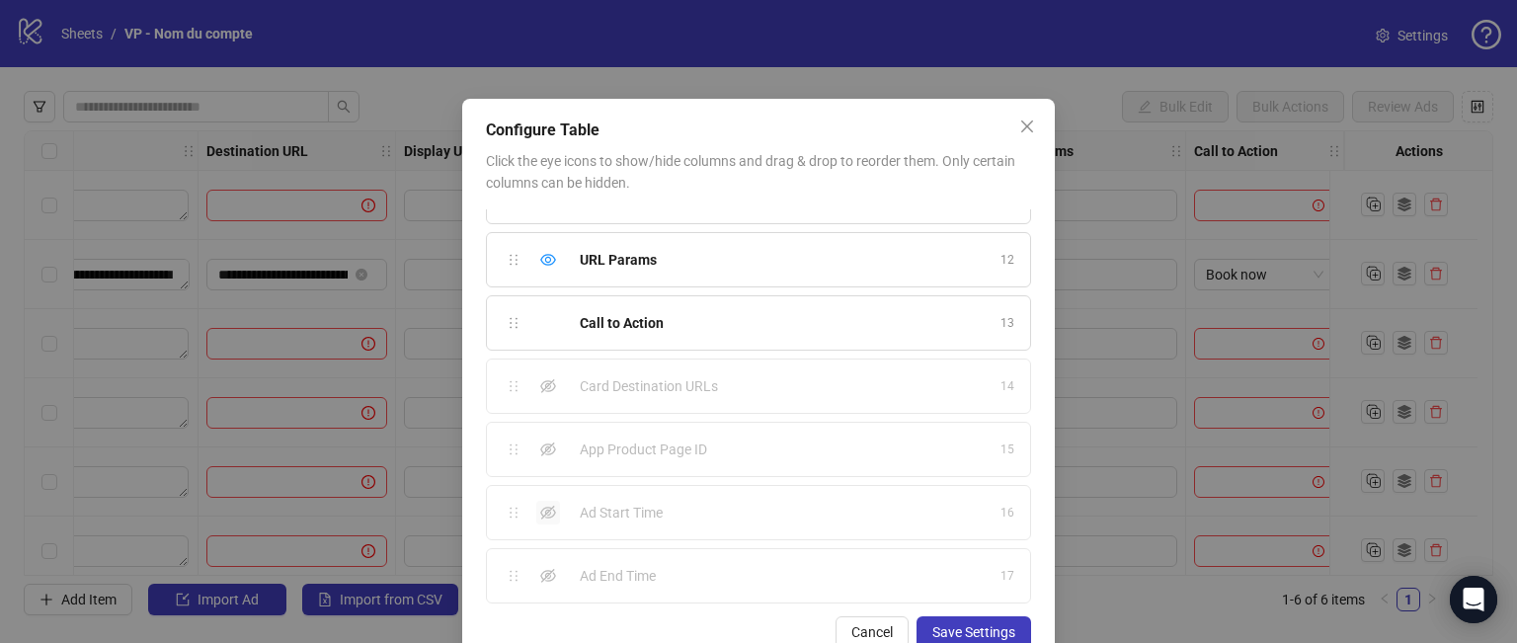
click at [540, 505] on icon "eye-invisible" at bounding box center [548, 513] width 16 height 16
click at [538, 579] on div "Show column" at bounding box center [548, 576] width 24 height 24
click at [966, 631] on span "Save Settings" at bounding box center [973, 632] width 83 height 16
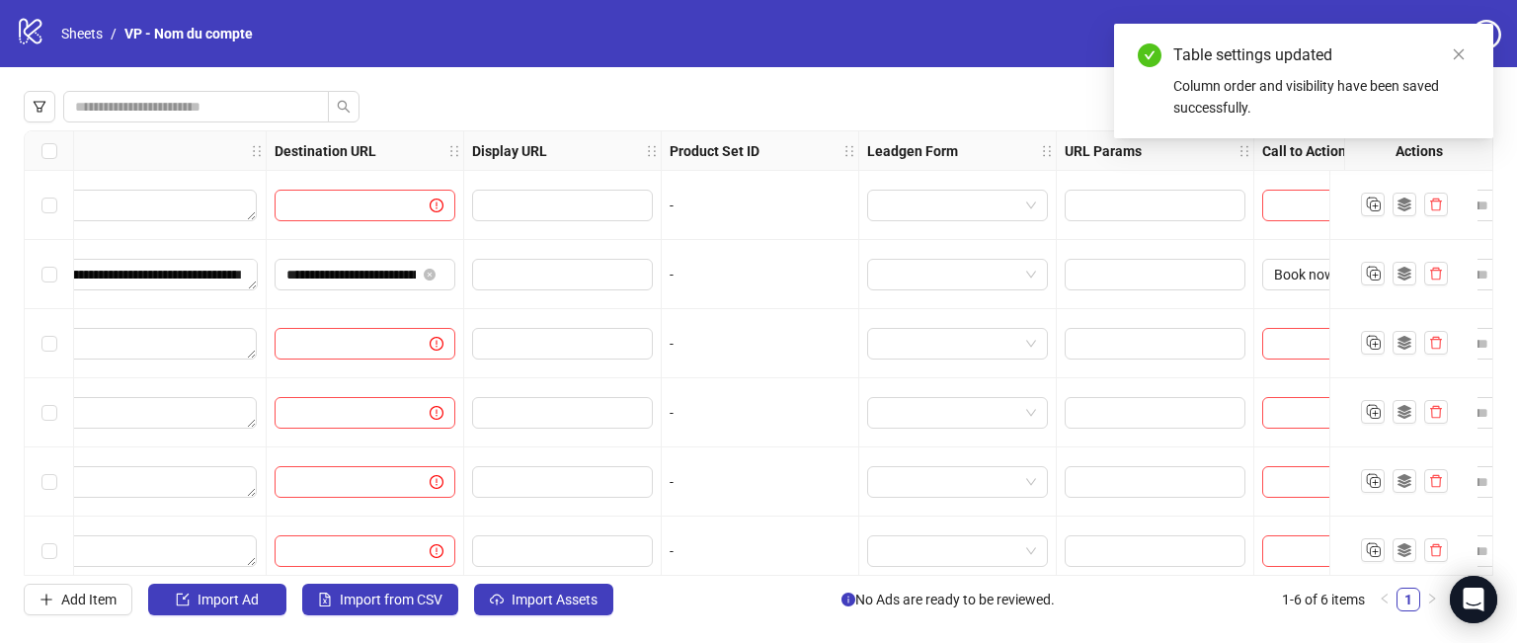
scroll to position [0, 2172]
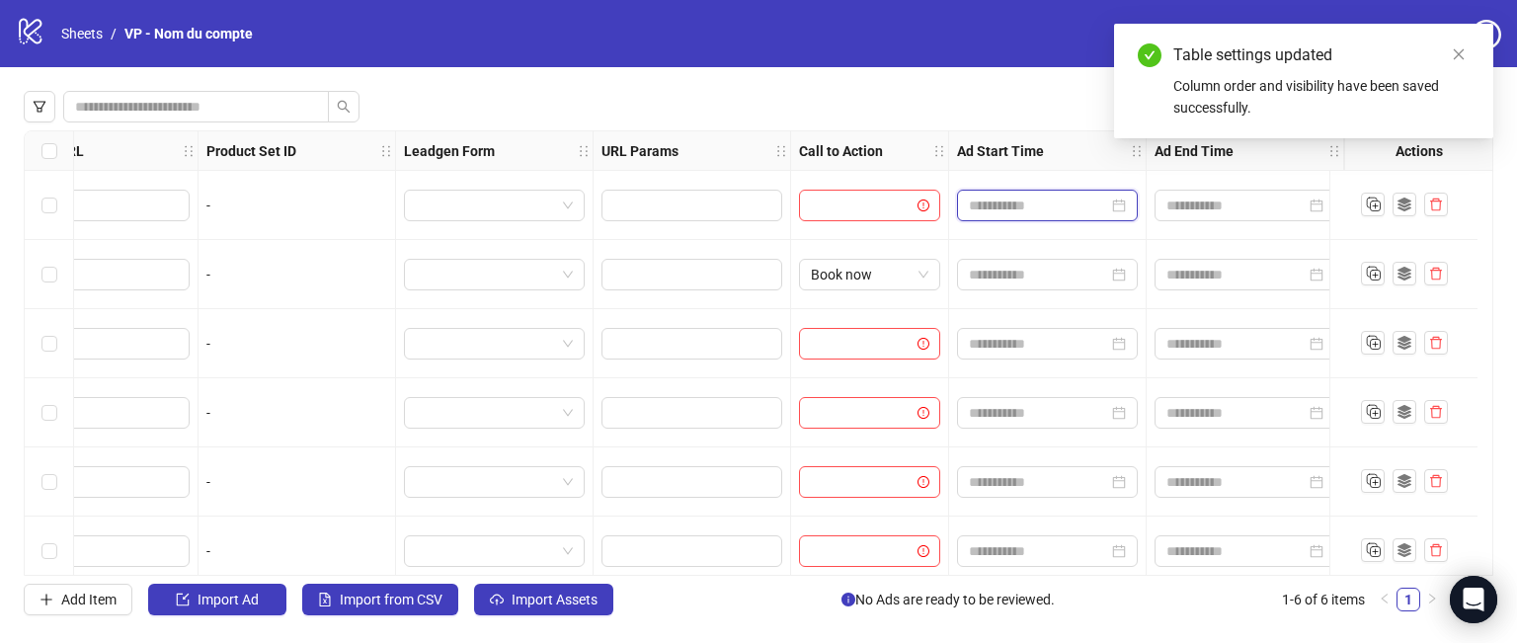
click at [1078, 204] on input at bounding box center [1038, 206] width 139 height 22
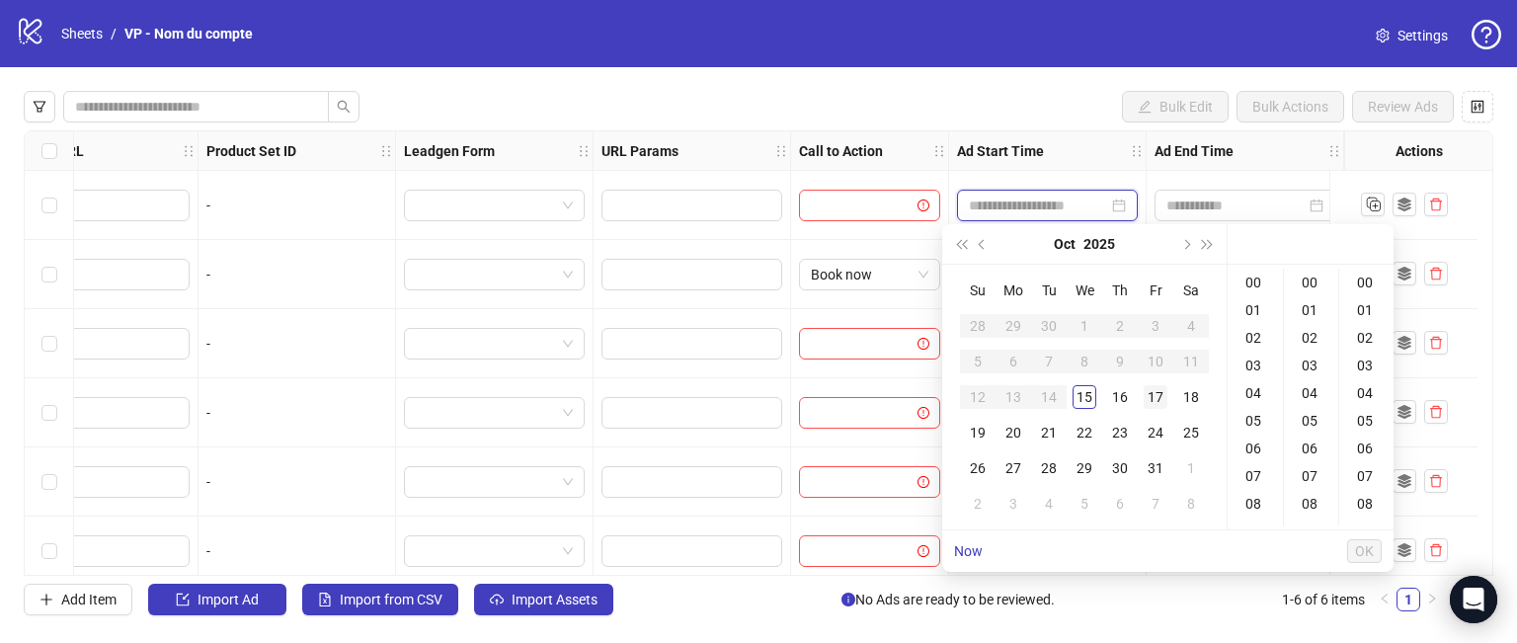
type input "**********"
click at [1035, 96] on div "Bulk Edit Bulk Actions Review Ads" at bounding box center [759, 107] width 1470 height 32
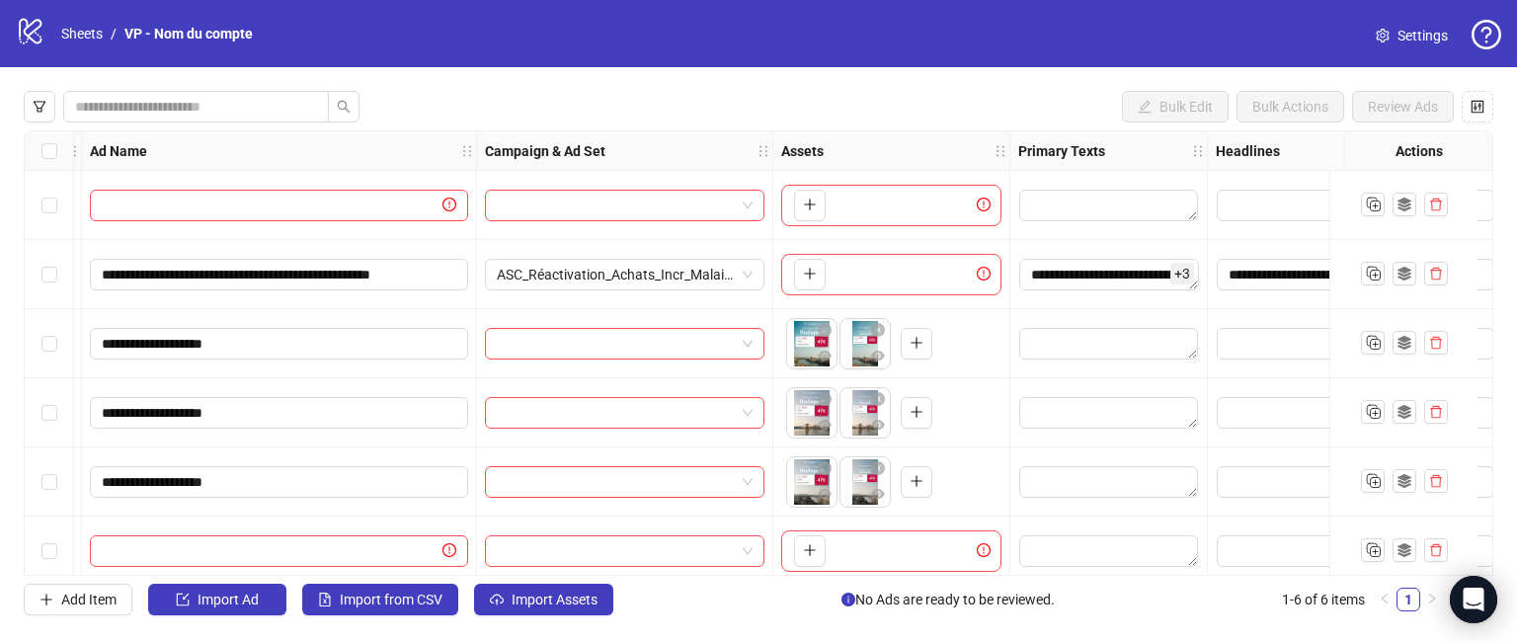
scroll to position [0, 0]
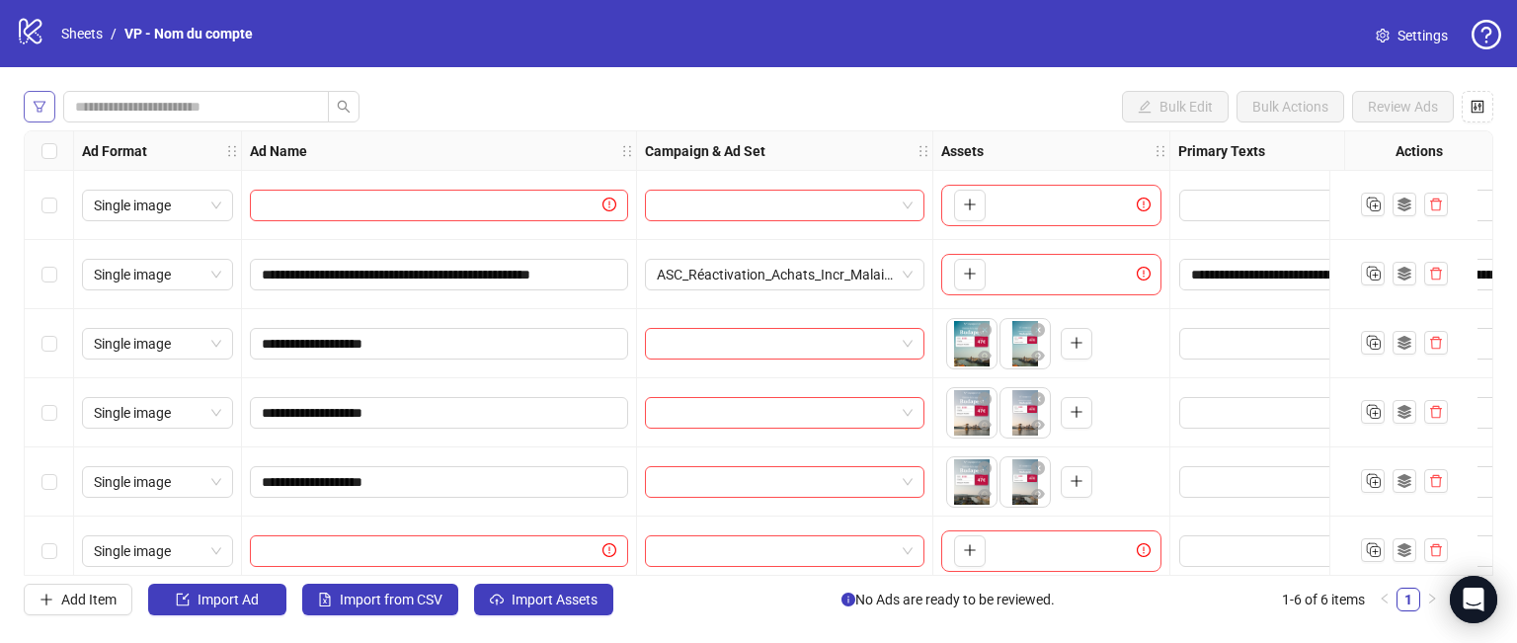
click at [33, 107] on icon "filter" at bounding box center [40, 107] width 14 height 14
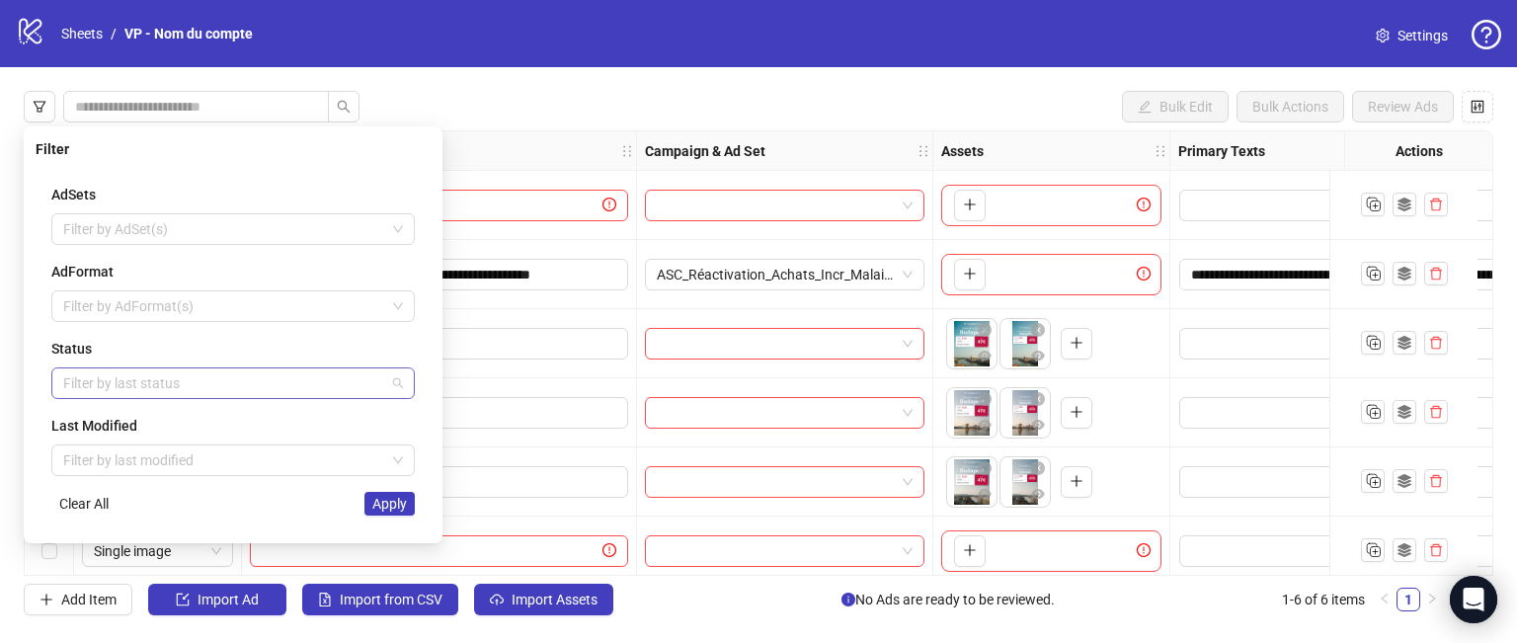
click at [213, 382] on div at bounding box center [222, 383] width 335 height 28
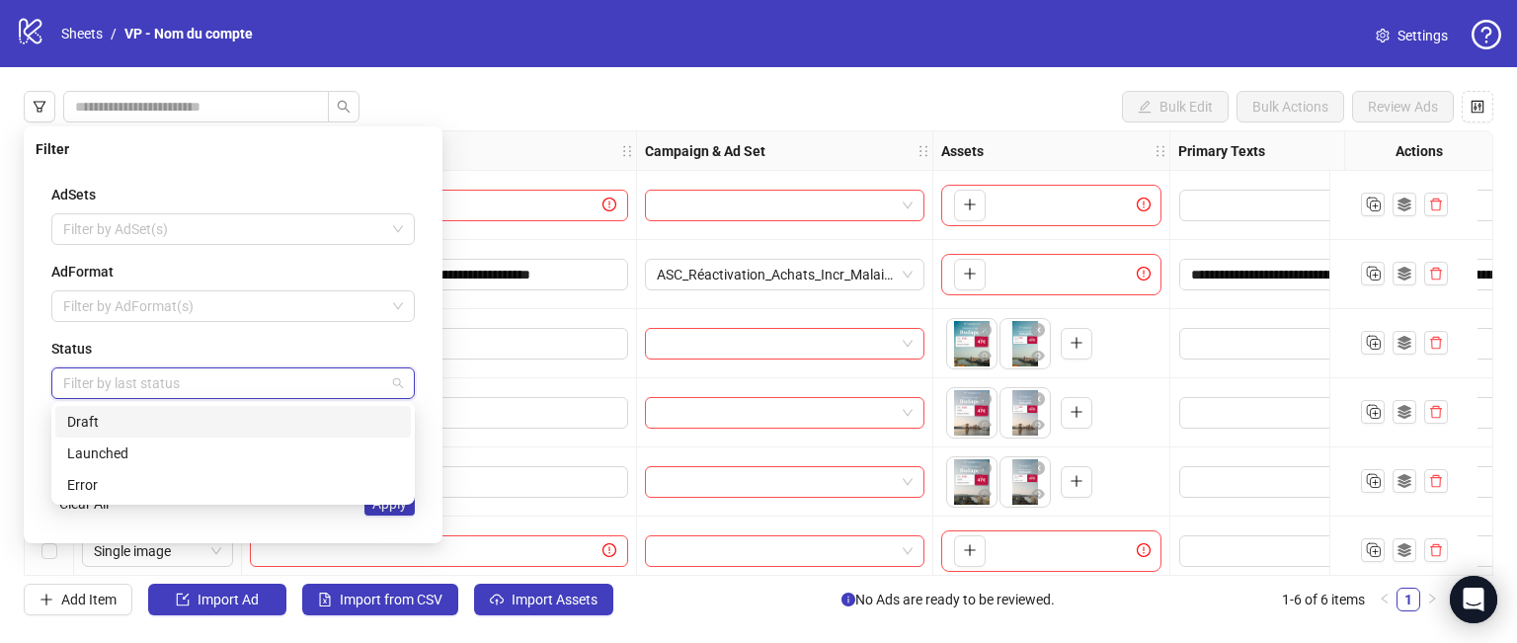
click at [221, 327] on div "AdSets Filter by AdSet(s) AdFormat Filter by AdFormat(s) Status Filter by last …" at bounding box center [233, 350] width 395 height 364
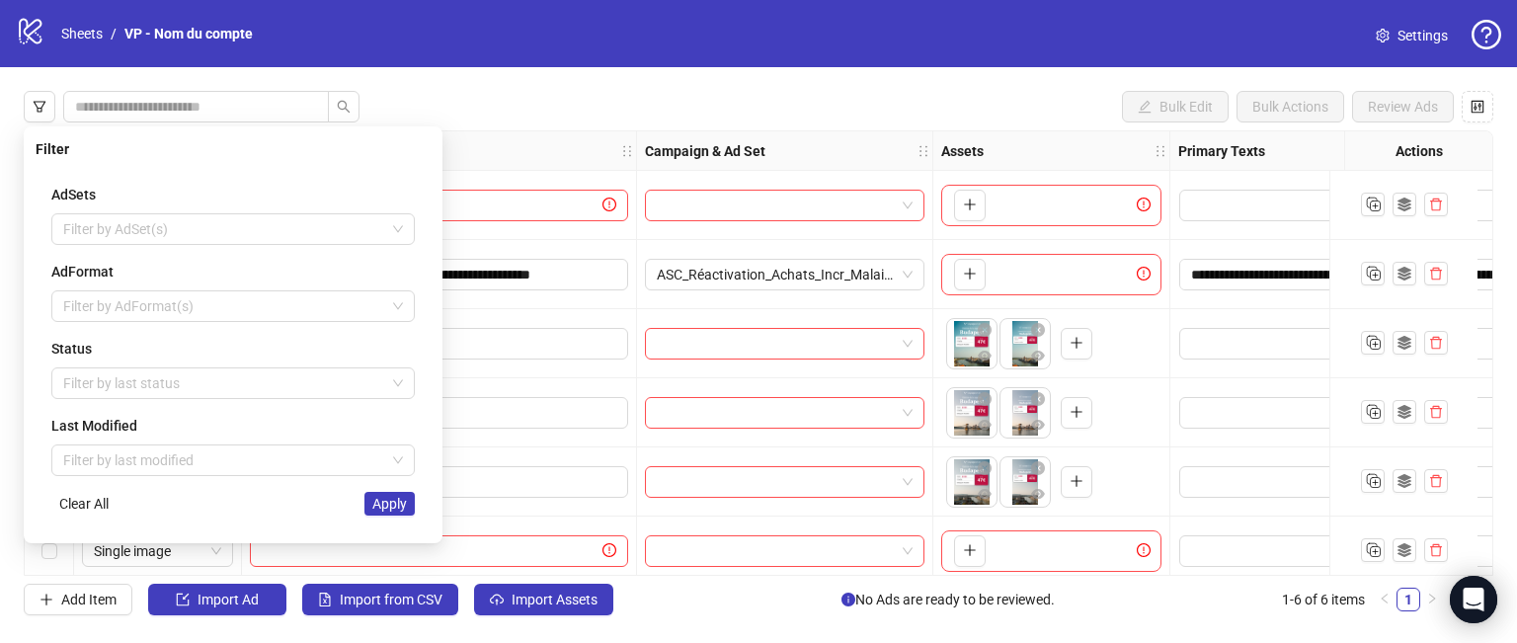
click at [446, 97] on div "**********" at bounding box center [758, 353] width 1517 height 572
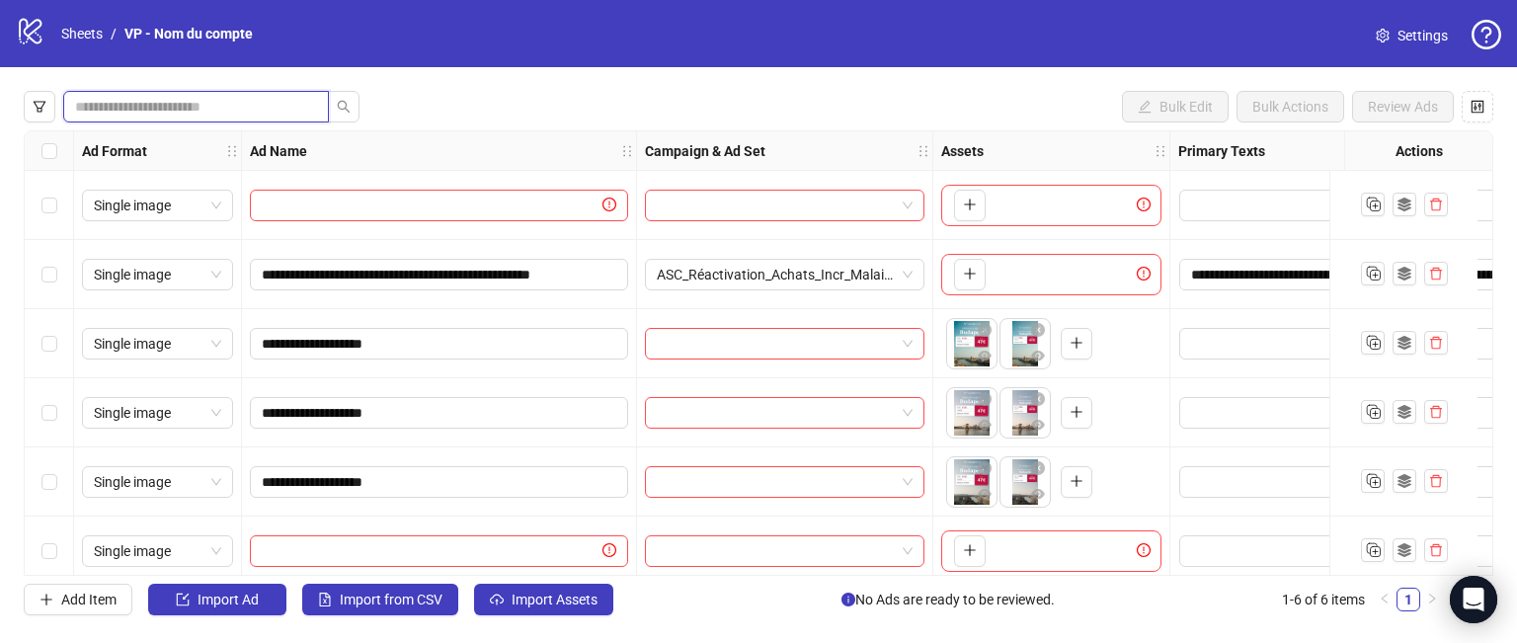
click at [225, 107] on input "search" at bounding box center [188, 107] width 226 height 22
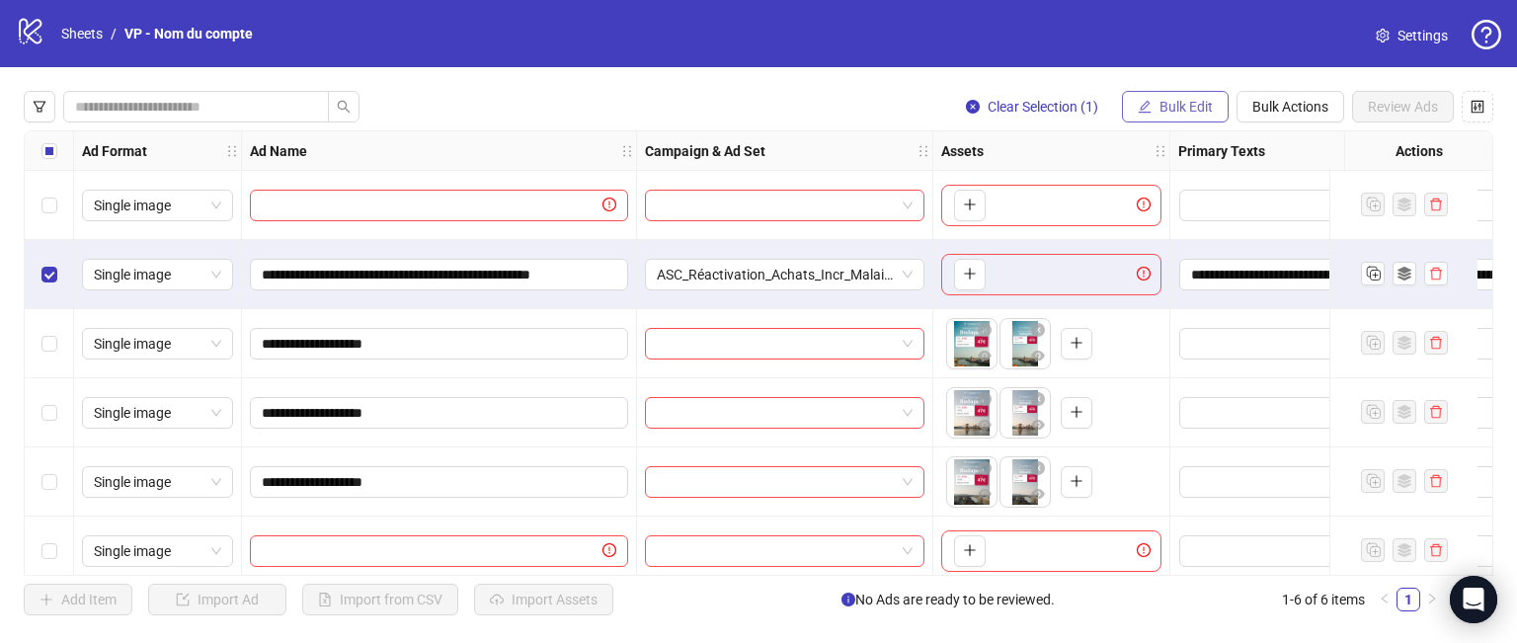
click at [1173, 109] on span "Bulk Edit" at bounding box center [1186, 107] width 53 height 16
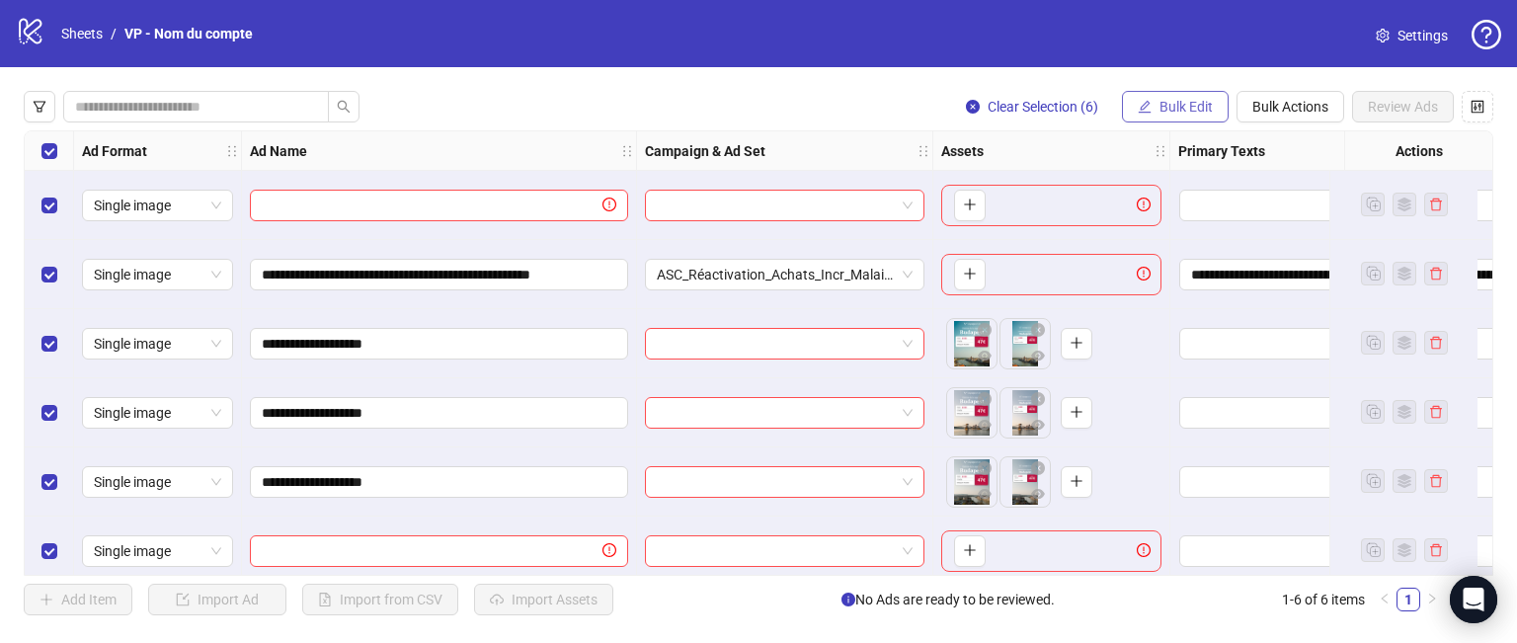
click at [1185, 114] on span "Bulk Edit" at bounding box center [1186, 107] width 53 height 16
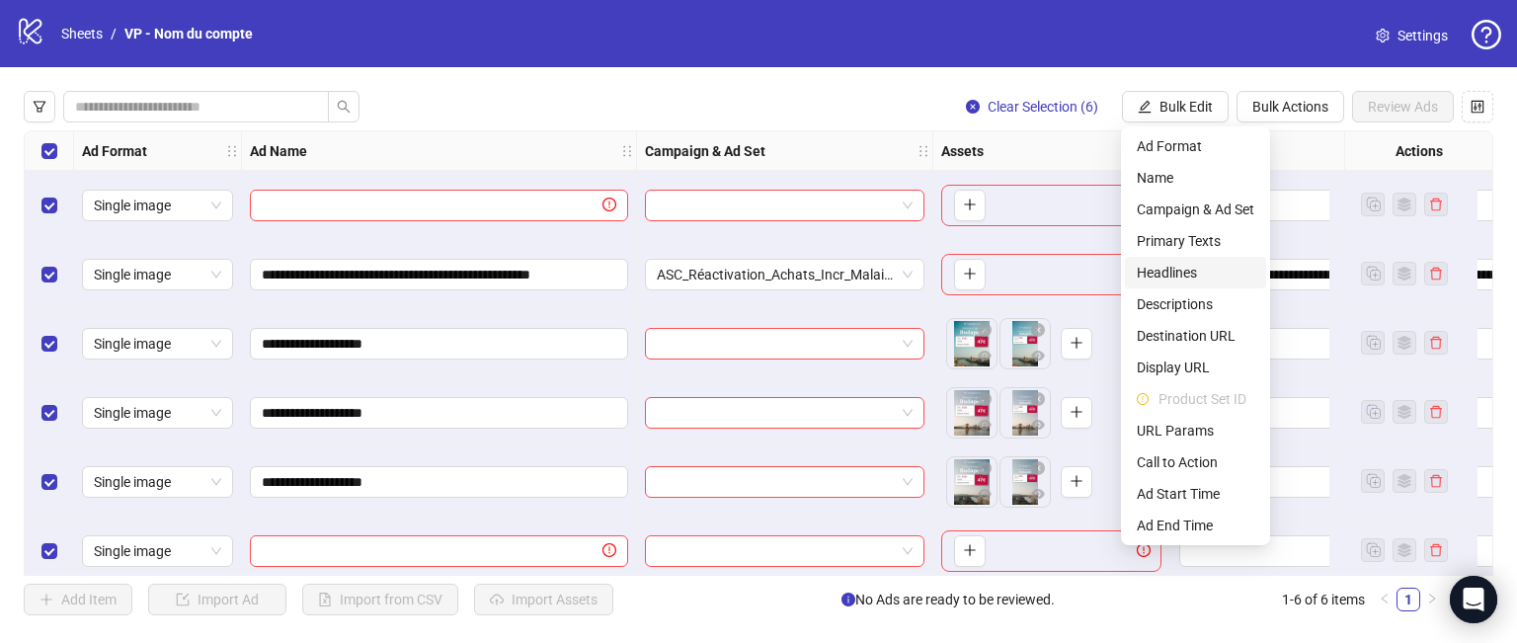
click at [1181, 276] on span "Headlines" at bounding box center [1196, 273] width 118 height 22
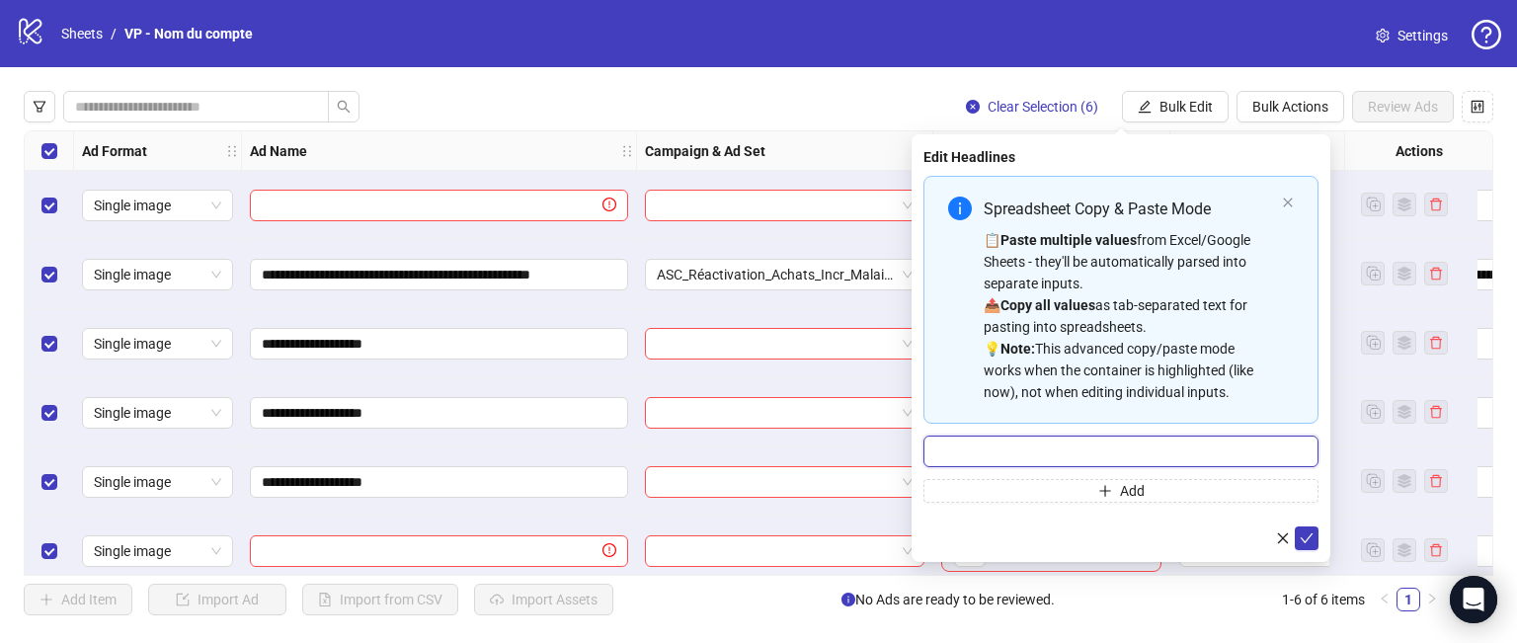
click at [1054, 452] on input "Multi-input container - paste or copy values" at bounding box center [1121, 452] width 395 height 32
type input "****"
click at [1316, 540] on button "submit" at bounding box center [1307, 538] width 24 height 24
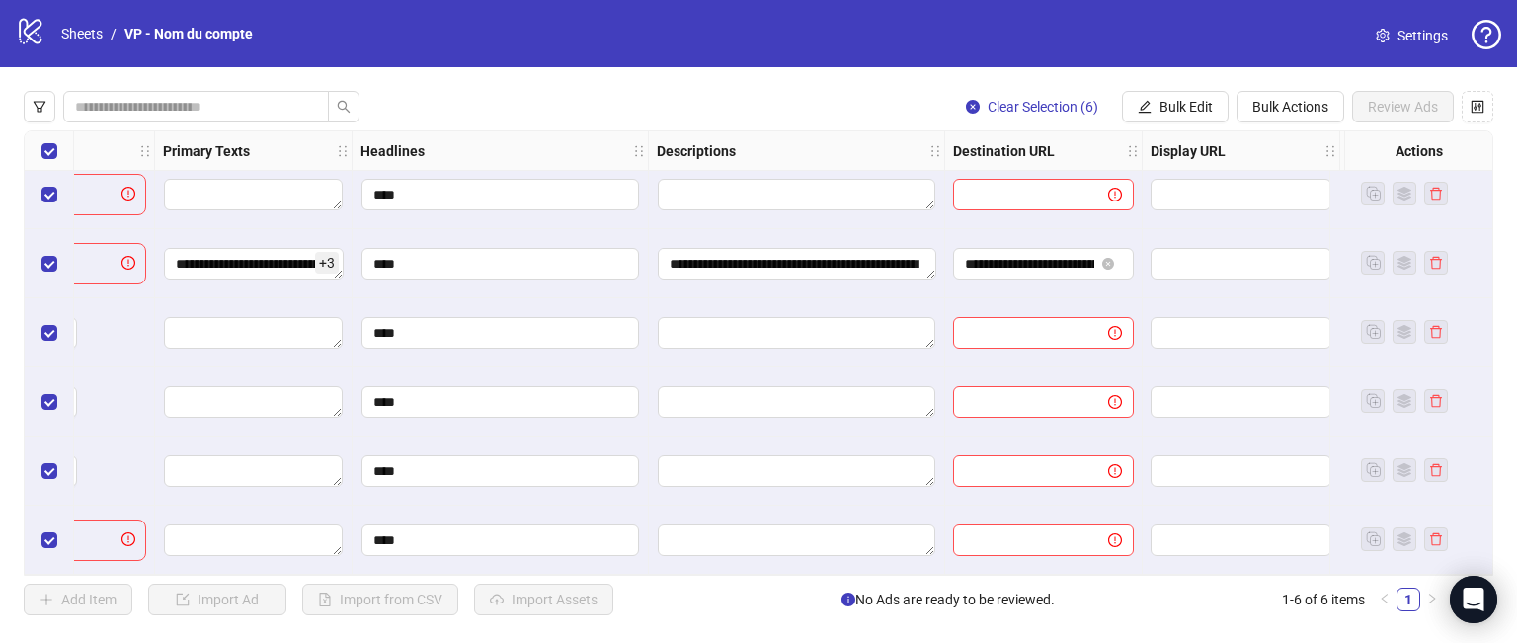
scroll to position [0, 1015]
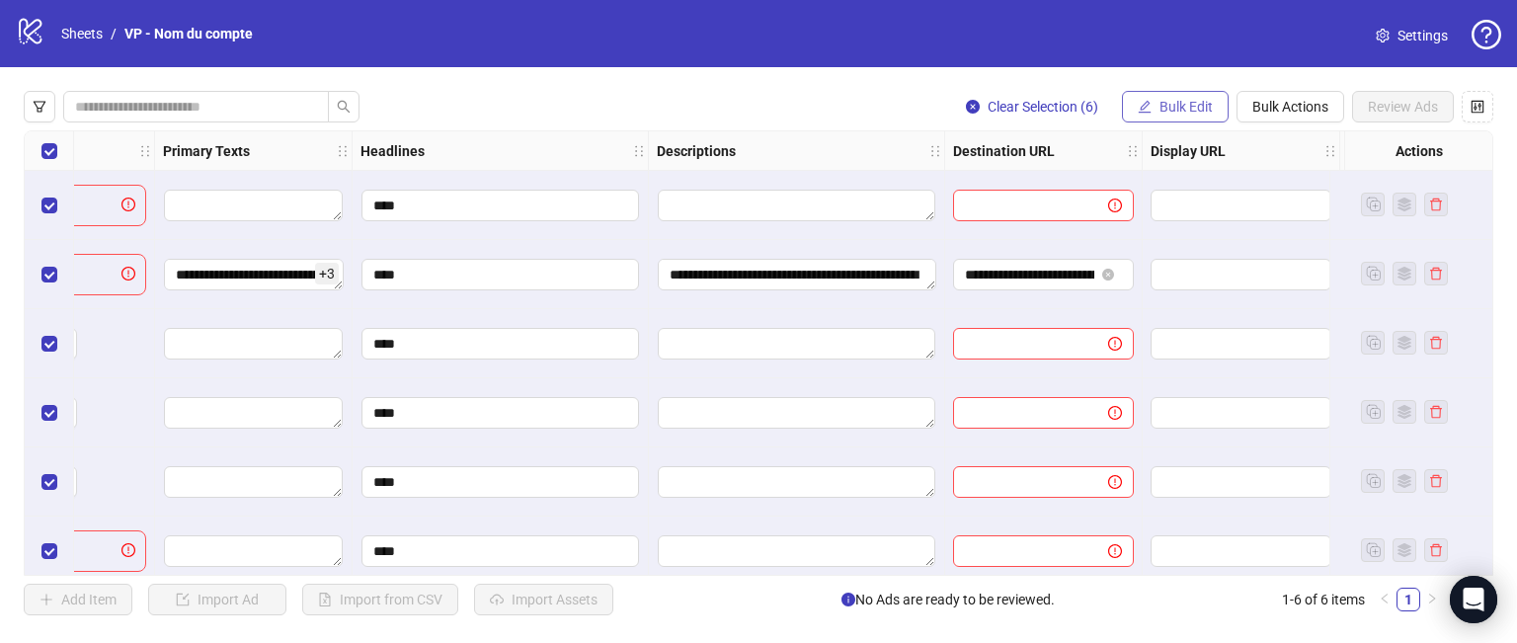
click at [1171, 106] on span "Bulk Edit" at bounding box center [1186, 107] width 53 height 16
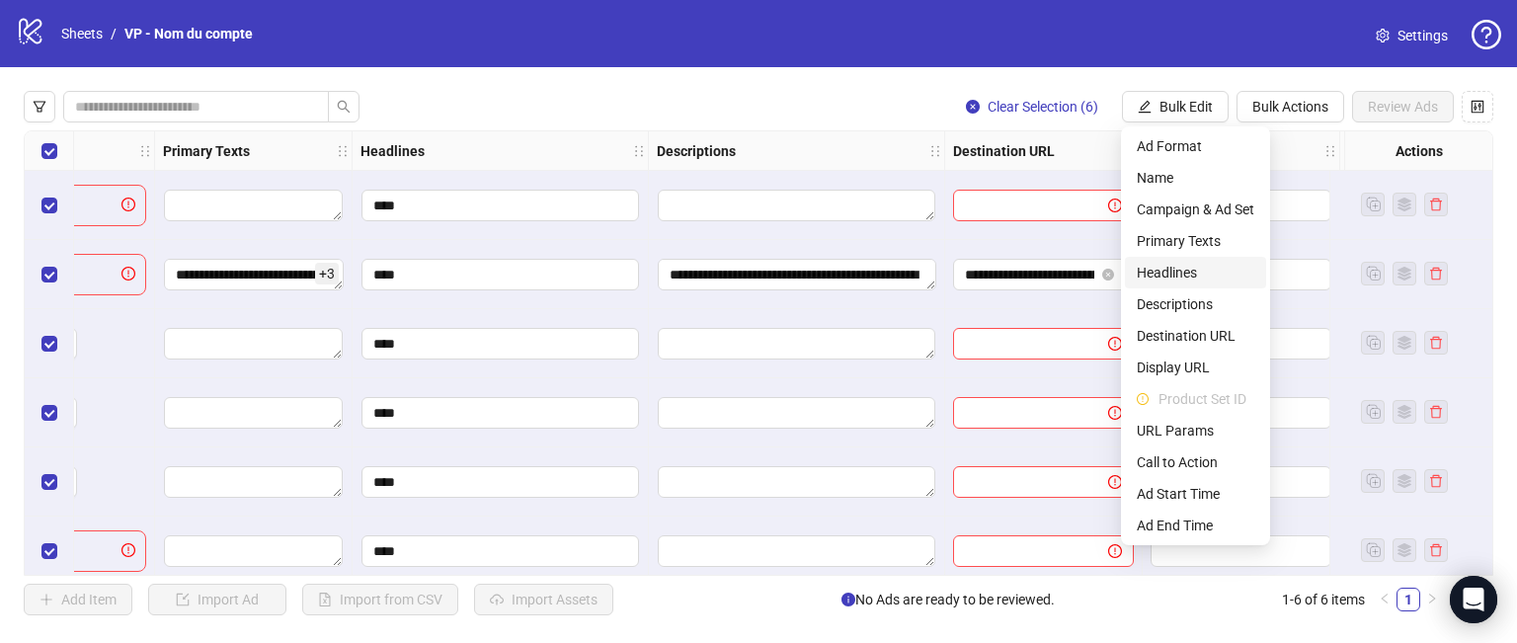
click at [1181, 280] on span "Headlines" at bounding box center [1196, 273] width 118 height 22
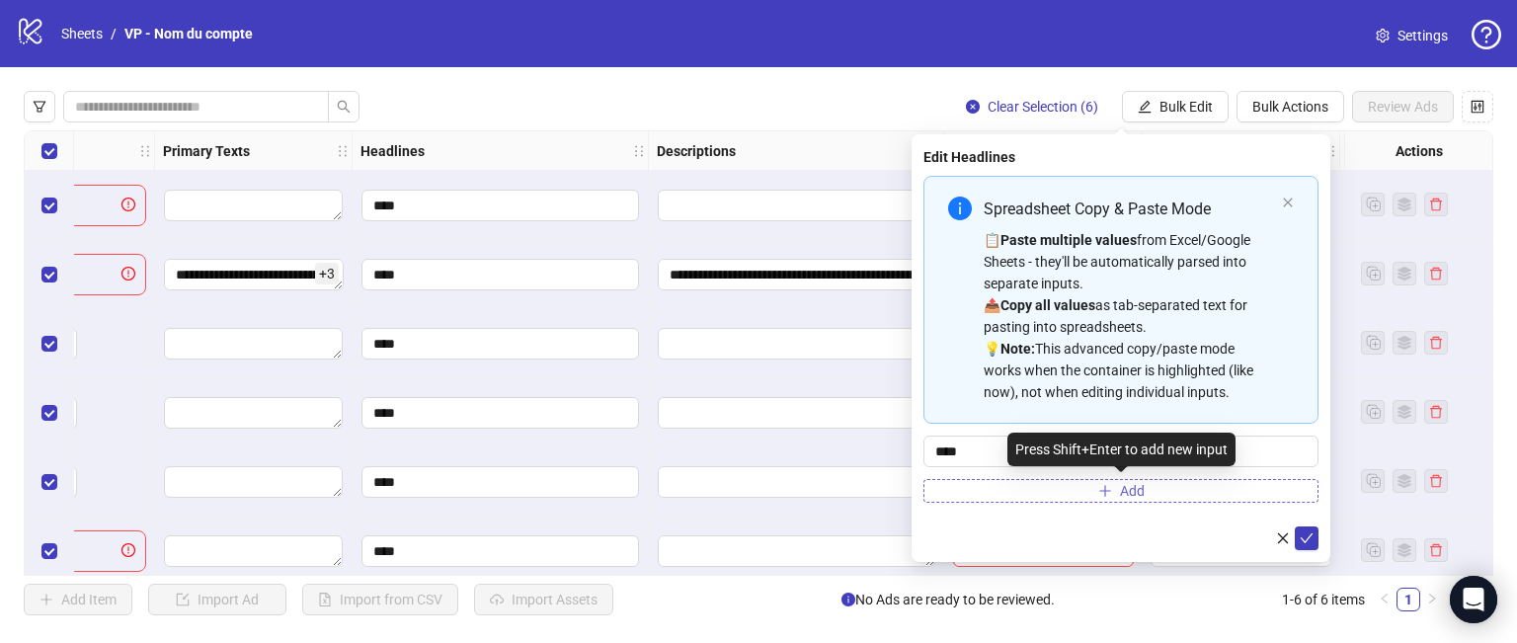
click at [1130, 487] on span "Add" at bounding box center [1132, 491] width 25 height 16
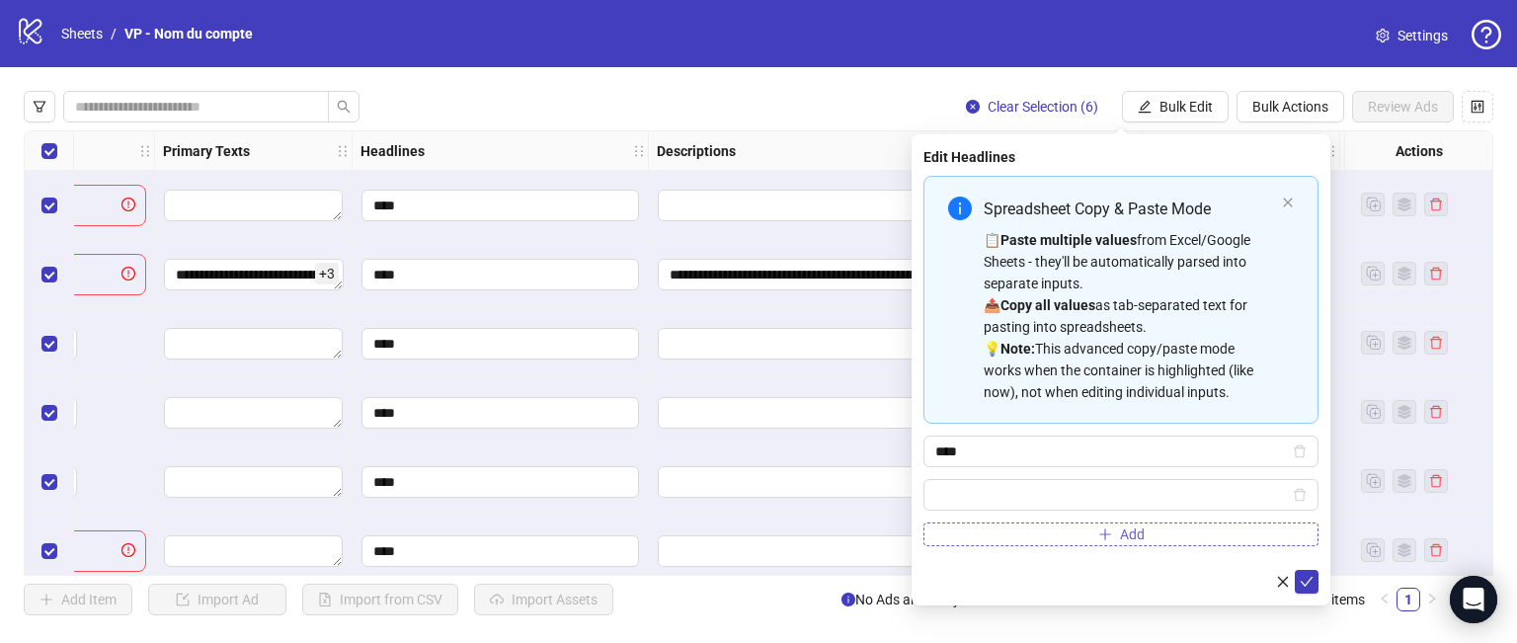
click at [1098, 527] on icon "plus" at bounding box center [1105, 534] width 14 height 14
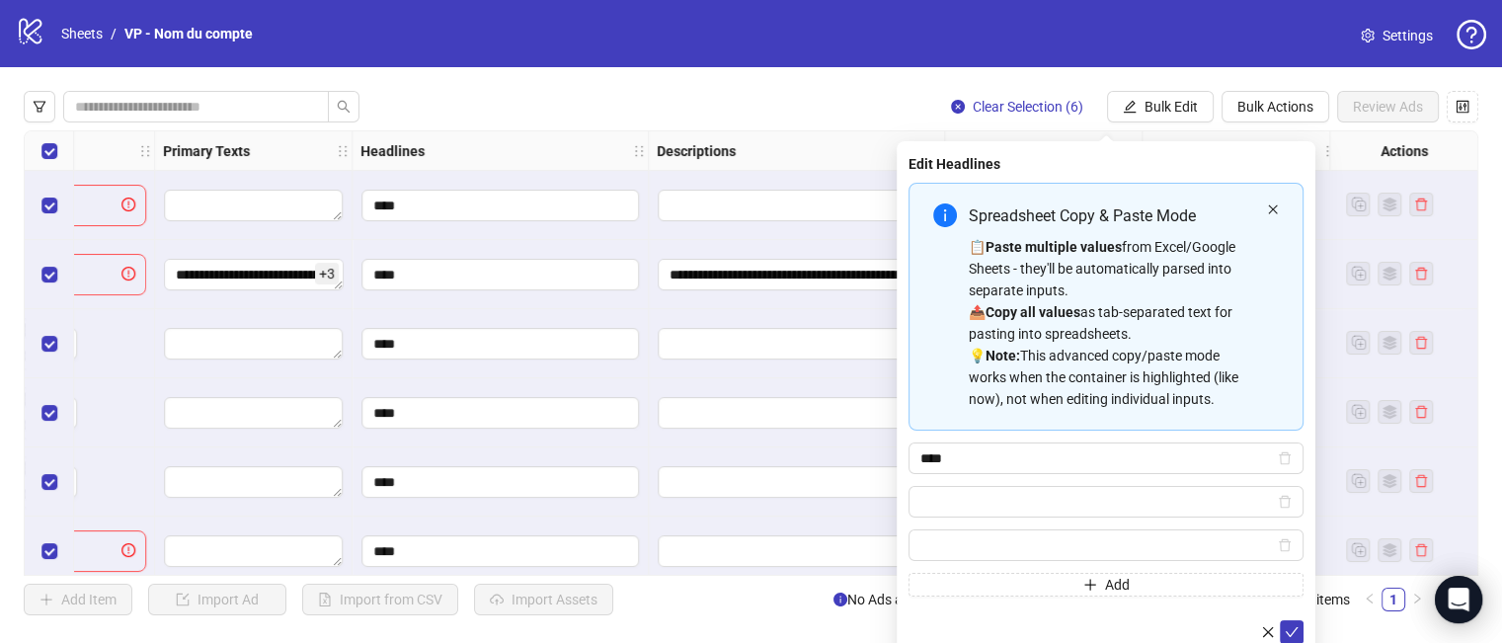
click at [1270, 210] on icon "close" at bounding box center [1273, 209] width 12 height 12
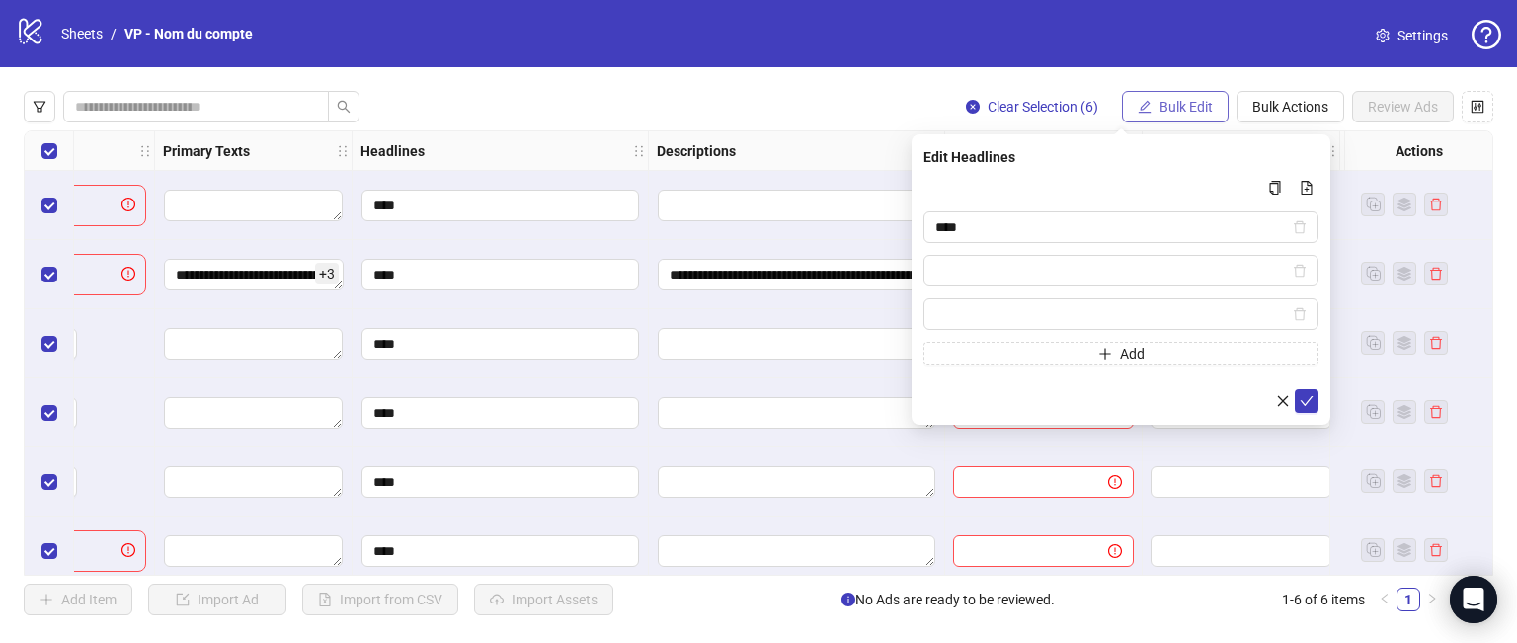
click at [1181, 99] on span "Bulk Edit" at bounding box center [1186, 107] width 53 height 16
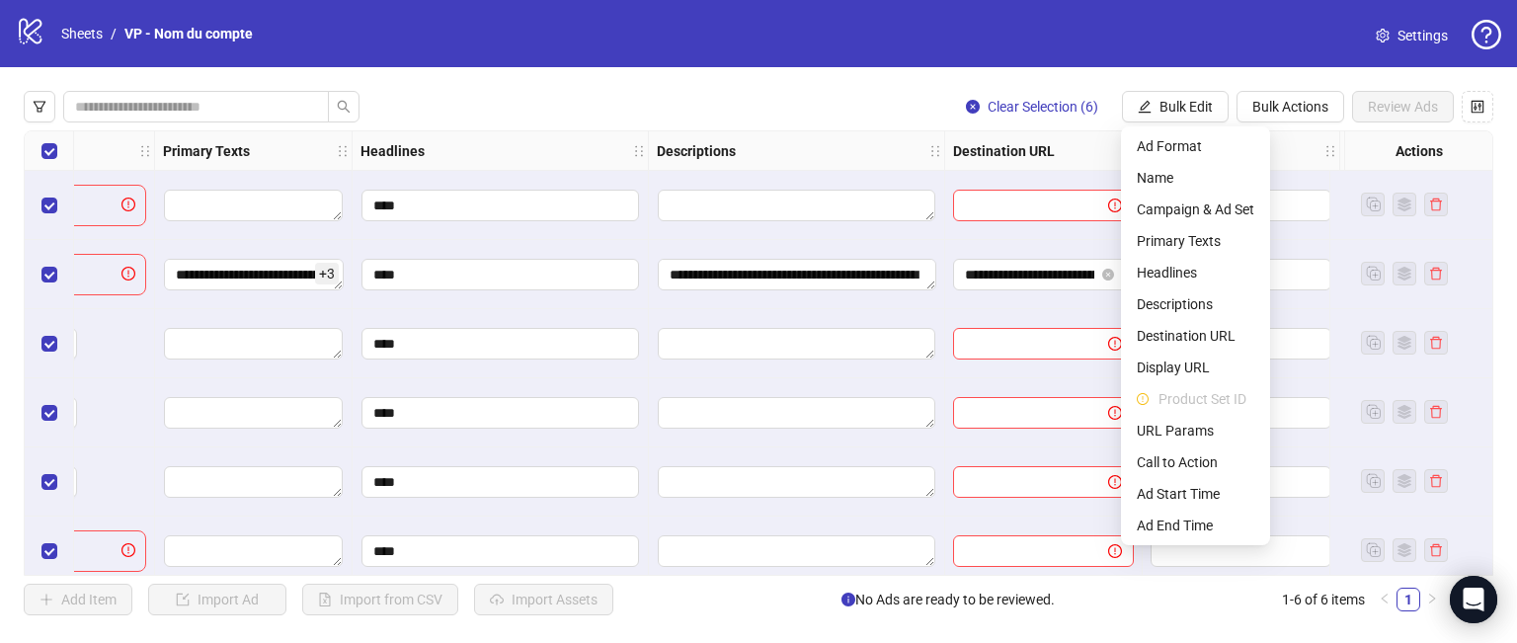
click at [58, 148] on div "Select all rows" at bounding box center [49, 151] width 49 height 40
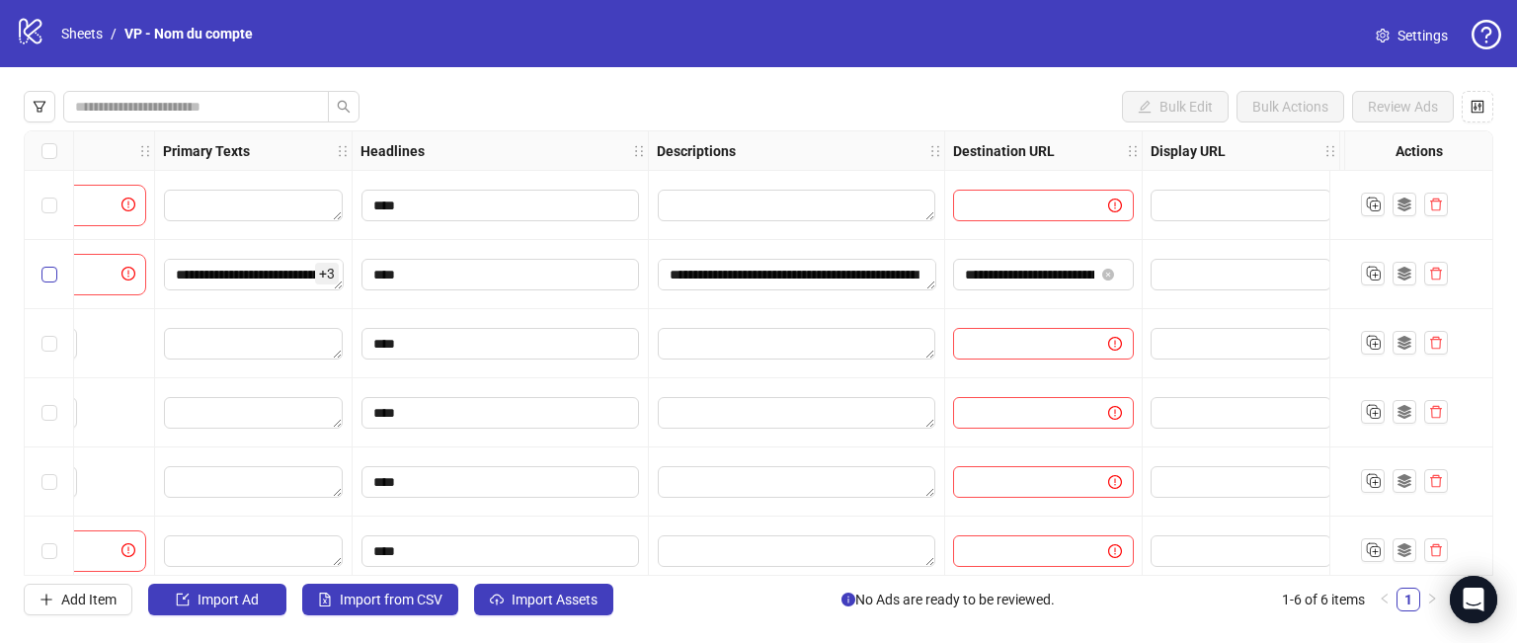
click at [51, 283] on label "Select row 2" at bounding box center [49, 275] width 16 height 22
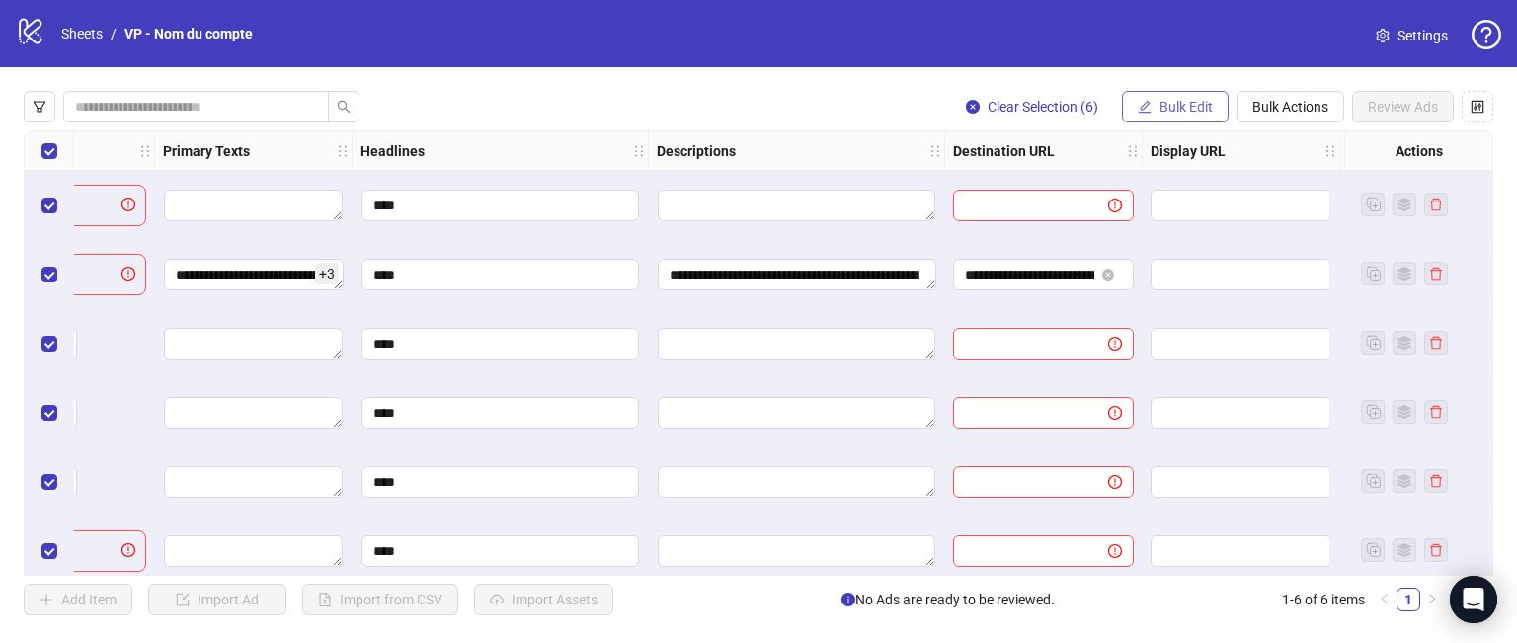
click at [1164, 108] on span "Bulk Edit" at bounding box center [1186, 107] width 53 height 16
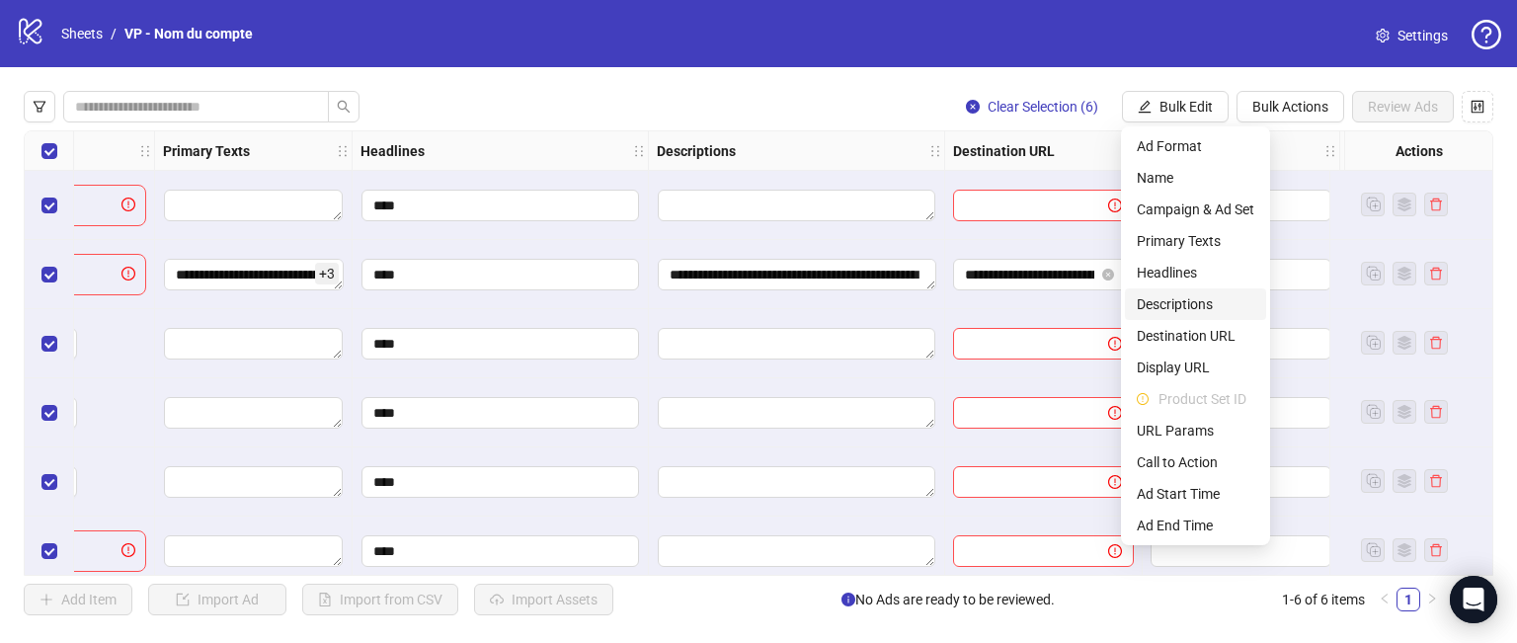
click at [1170, 291] on li "Descriptions" at bounding box center [1195, 304] width 141 height 32
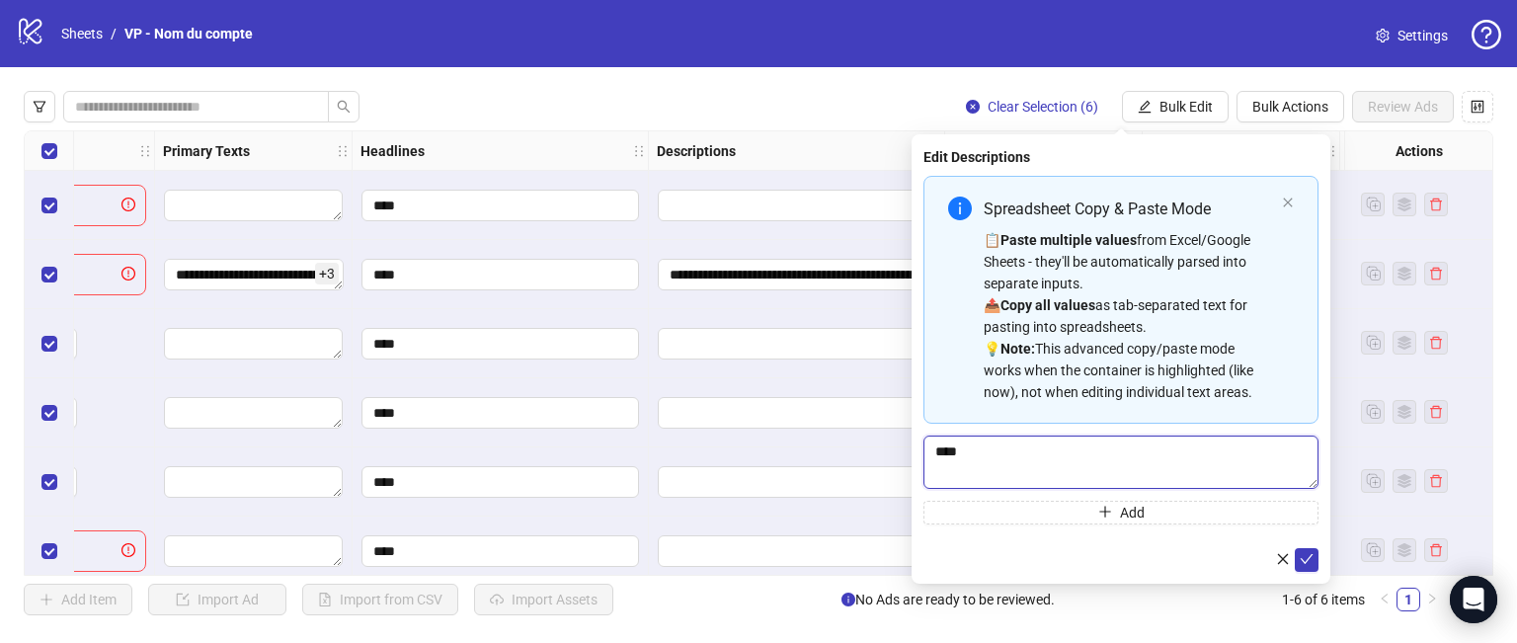
click at [1087, 470] on textarea "****" at bounding box center [1121, 462] width 395 height 53
click at [1274, 559] on button "button" at bounding box center [1283, 560] width 24 height 24
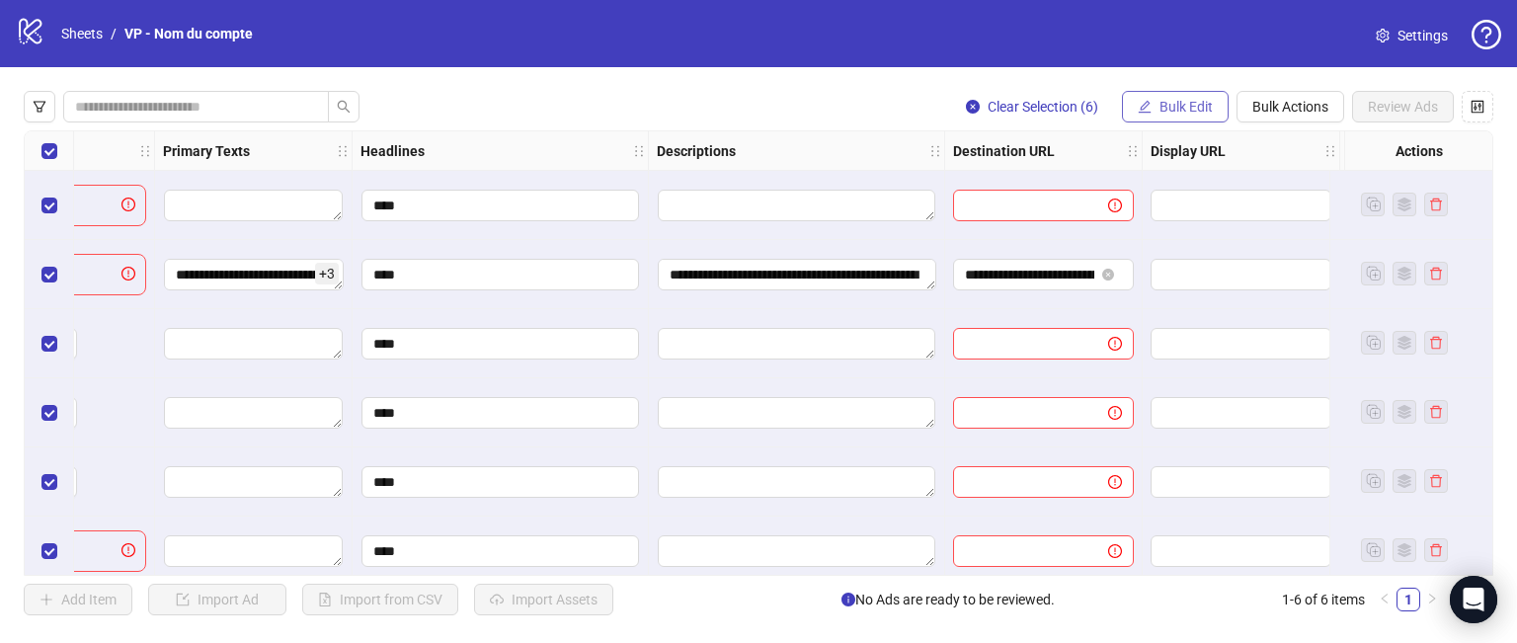
click at [1190, 102] on span "Bulk Edit" at bounding box center [1186, 107] width 53 height 16
click at [1237, 78] on div "**********" at bounding box center [758, 353] width 1517 height 572
click at [1304, 100] on span "Bulk Actions" at bounding box center [1291, 107] width 76 height 16
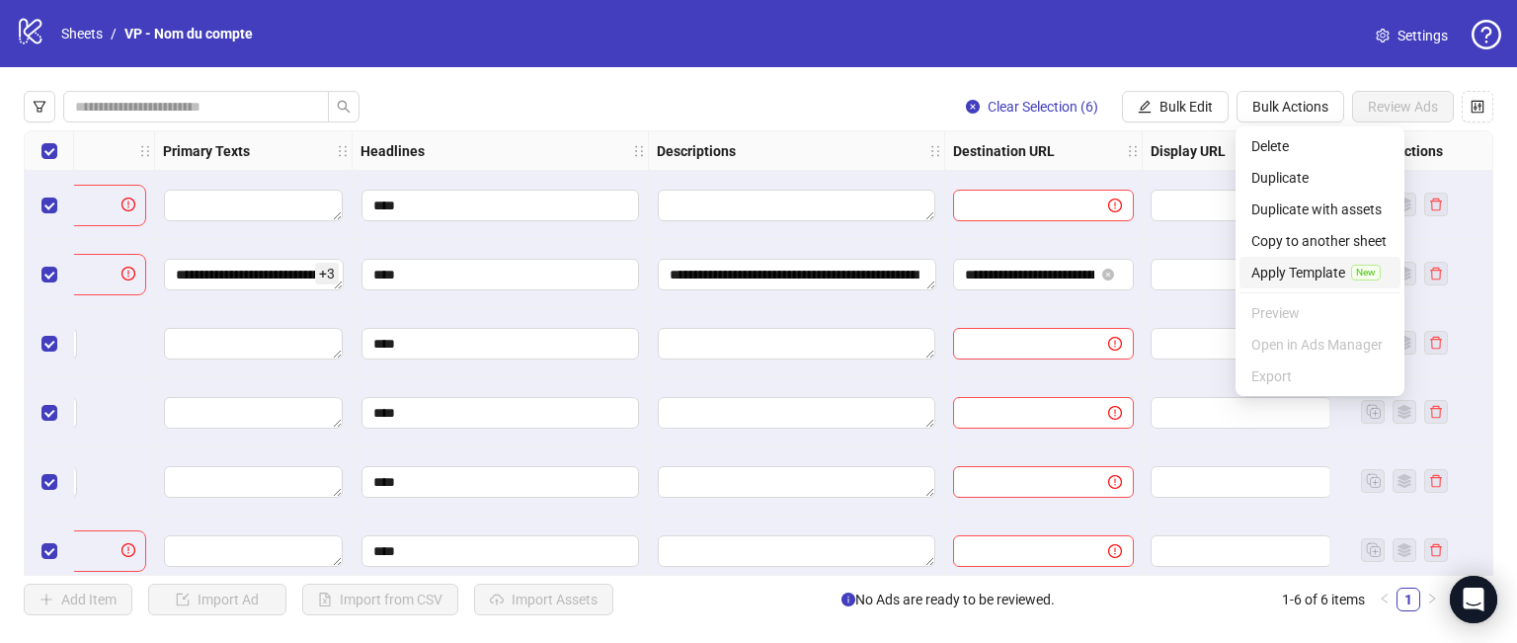
click at [1304, 276] on span "Apply Template" at bounding box center [1299, 273] width 94 height 22
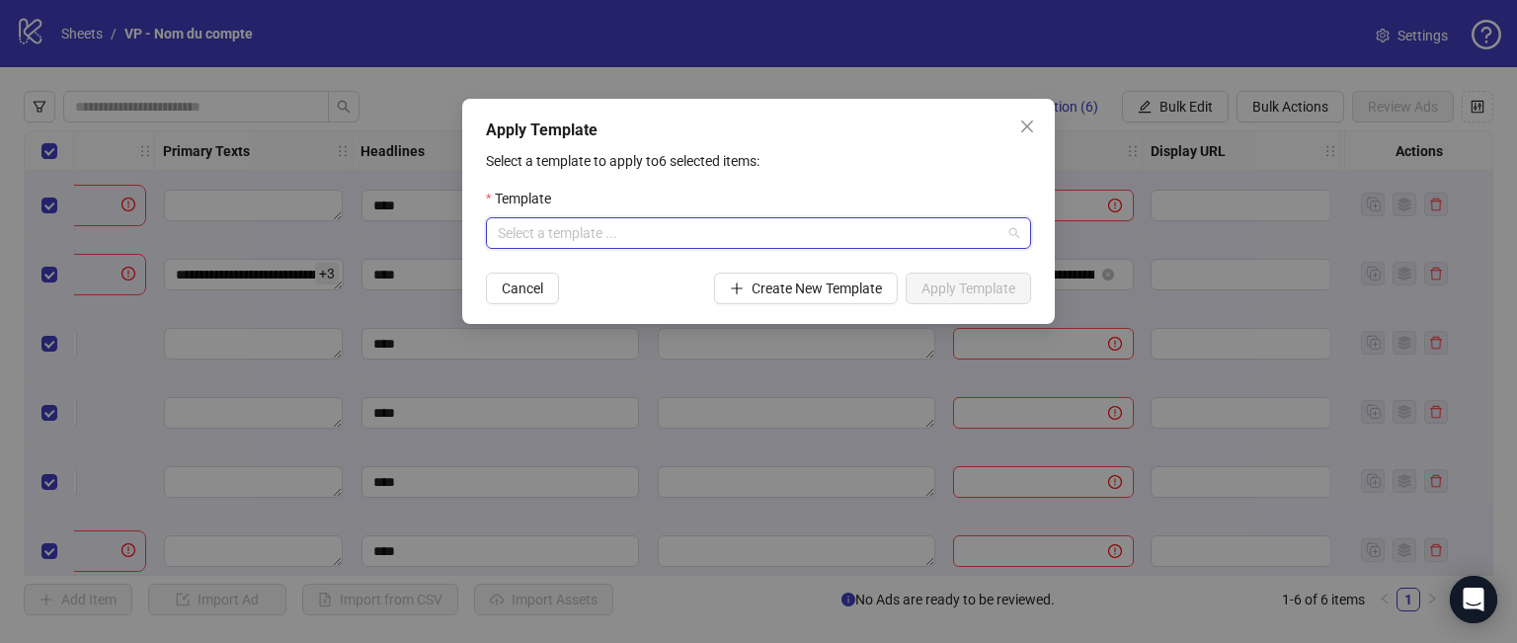
click at [930, 237] on input "search" at bounding box center [750, 233] width 504 height 30
click at [1022, 125] on icon "close" at bounding box center [1027, 127] width 16 height 16
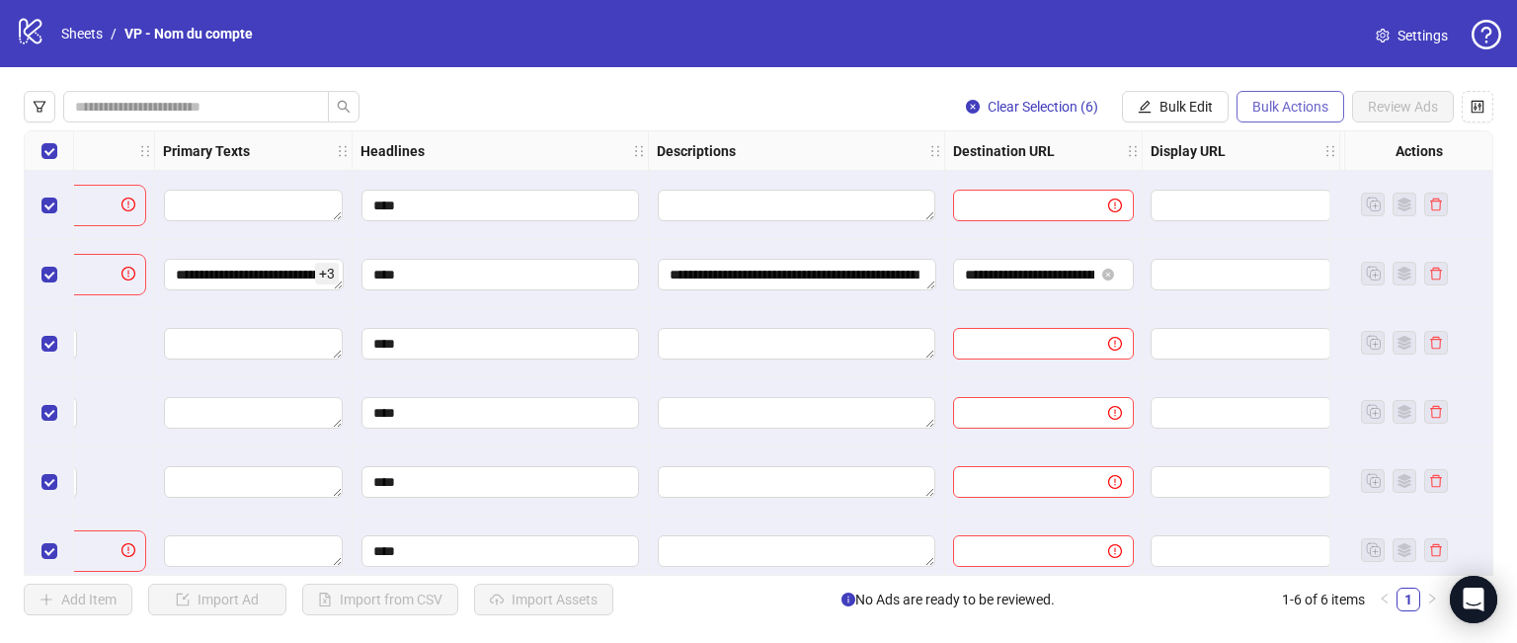
click at [1276, 109] on span "Bulk Actions" at bounding box center [1291, 107] width 76 height 16
click at [815, 104] on div "Clear Selection (6) Bulk Edit Bulk Actions Review Ads" at bounding box center [759, 107] width 1470 height 32
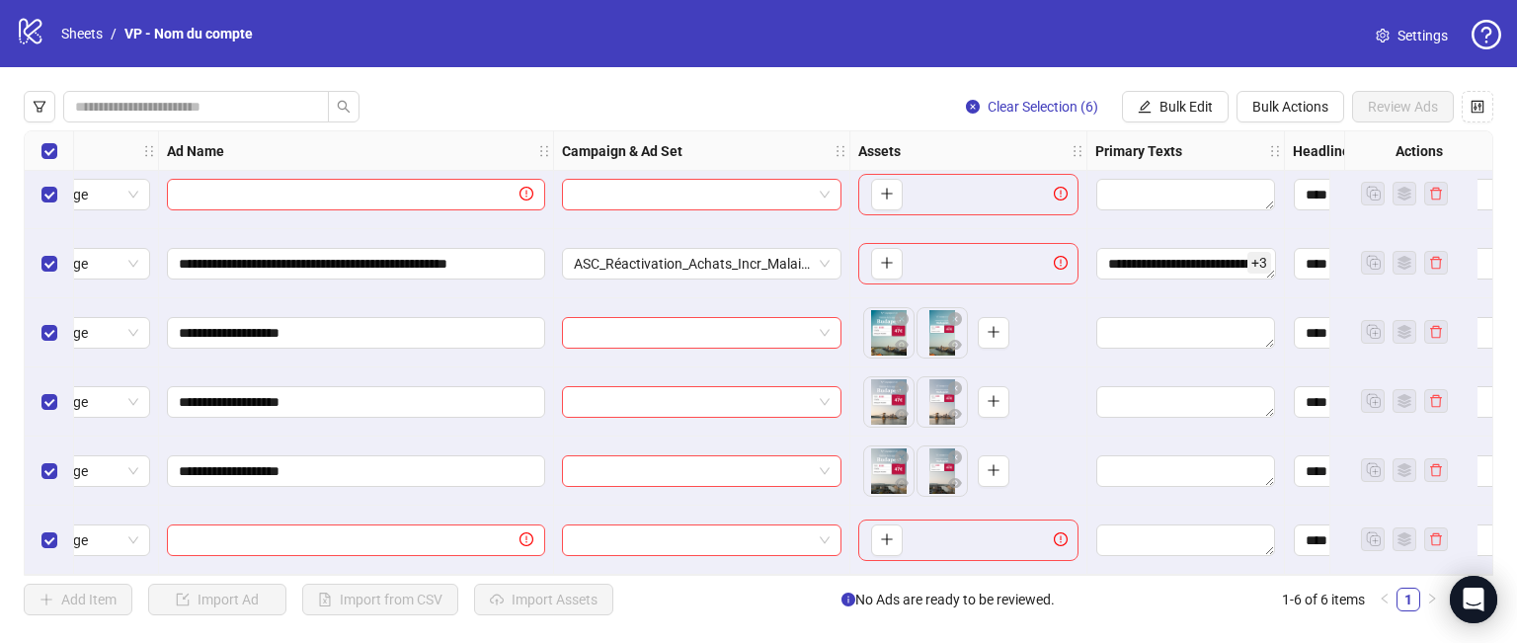
scroll to position [17, 0]
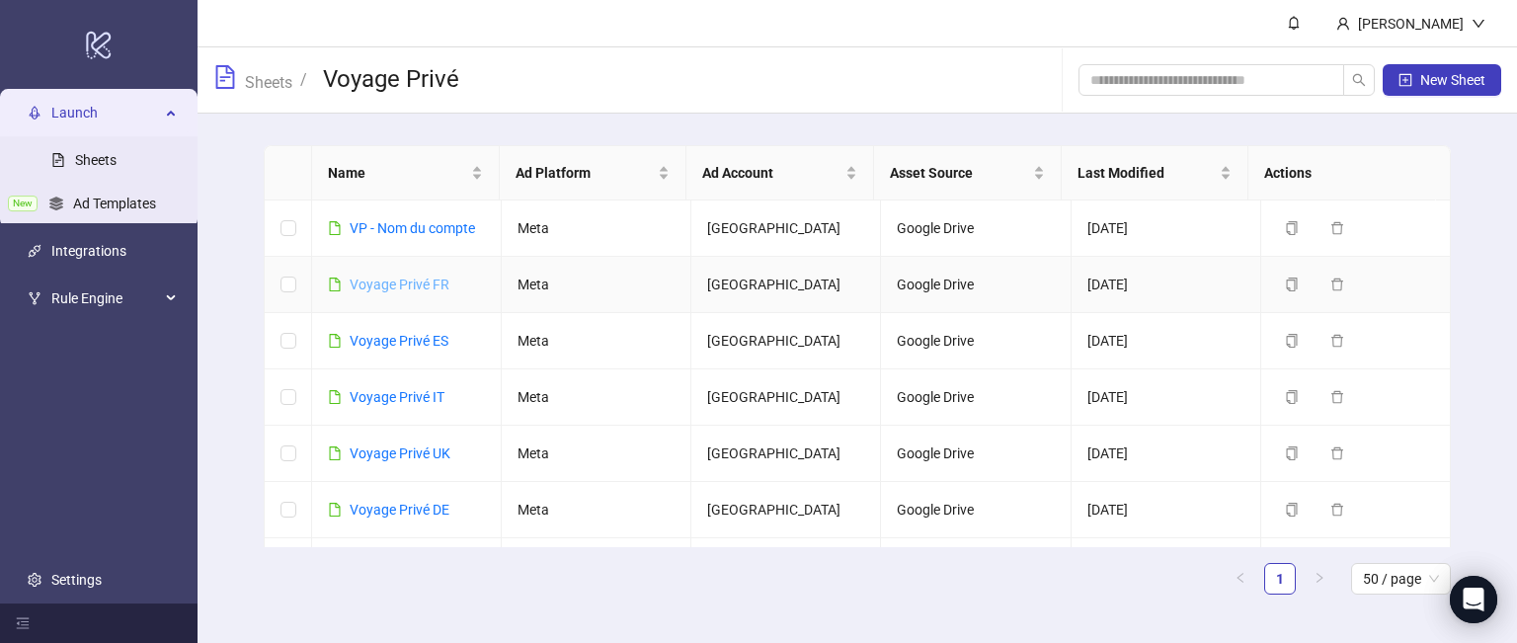
click at [401, 289] on link "Voyage Privé FR" at bounding box center [400, 285] width 100 height 16
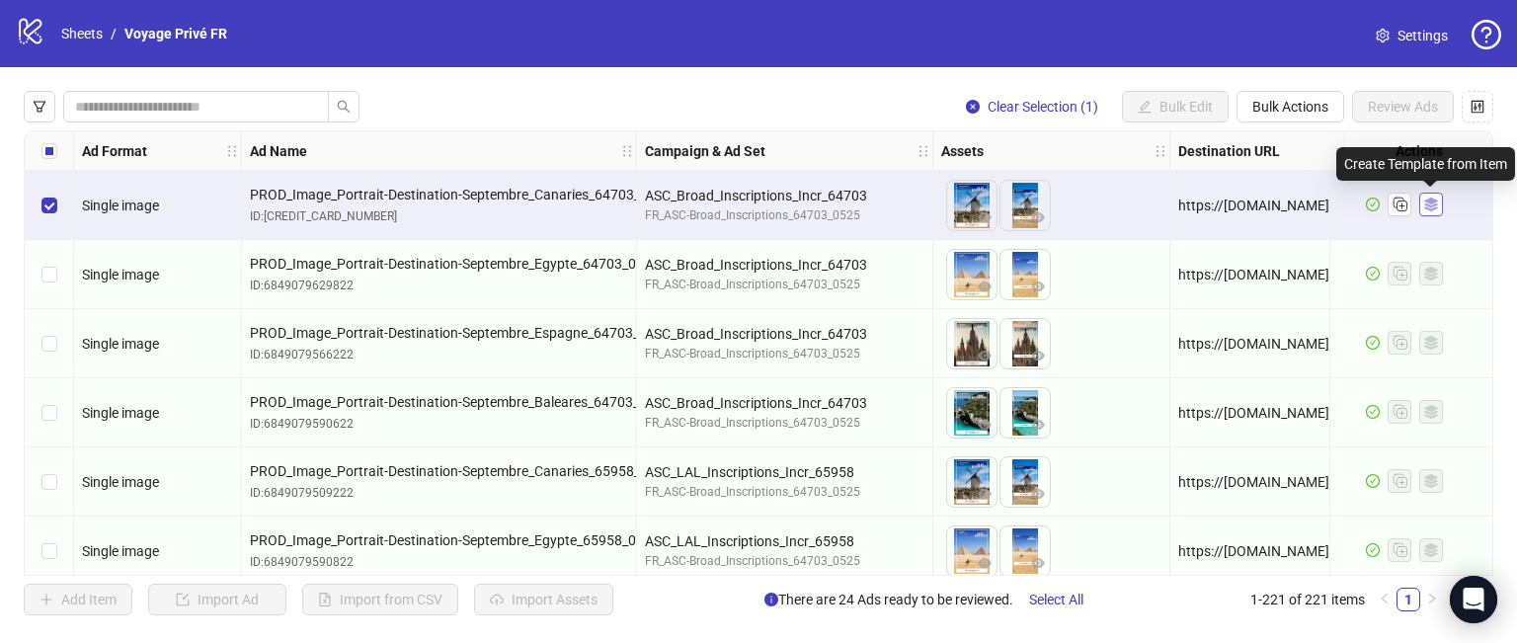
click at [1431, 208] on icon "ad template" at bounding box center [1430, 205] width 14 height 14
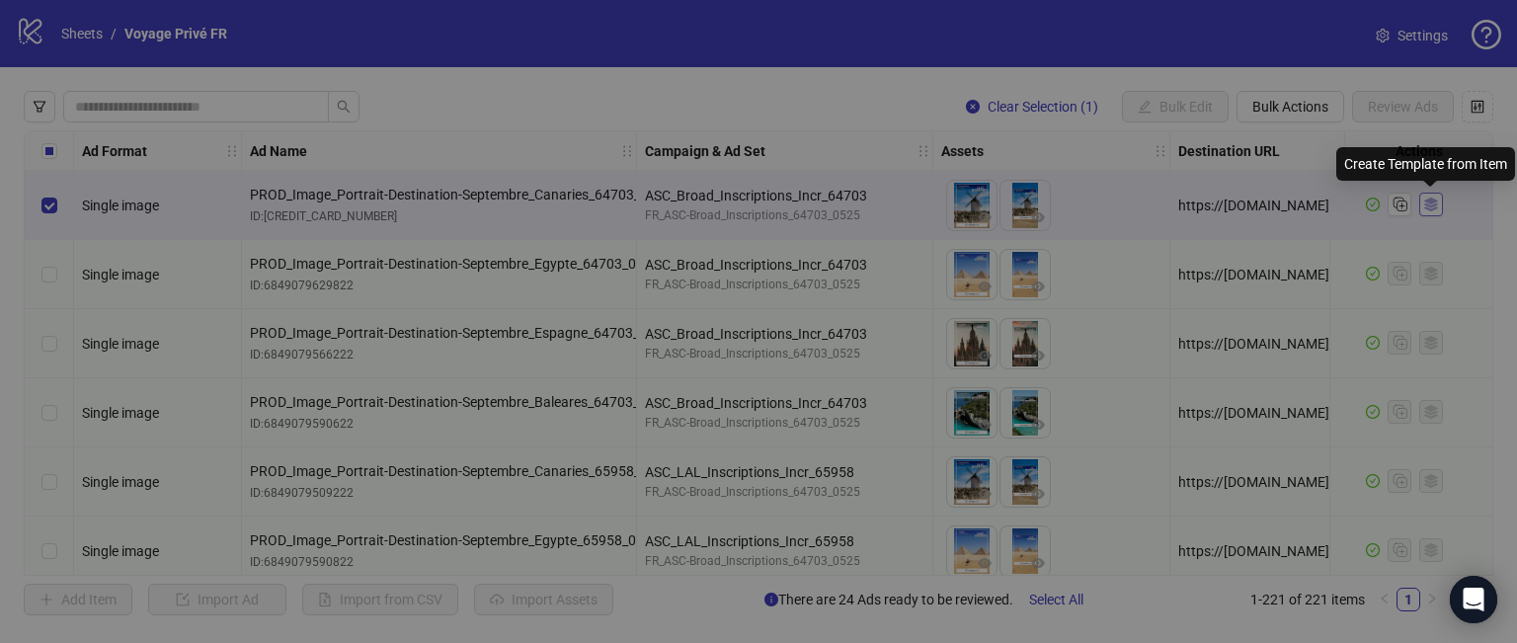
type input "**********"
type textarea "**********"
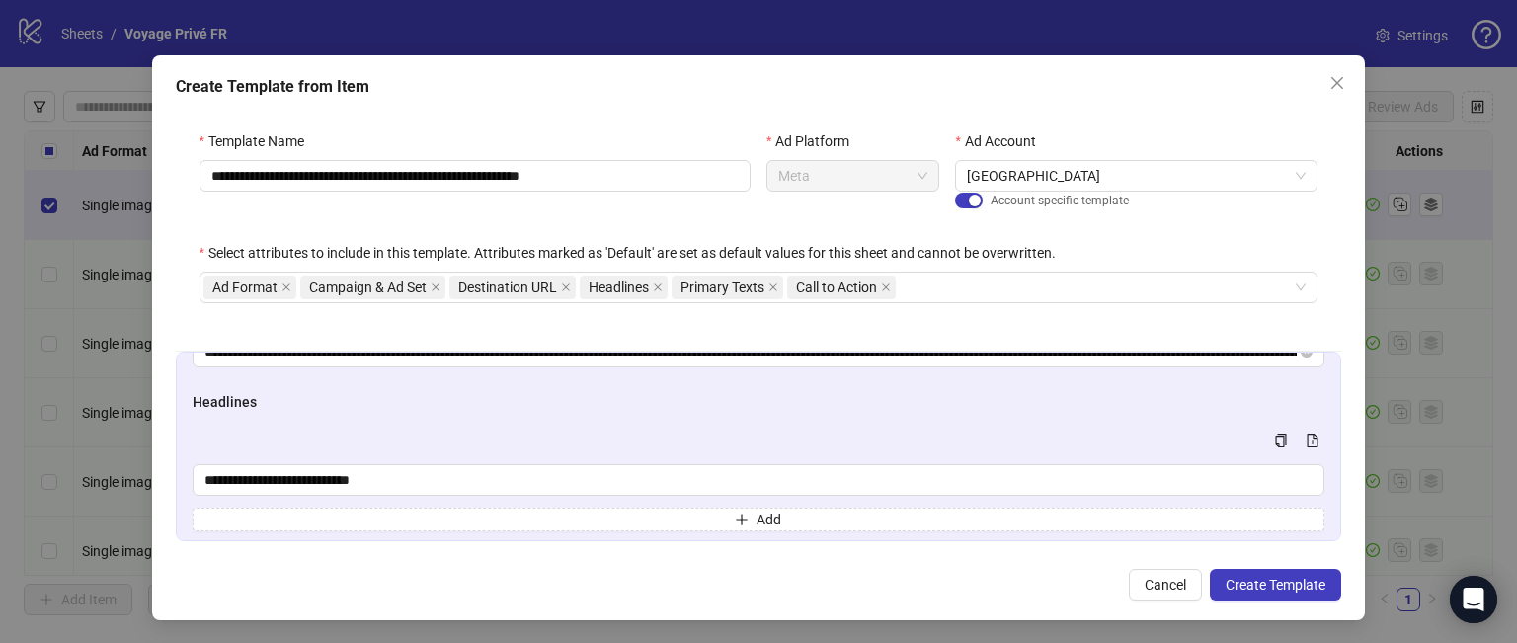
scroll to position [45, 0]
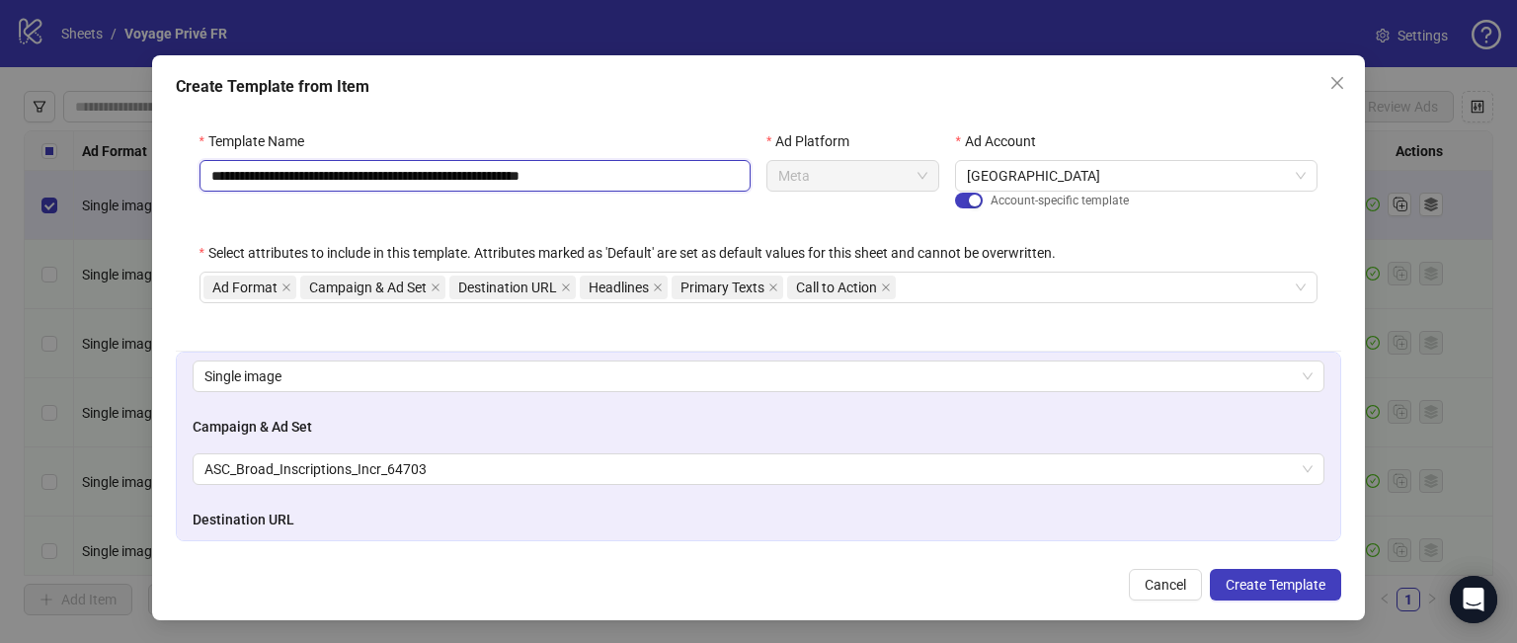
drag, startPoint x: 640, startPoint y: 173, endPoint x: 100, endPoint y: 145, distance: 541.0
click at [100, 145] on div "**********" at bounding box center [758, 321] width 1517 height 643
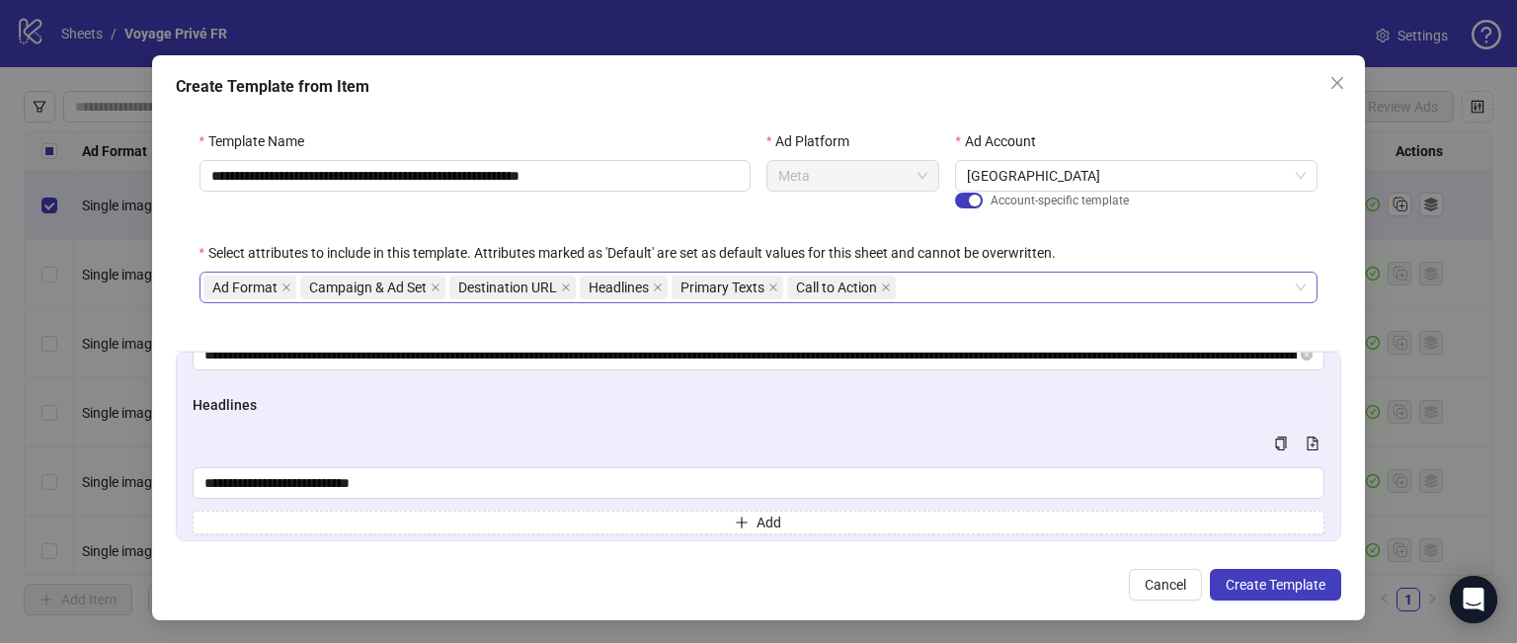
drag, startPoint x: 870, startPoint y: 459, endPoint x: 865, endPoint y: 276, distance: 183.8
click at [865, 276] on form "**********" at bounding box center [759, 332] width 1167 height 450
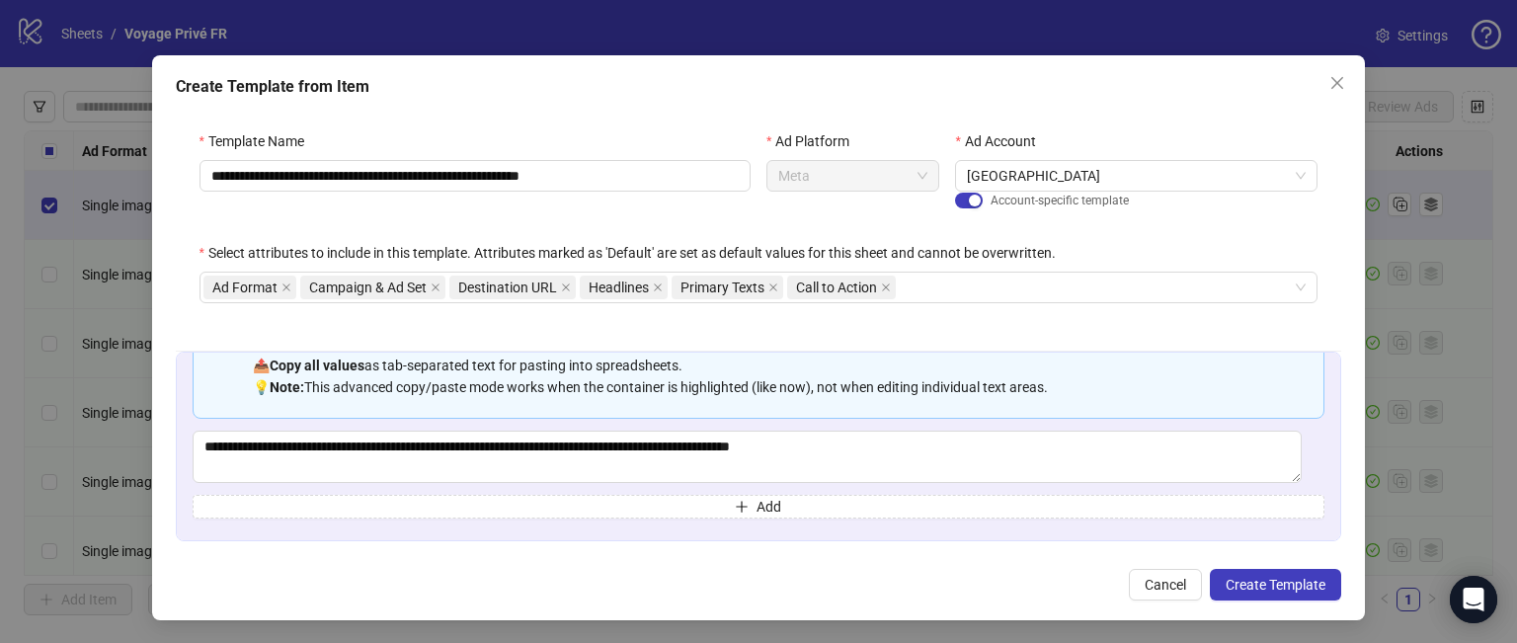
scroll to position [679, 0]
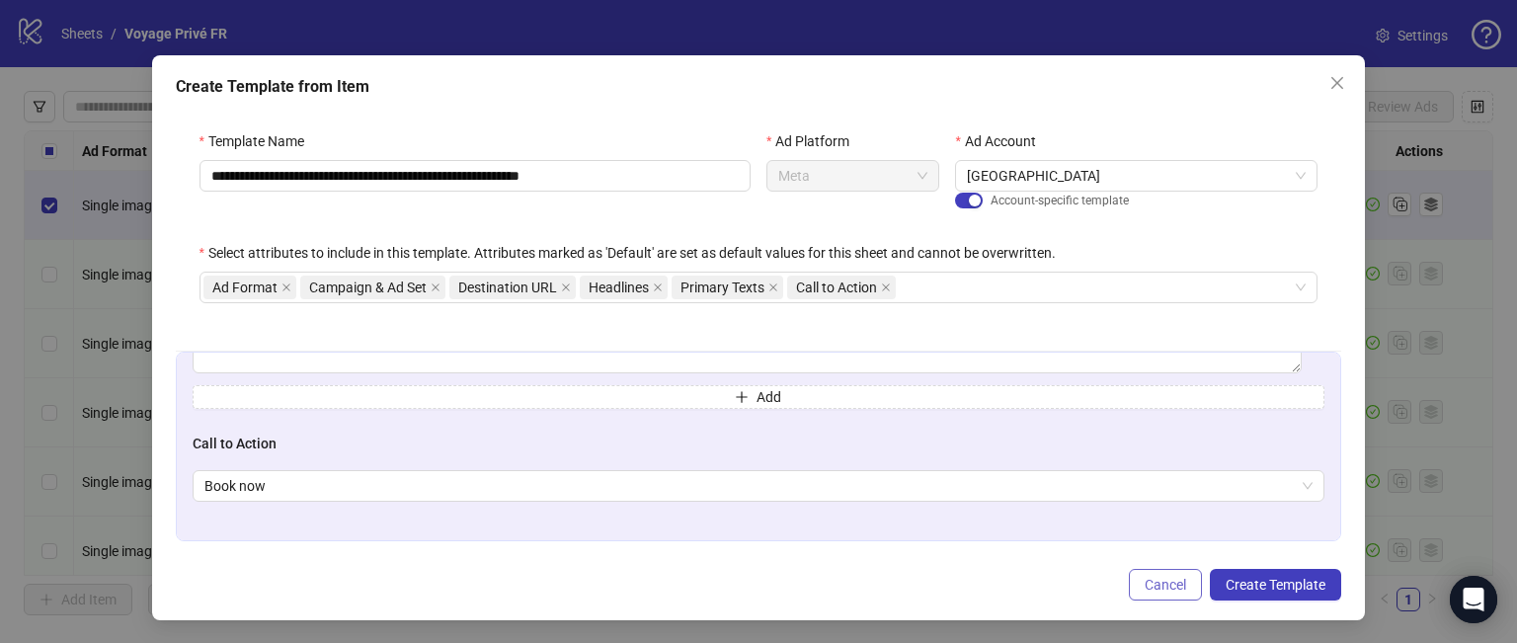
click at [1168, 588] on span "Cancel" at bounding box center [1165, 585] width 41 height 16
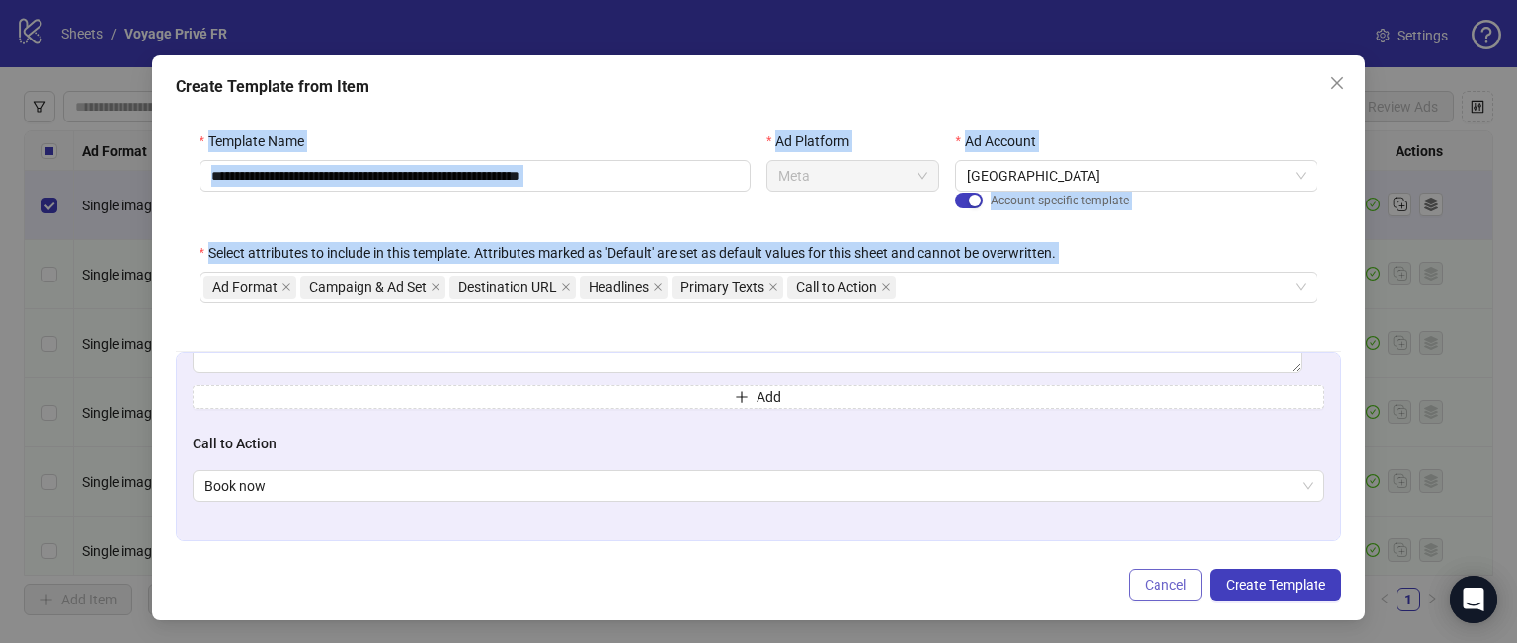
scroll to position [0, 0]
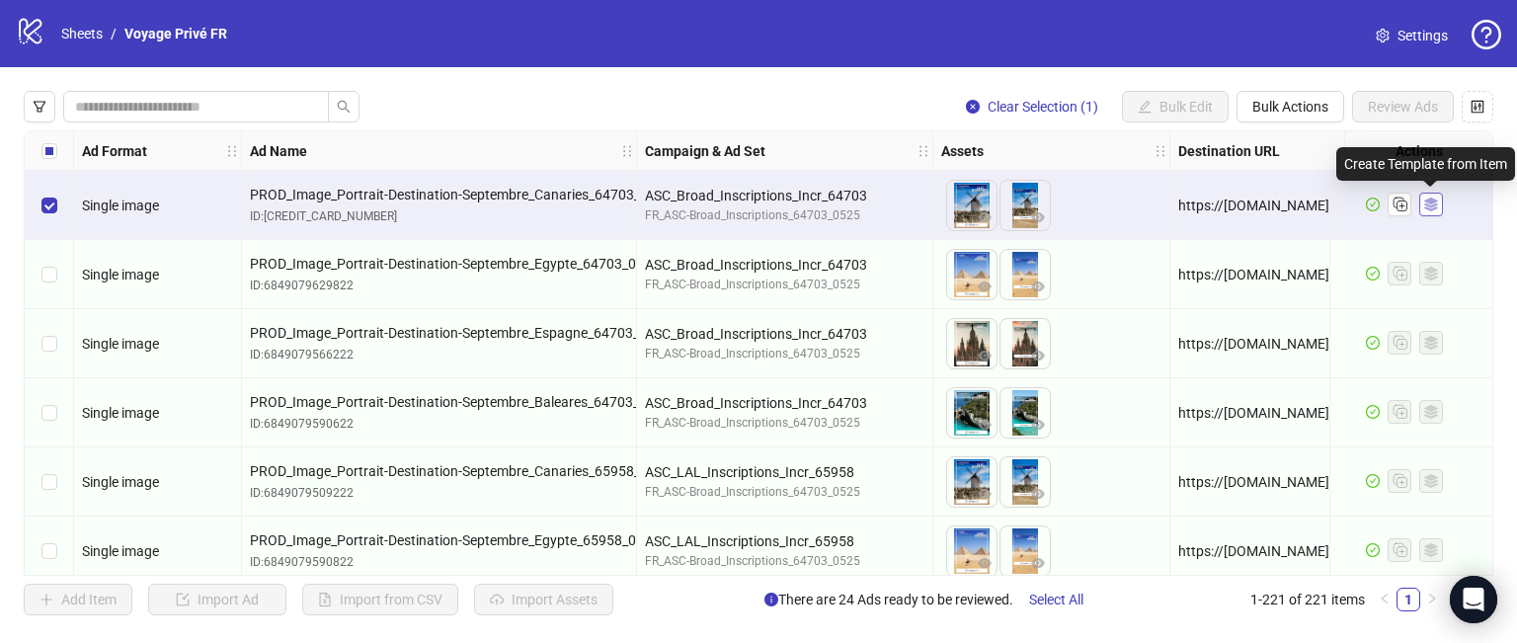
click at [1433, 211] on span "button" at bounding box center [1431, 205] width 14 height 16
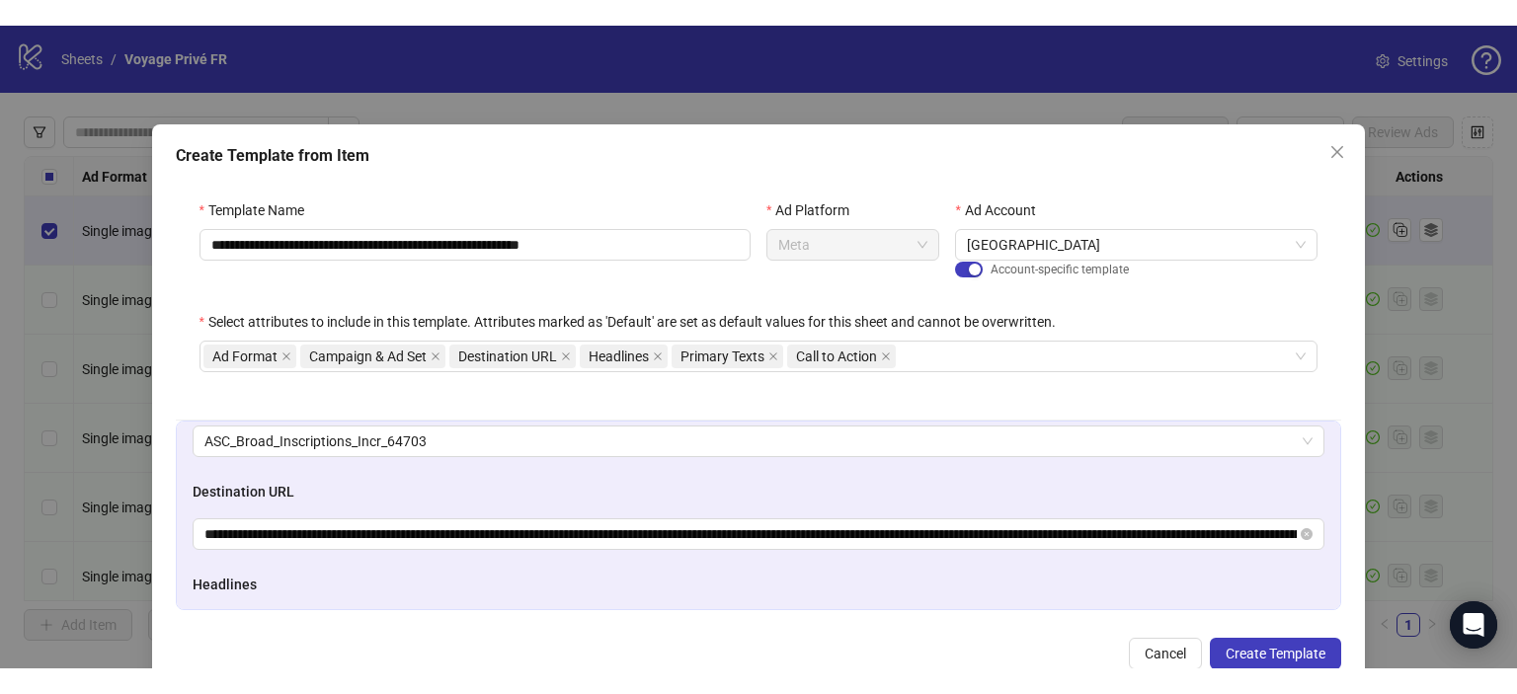
scroll to position [141, 0]
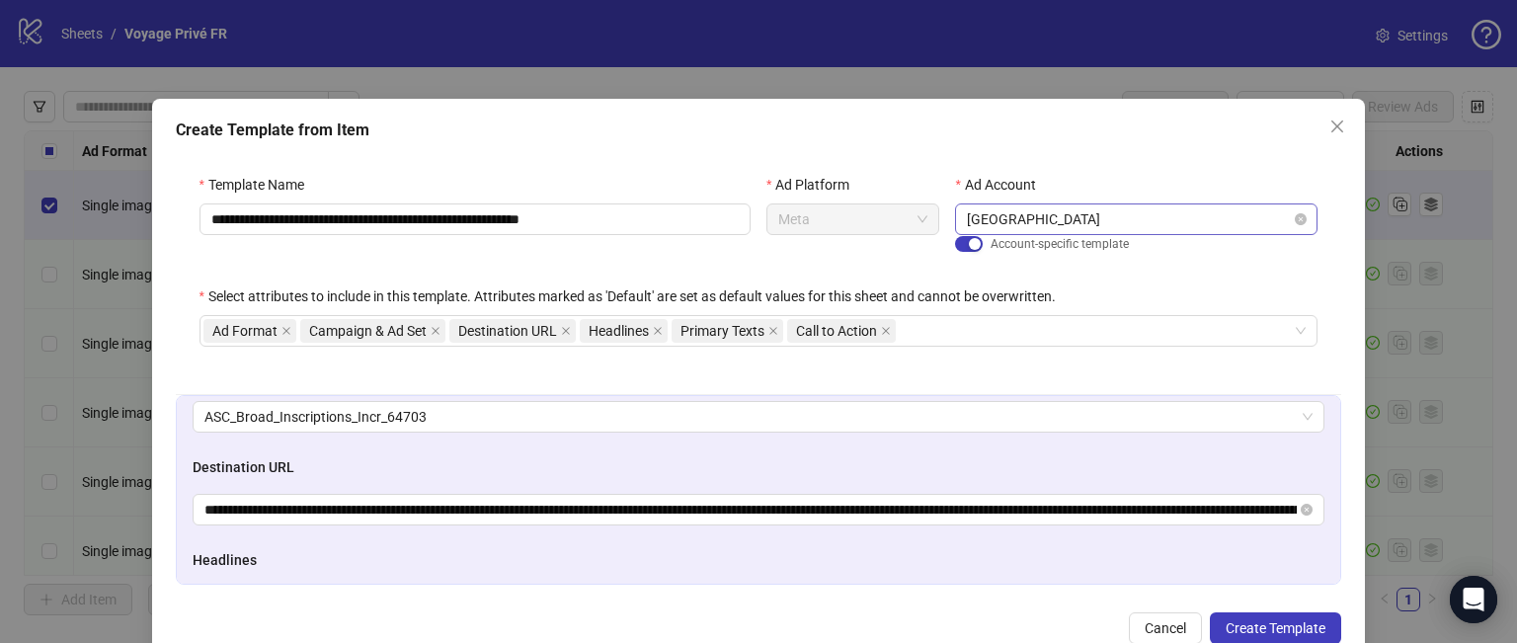
click at [1147, 217] on span "[GEOGRAPHIC_DATA]" at bounding box center [1136, 219] width 339 height 30
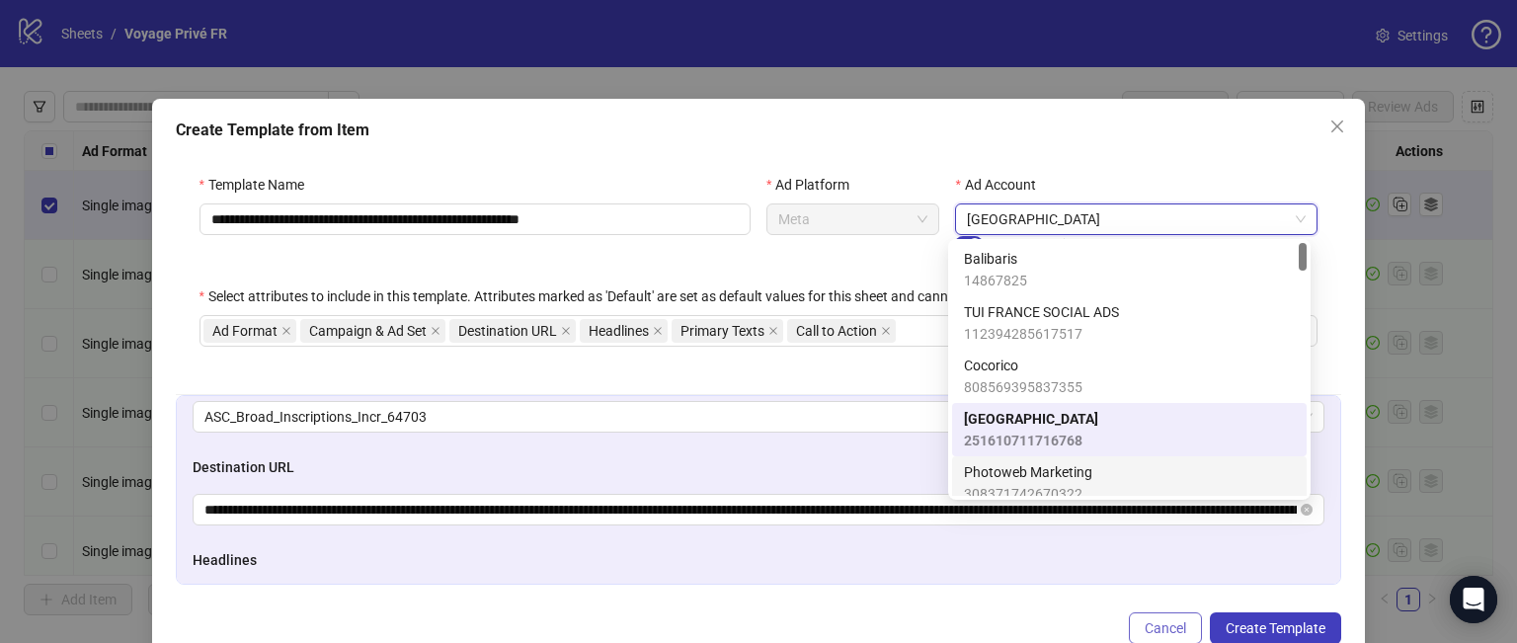
click at [1158, 634] on span "Cancel" at bounding box center [1165, 628] width 41 height 16
